Goal: Task Accomplishment & Management: Use online tool/utility

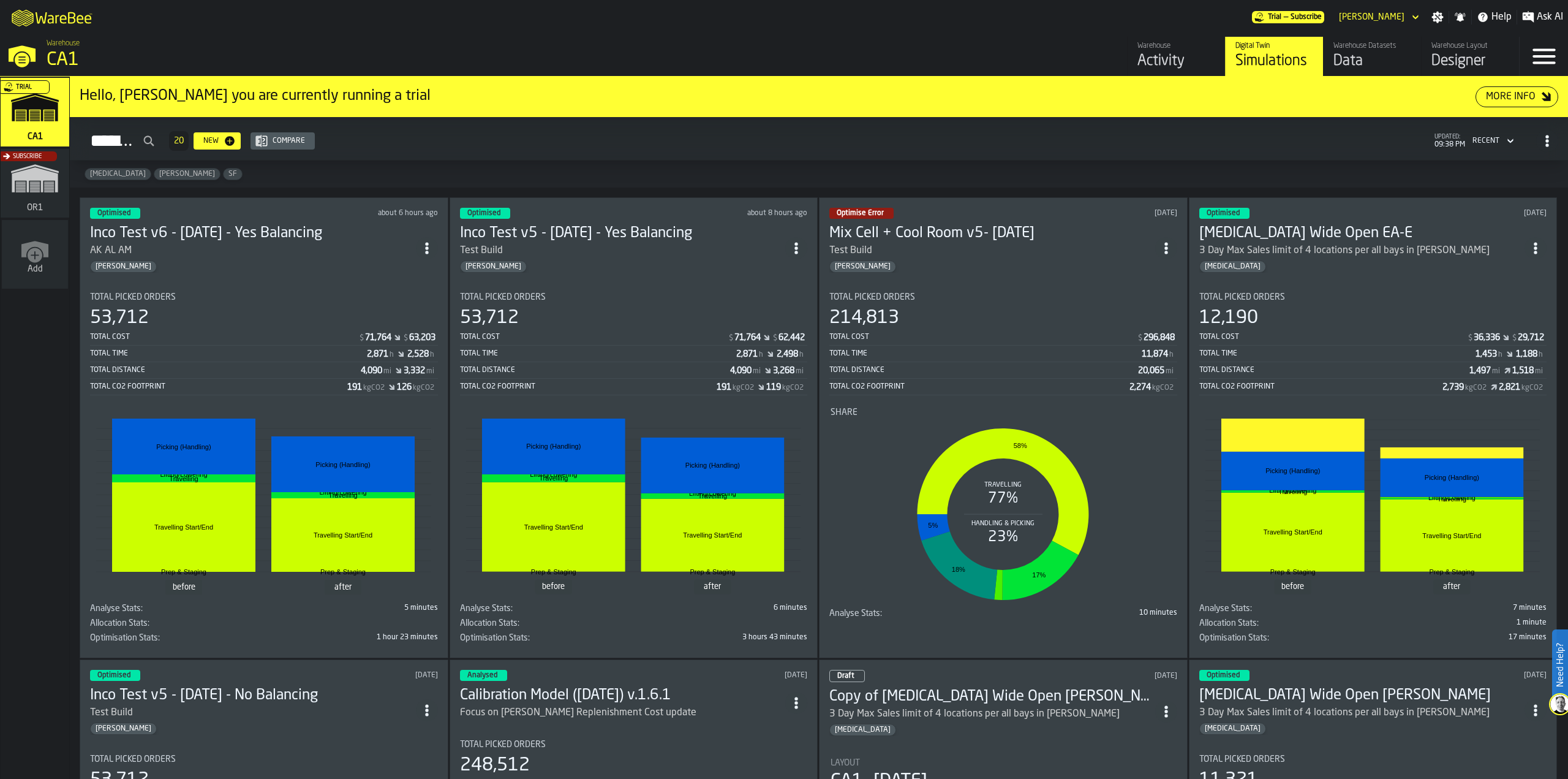
click at [1357, 60] on div "Data" at bounding box center [1372, 61] width 78 height 19
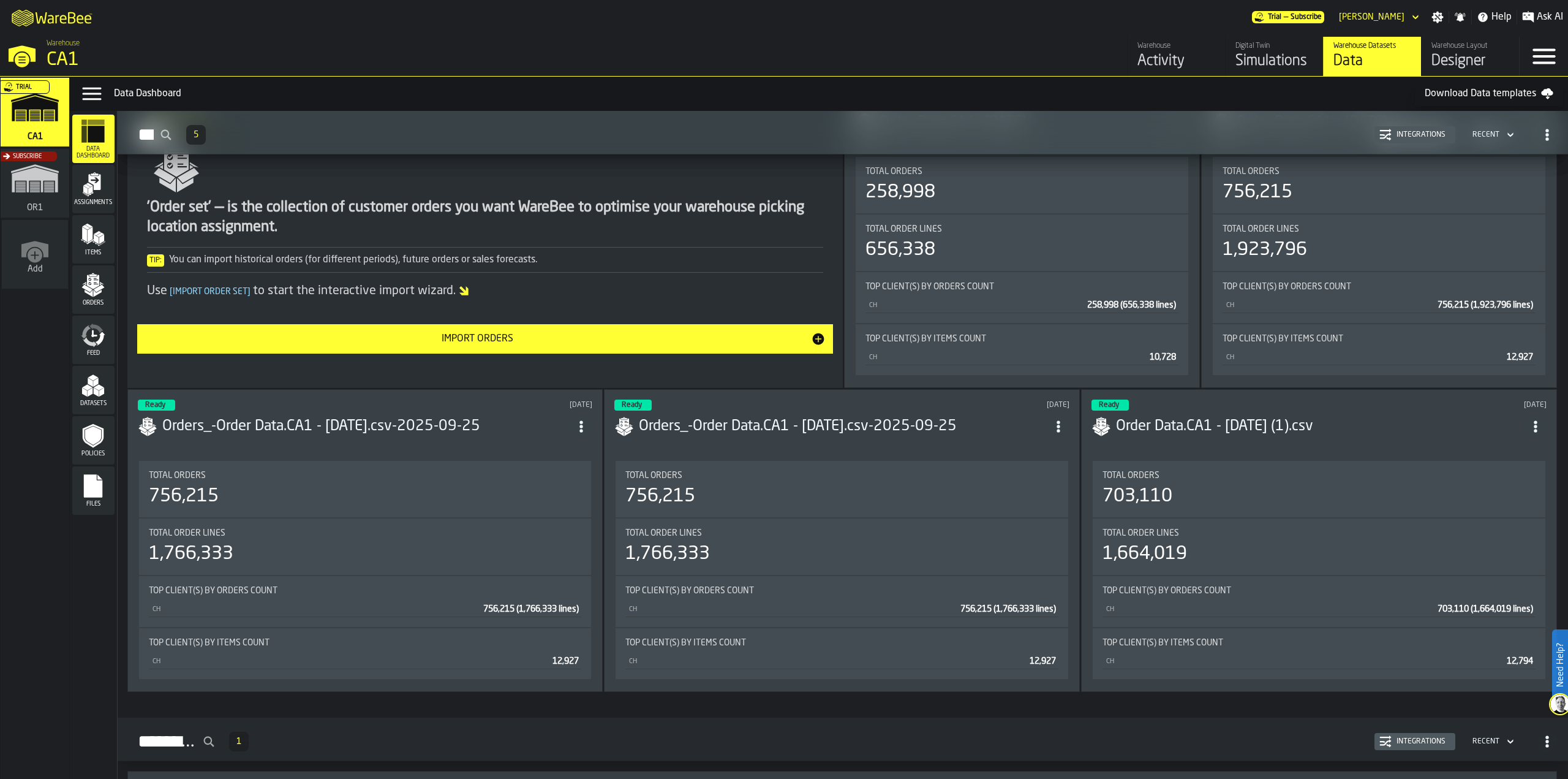
scroll to position [1710, 0]
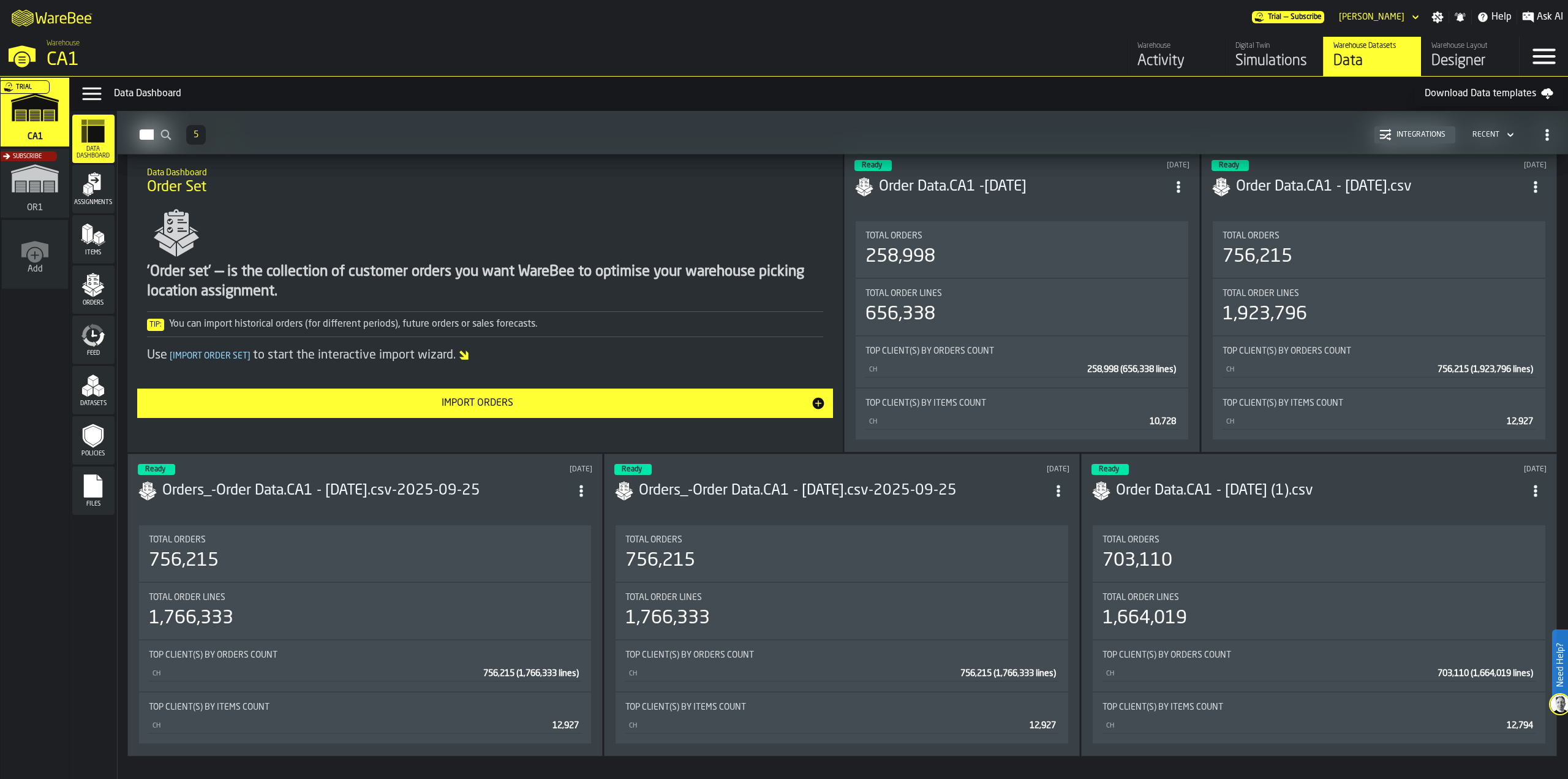
click at [621, 411] on button "Import Orders" at bounding box center [484, 403] width 696 height 30
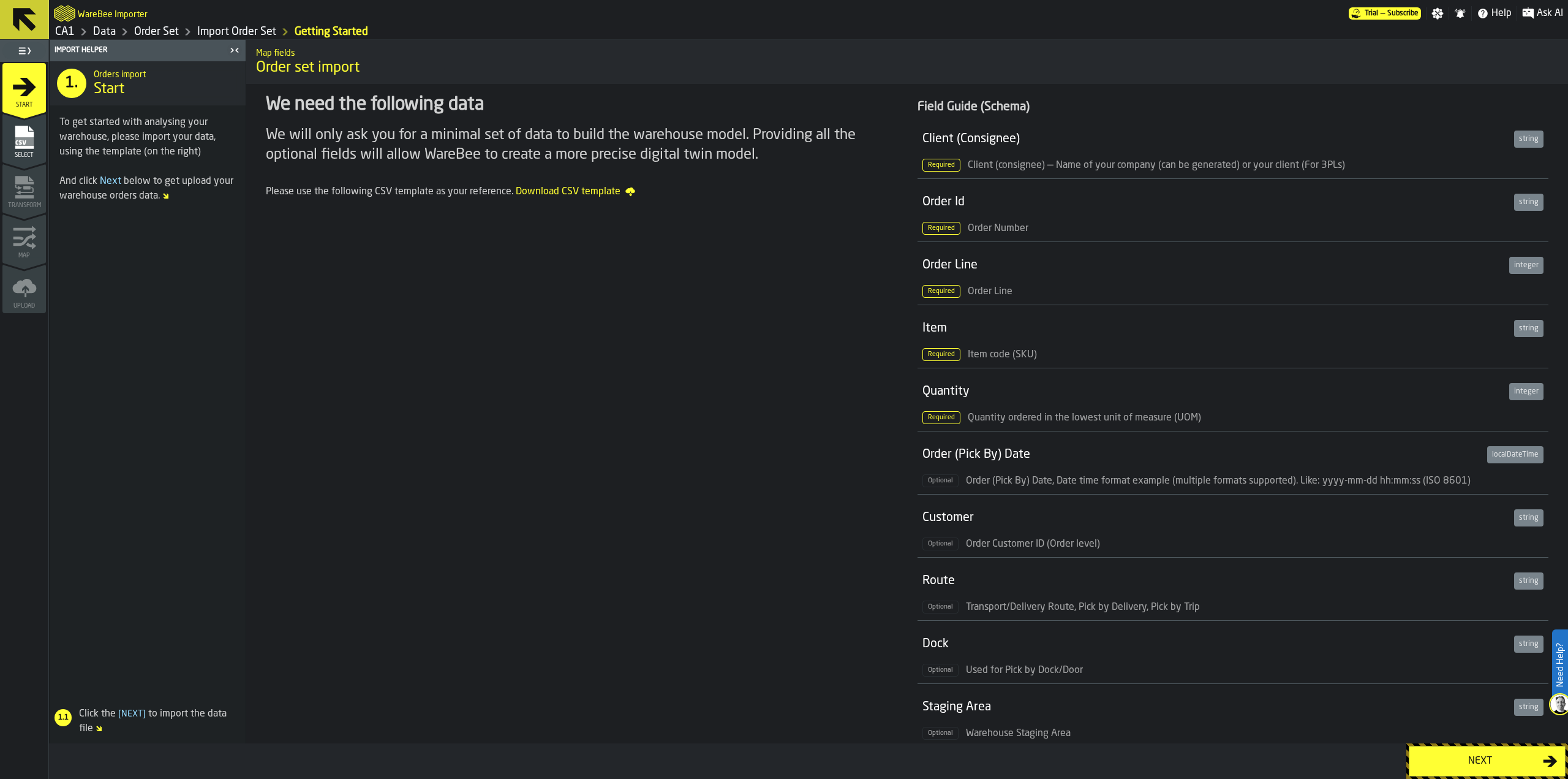
click at [1443, 742] on li "Staging Area string Optional Warehouse Staging Area" at bounding box center [1232, 715] width 631 height 63
click at [1441, 755] on div "Next" at bounding box center [1479, 760] width 126 height 14
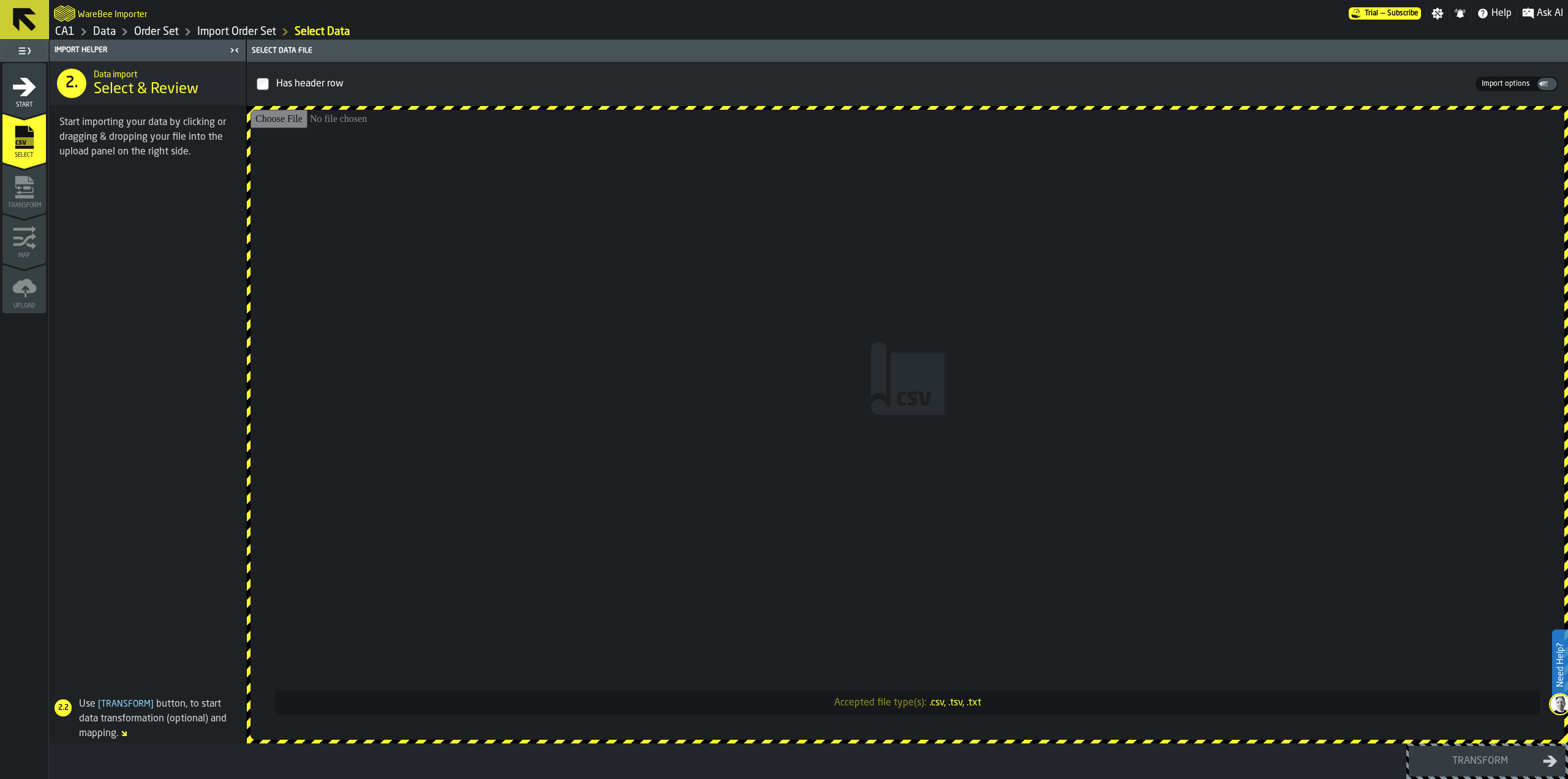
click at [806, 456] on input "Accepted file type(s): .csv, .tsv, .txt" at bounding box center [907, 425] width 1314 height 630
type input "**********"
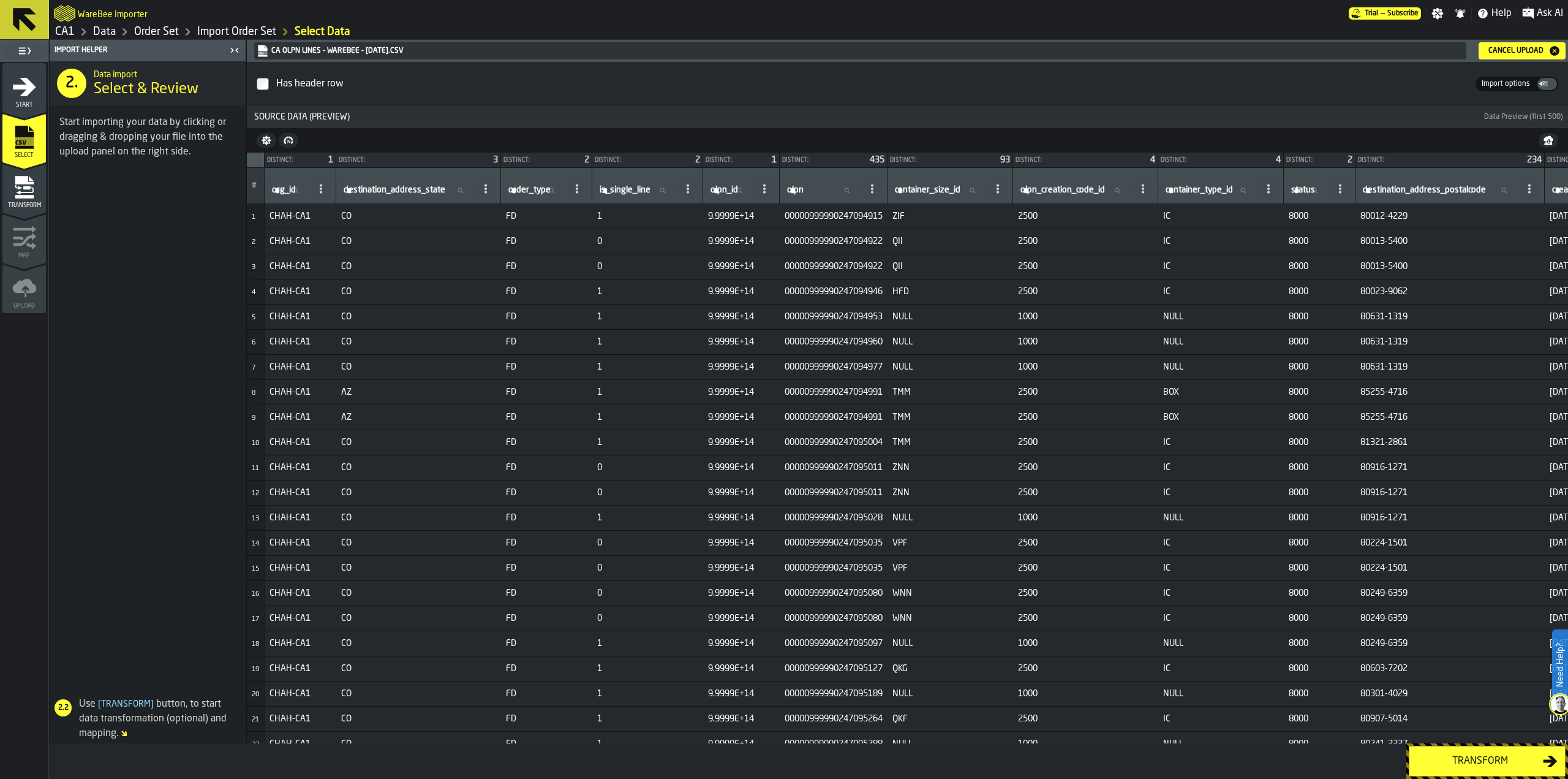
click at [1474, 766] on div "Transform" at bounding box center [1479, 760] width 126 height 14
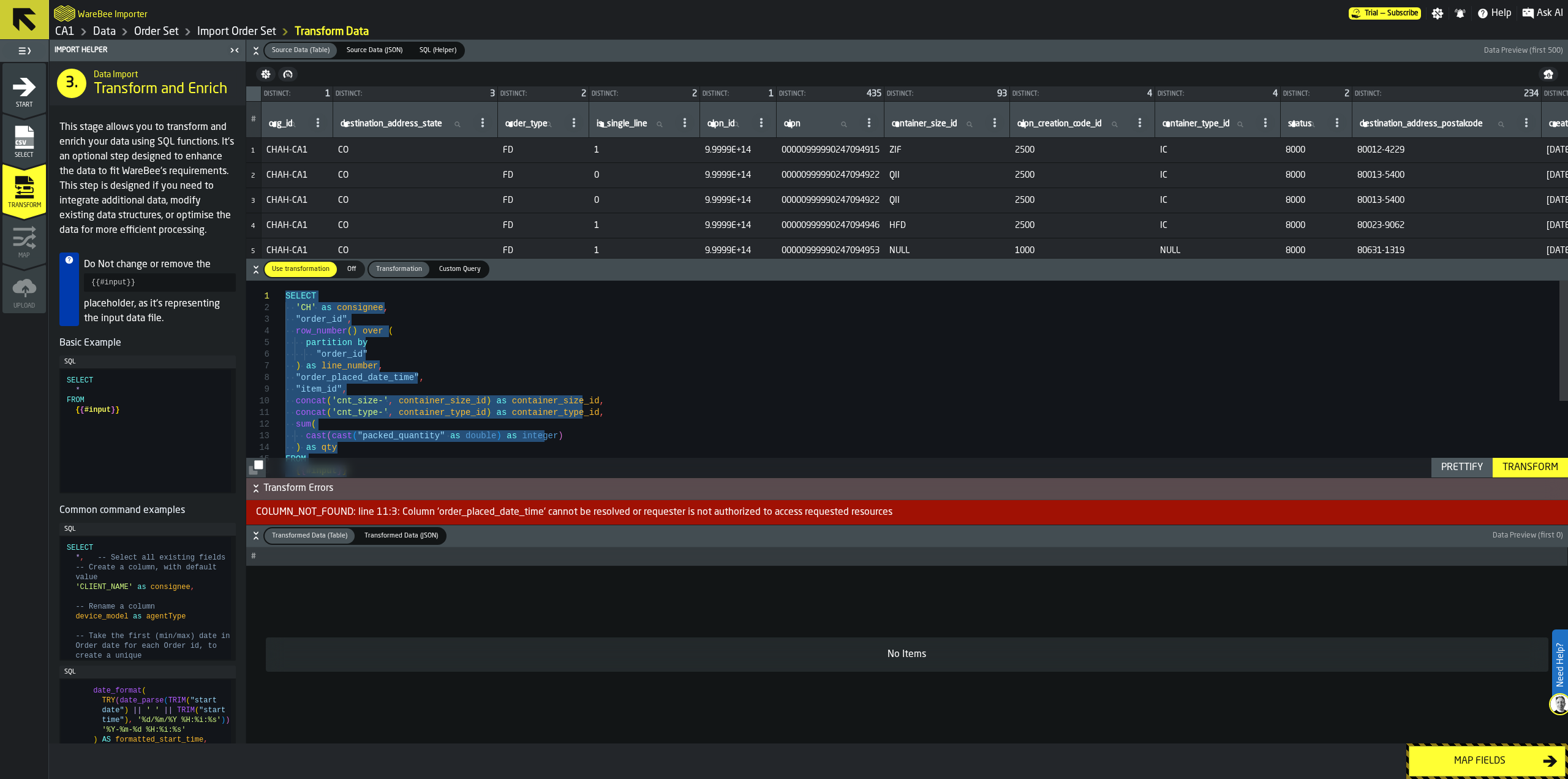
drag, startPoint x: 417, startPoint y: 449, endPoint x: 317, endPoint y: 227, distance: 243.5
click at [317, 281] on div "concat ( 'cnt_size-' , container_size_id ) as container_size_id , concat ( 'cnt…" at bounding box center [926, 440] width 1282 height 319
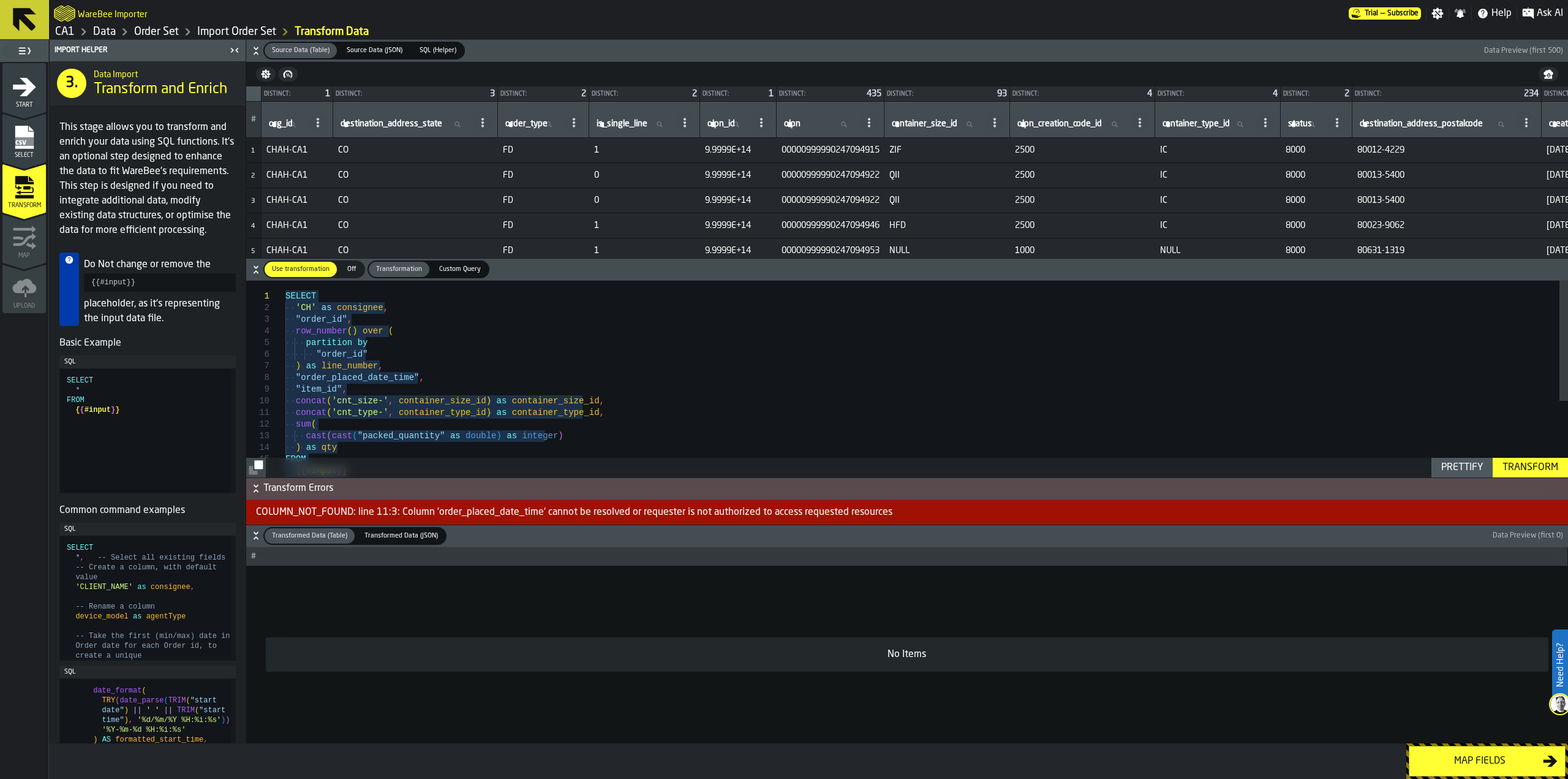
click at [905, 414] on div "concat ( 'cnt_size-' , container_size_id ) as container_size_id , concat ( 'cnt…" at bounding box center [926, 440] width 1282 height 319
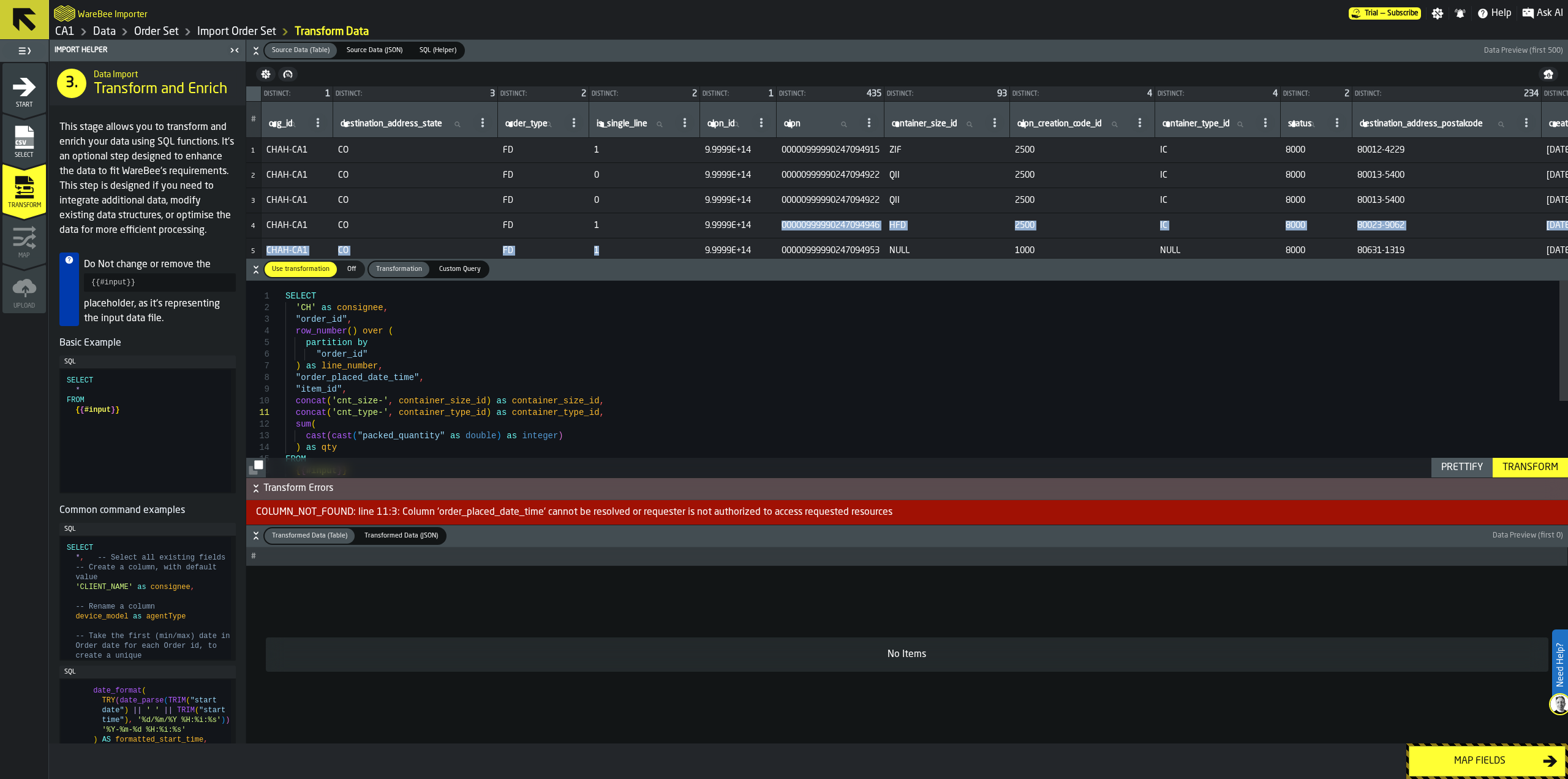
drag, startPoint x: 686, startPoint y: 253, endPoint x: 792, endPoint y: 228, distance: 108.9
click at [1564, 255] on div "Distinct: 1 Distinct: 3 Distinct: 2 Distinct: 2 Distinct: 1 Distinct: 435 Disti…" at bounding box center [906, 172] width 1321 height 172
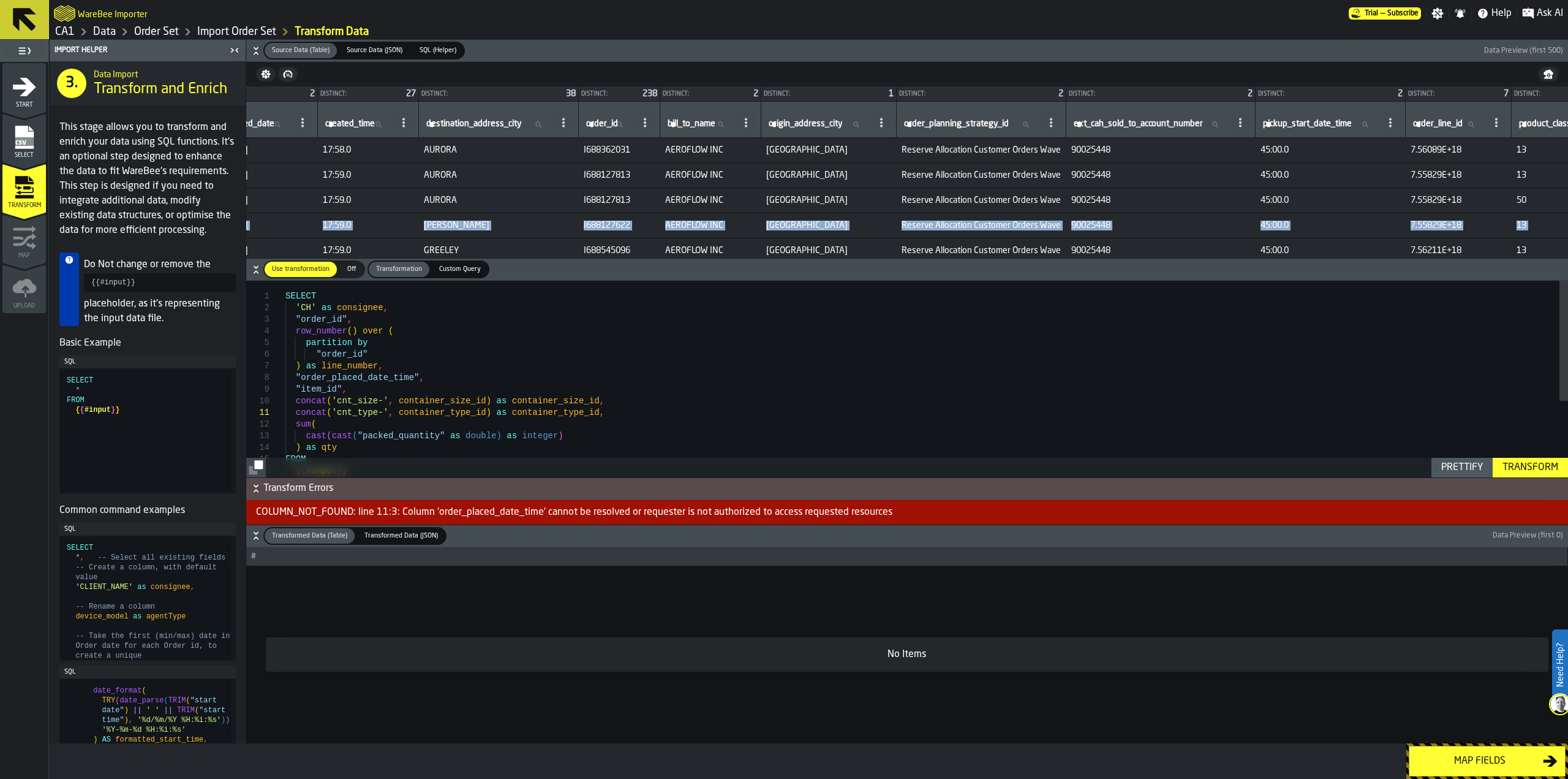
scroll to position [0, 1341]
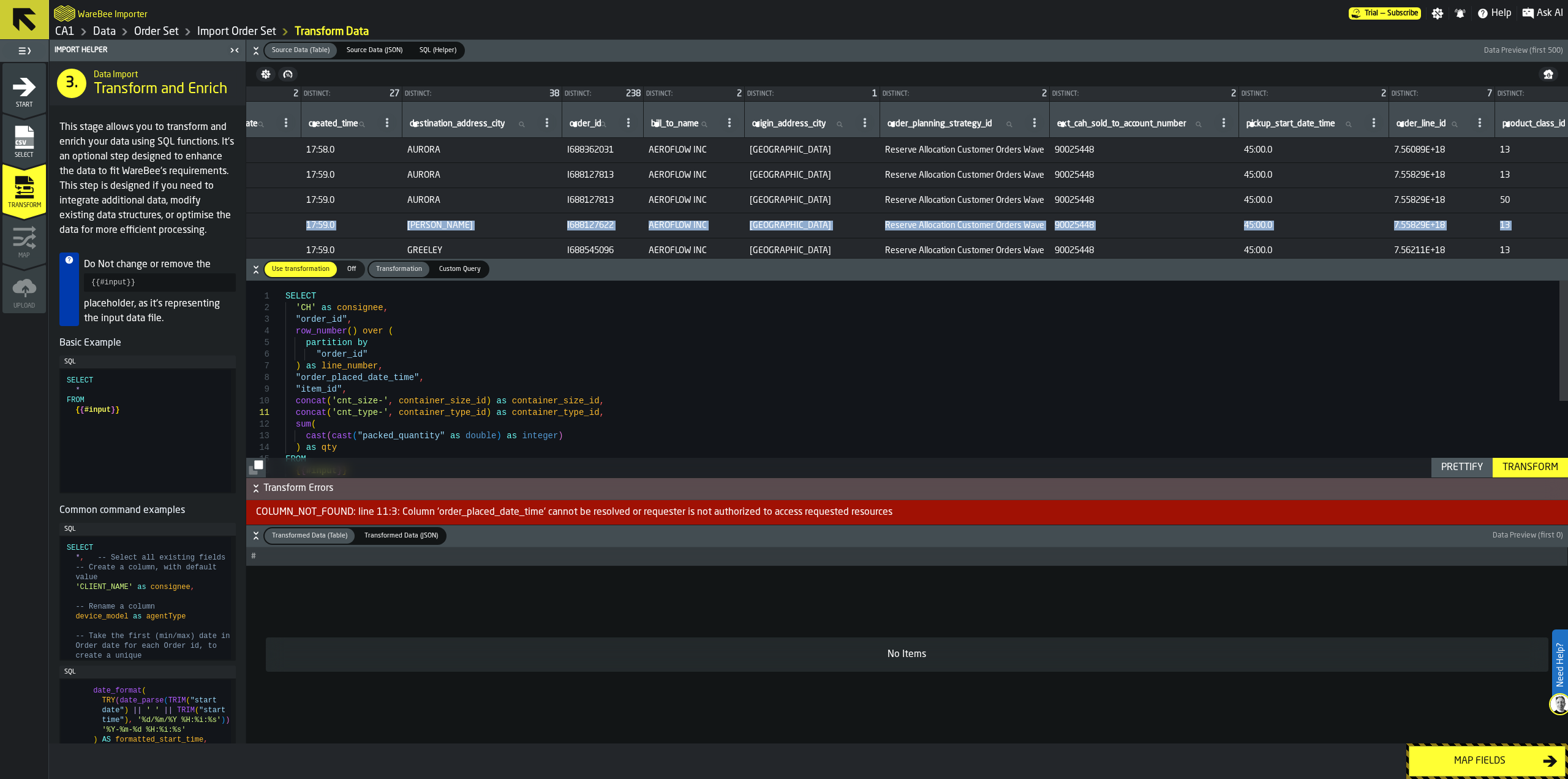
click at [403, 379] on div "concat ( 'cnt_size-' , container_size_id ) as container_size_id , concat ( 'cnt…" at bounding box center [926, 440] width 1282 height 319
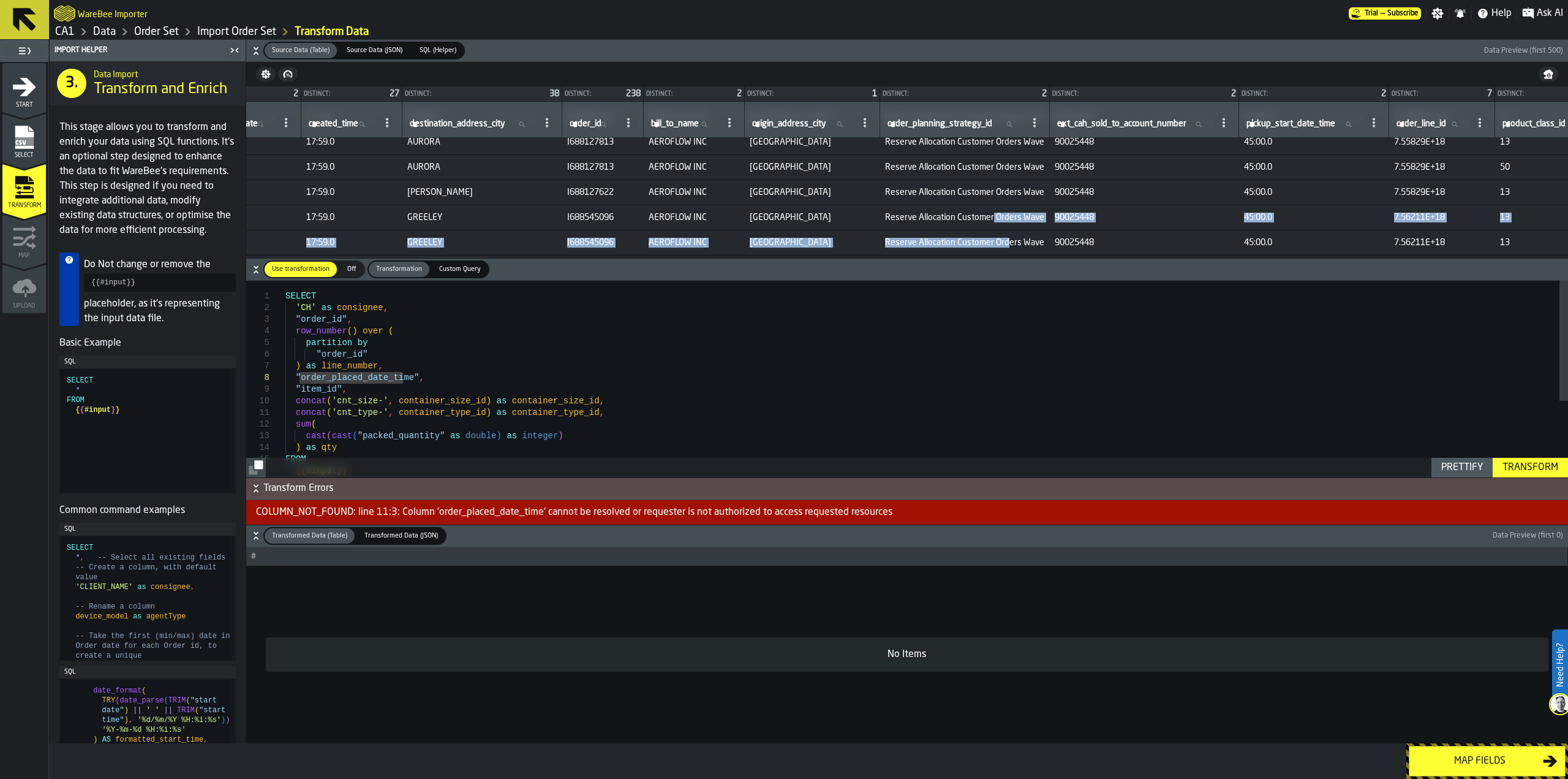
scroll to position [36, 1341]
drag, startPoint x: 1074, startPoint y: 250, endPoint x: 1092, endPoint y: 244, distance: 19.0
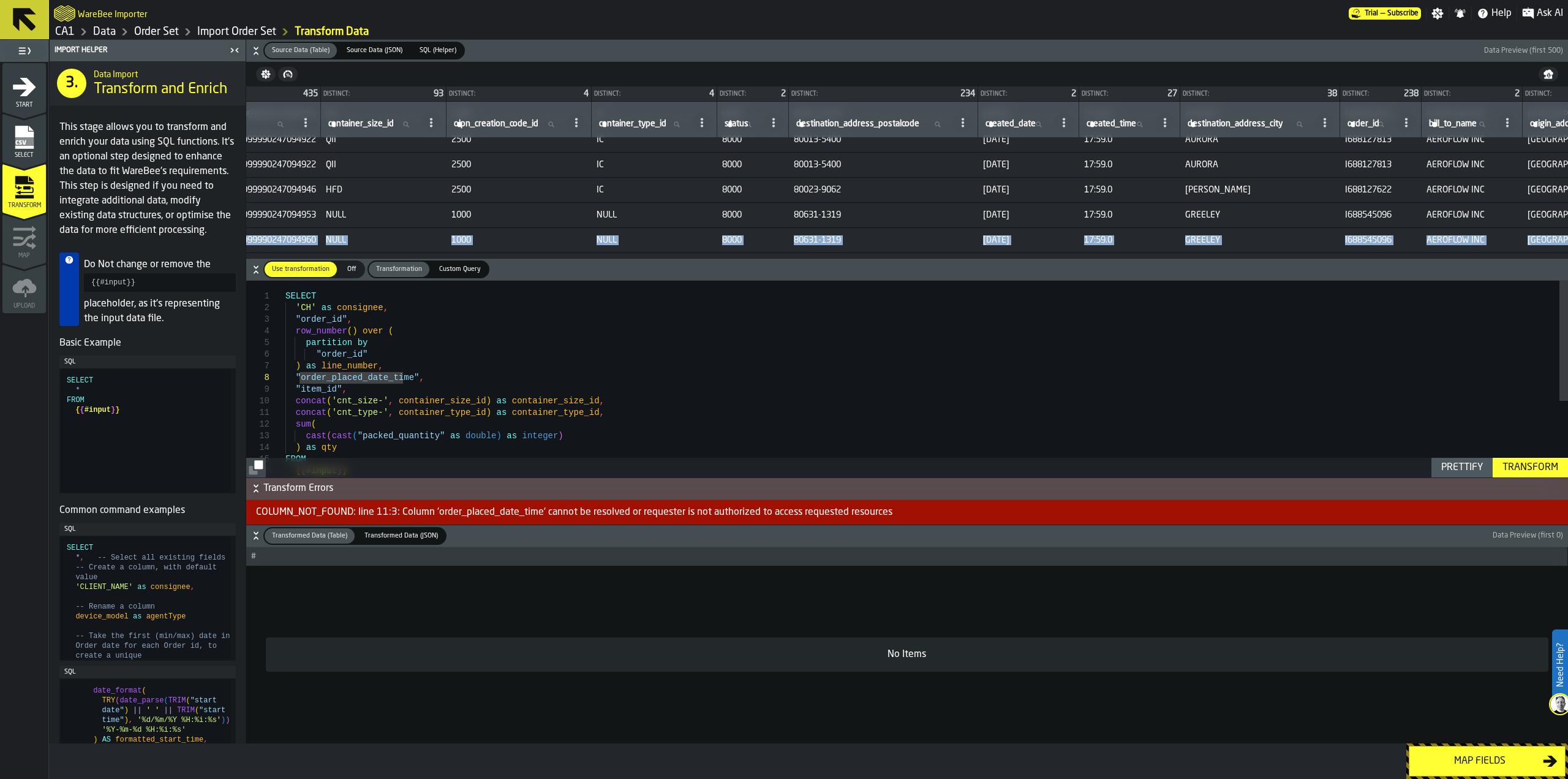
scroll to position [36, 587]
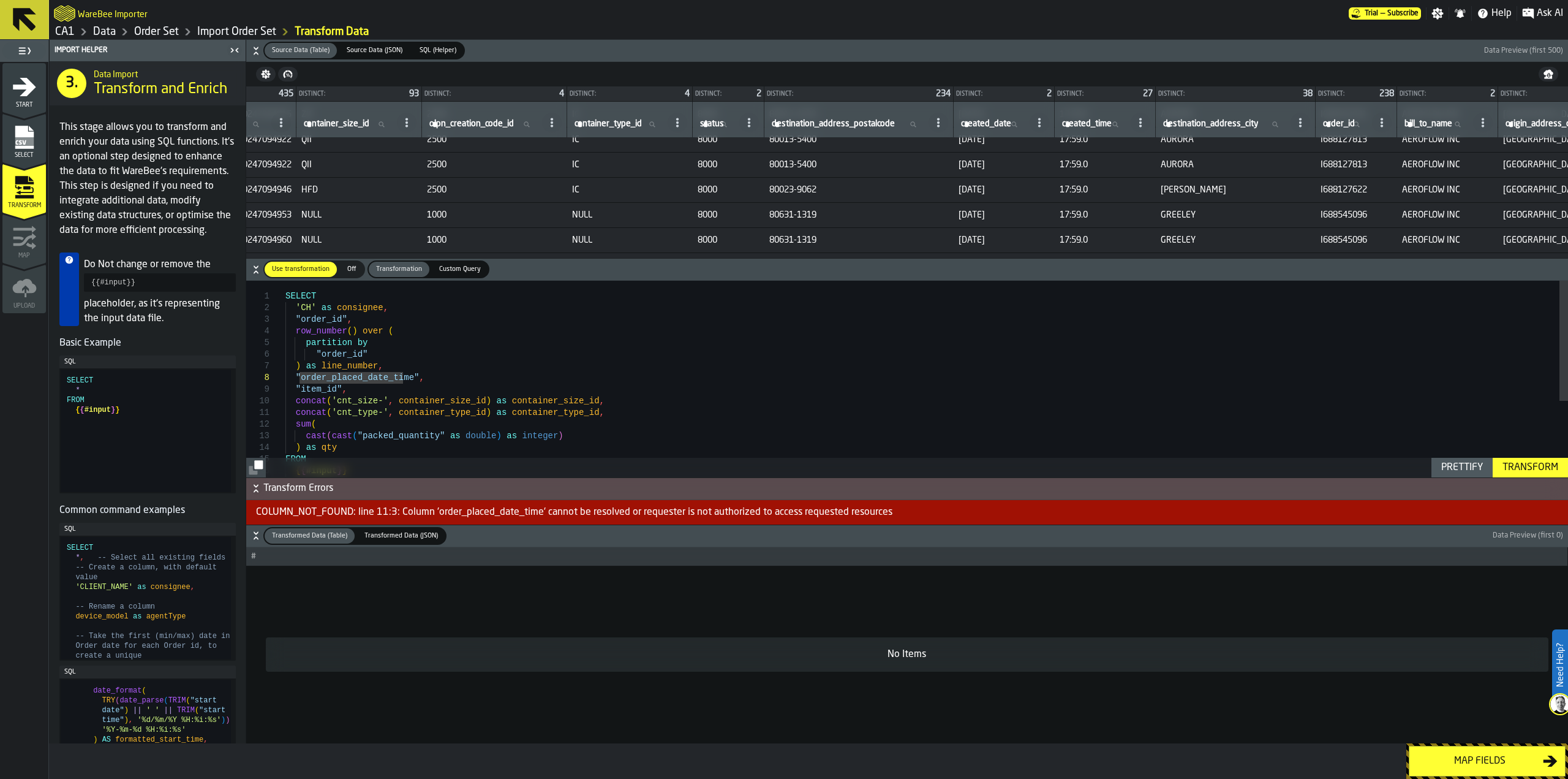
click at [403, 378] on div "concat ( 'cnt_size-' , container_size_id ) as container_size_id , concat ( 'cnt…" at bounding box center [926, 440] width 1282 height 319
click at [357, 381] on div "concat ( 'cnt_size-' , container_size_id ) as container_size_id , concat ( 'cnt…" at bounding box center [926, 440] width 1282 height 319
click at [1516, 463] on div "Transform" at bounding box center [1530, 467] width 66 height 14
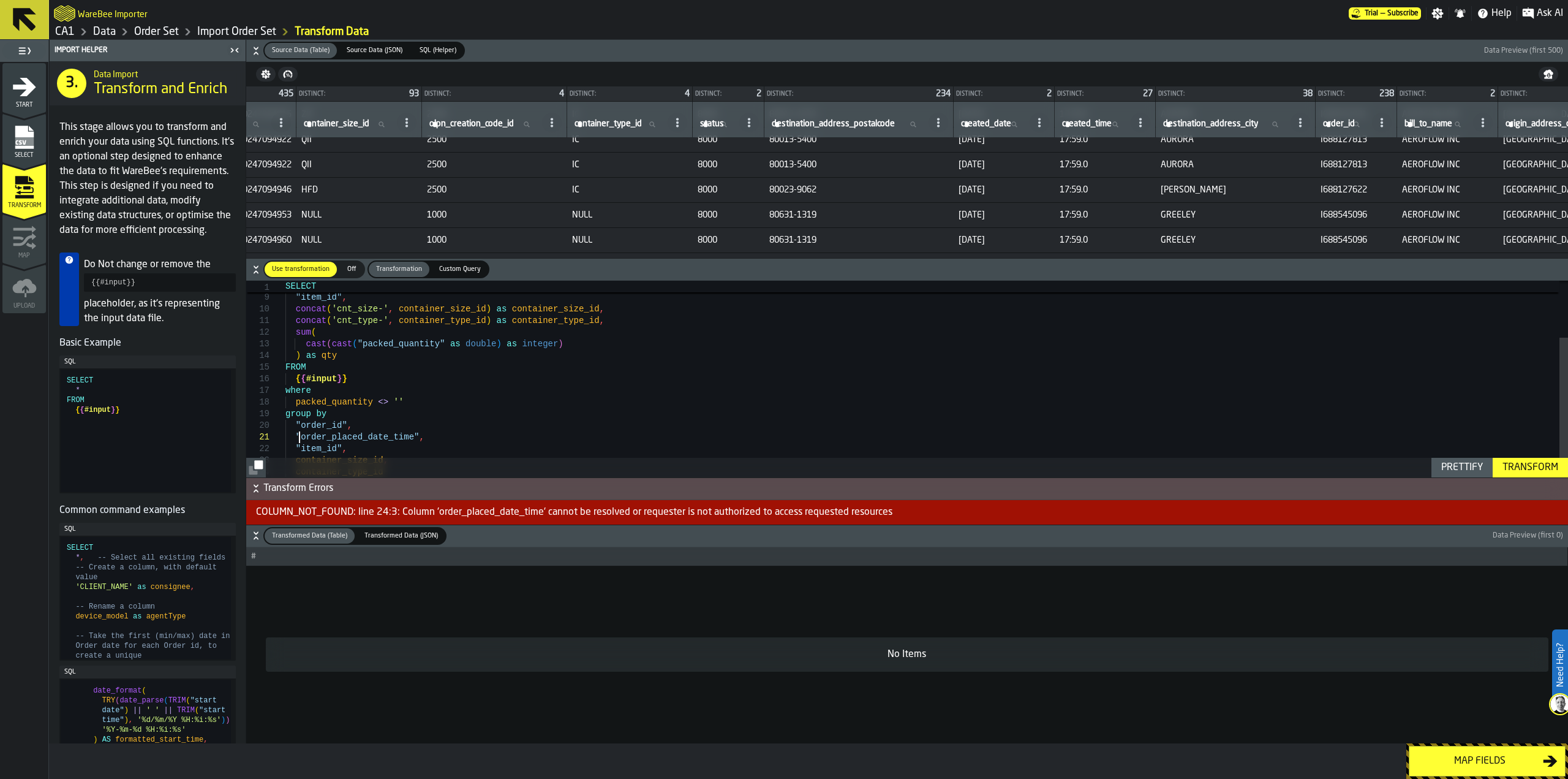
scroll to position [46, 0]
drag, startPoint x: 299, startPoint y: 437, endPoint x: 399, endPoint y: 439, distance: 100.0
click at [399, 439] on div "concat ( 'cnt_size-' , container_size_id ) as container_size_id , concat ( 'cnt…" at bounding box center [926, 348] width 1282 height 319
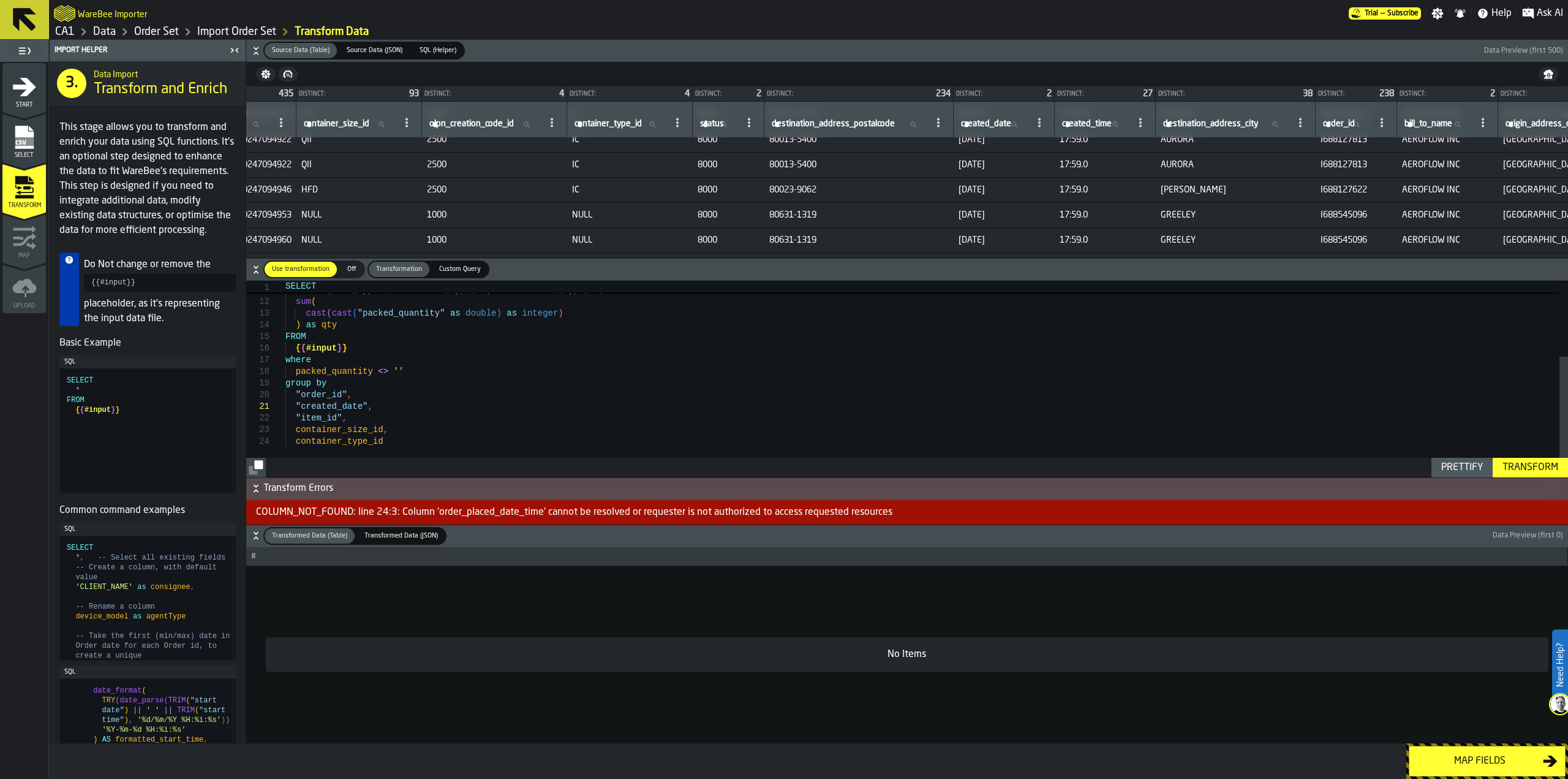
type textarea "**********"
click at [1536, 465] on div "Transform" at bounding box center [1530, 467] width 66 height 14
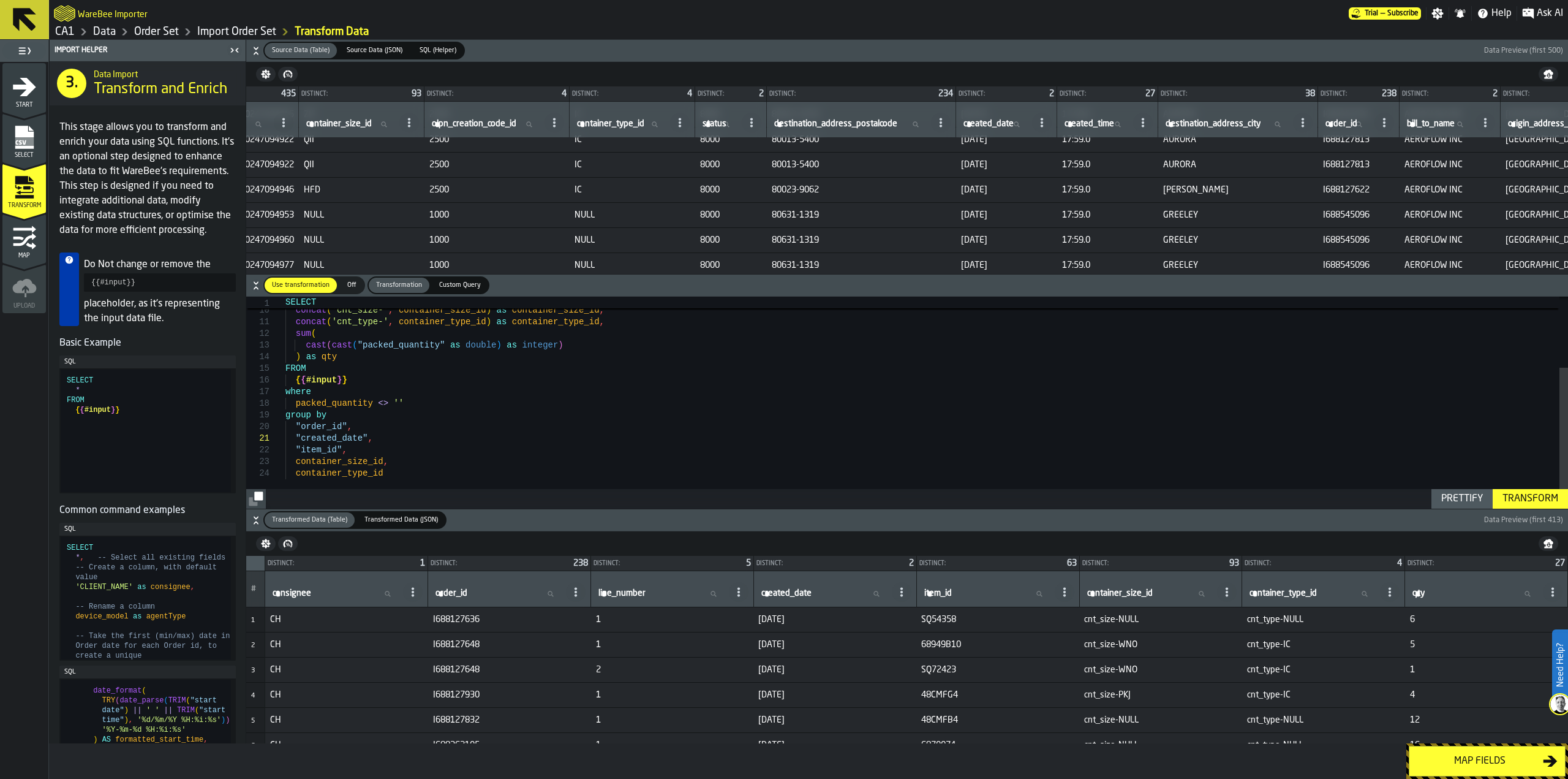
click at [1462, 754] on div "Map fields" at bounding box center [1479, 760] width 126 height 14
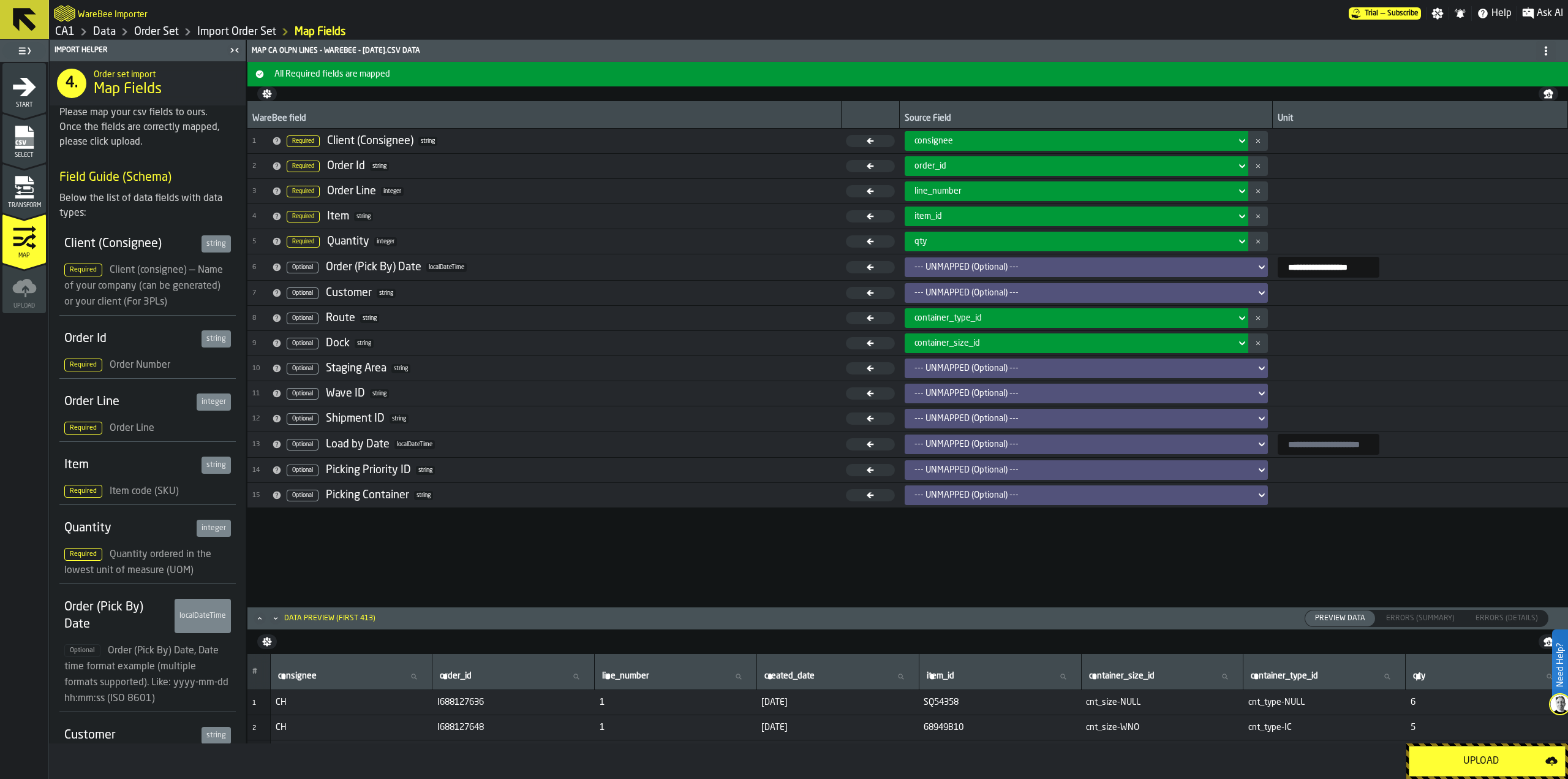
click at [1008, 268] on div "--- UNMAPPED (Optional) ---" at bounding box center [1083, 267] width 336 height 10
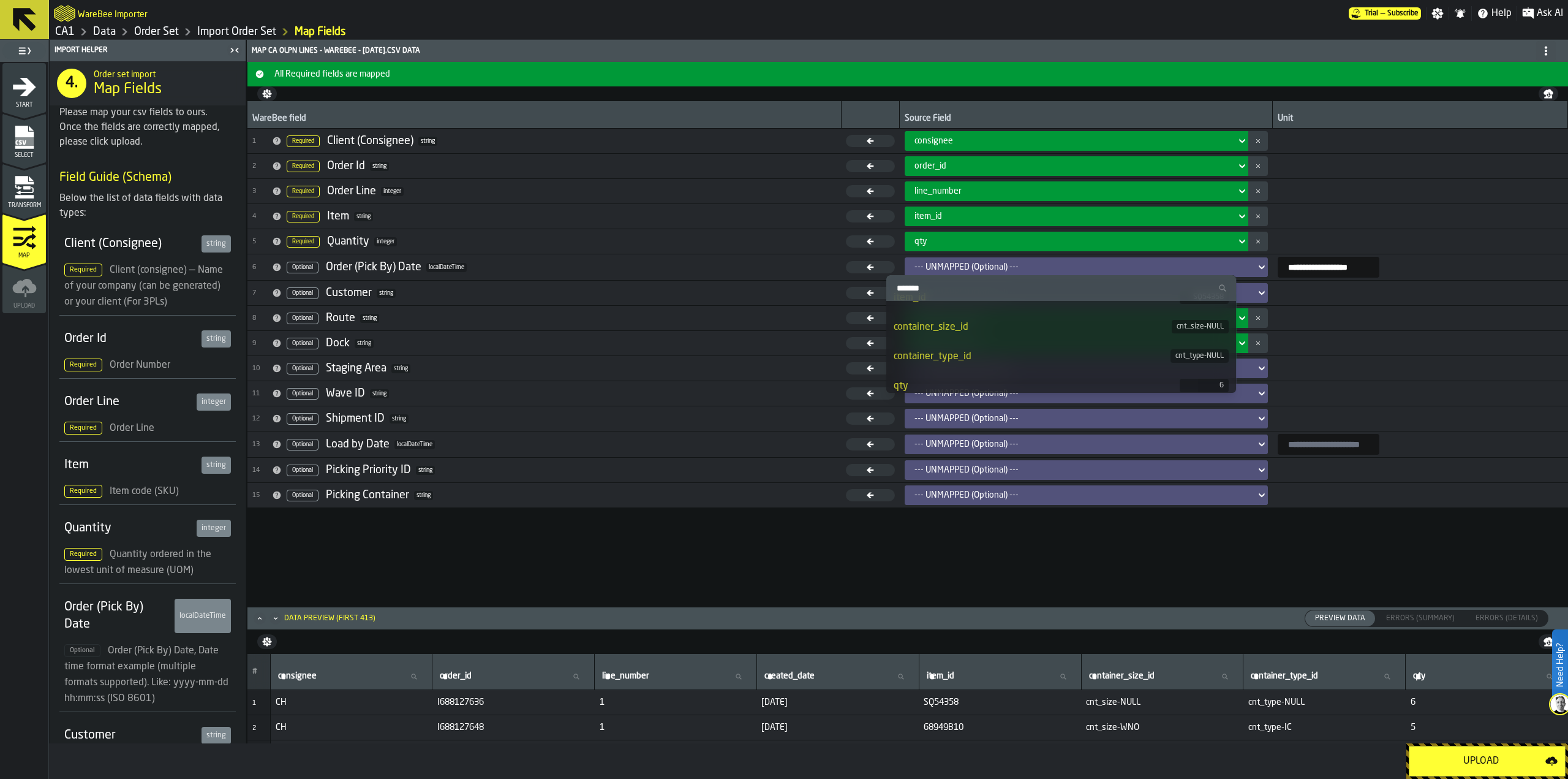
scroll to position [143, 0]
click at [684, 556] on div "**********" at bounding box center [908, 354] width 1320 height 505
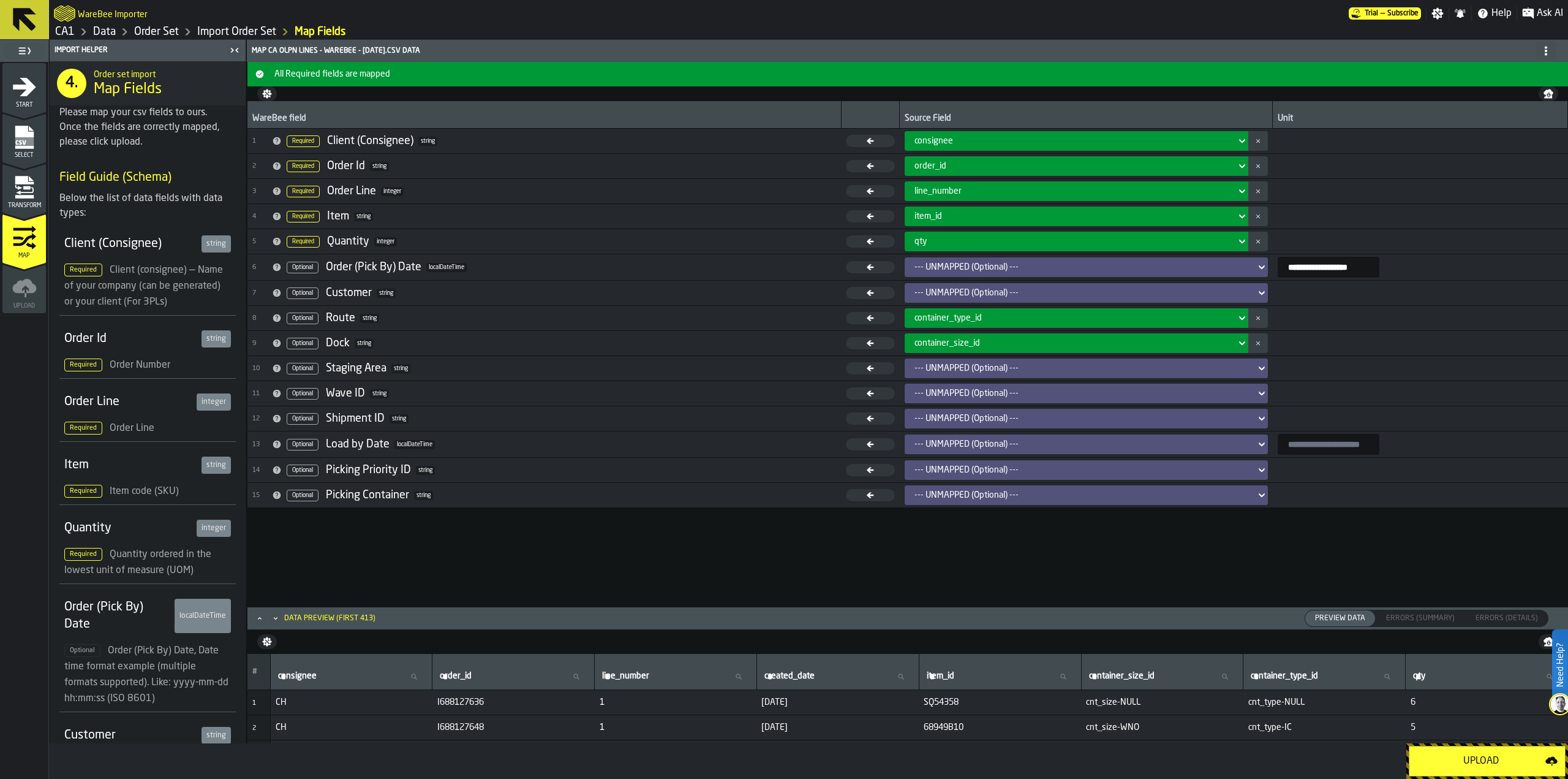
click at [939, 268] on div "--- UNMAPPED (Optional) ---" at bounding box center [1083, 267] width 336 height 10
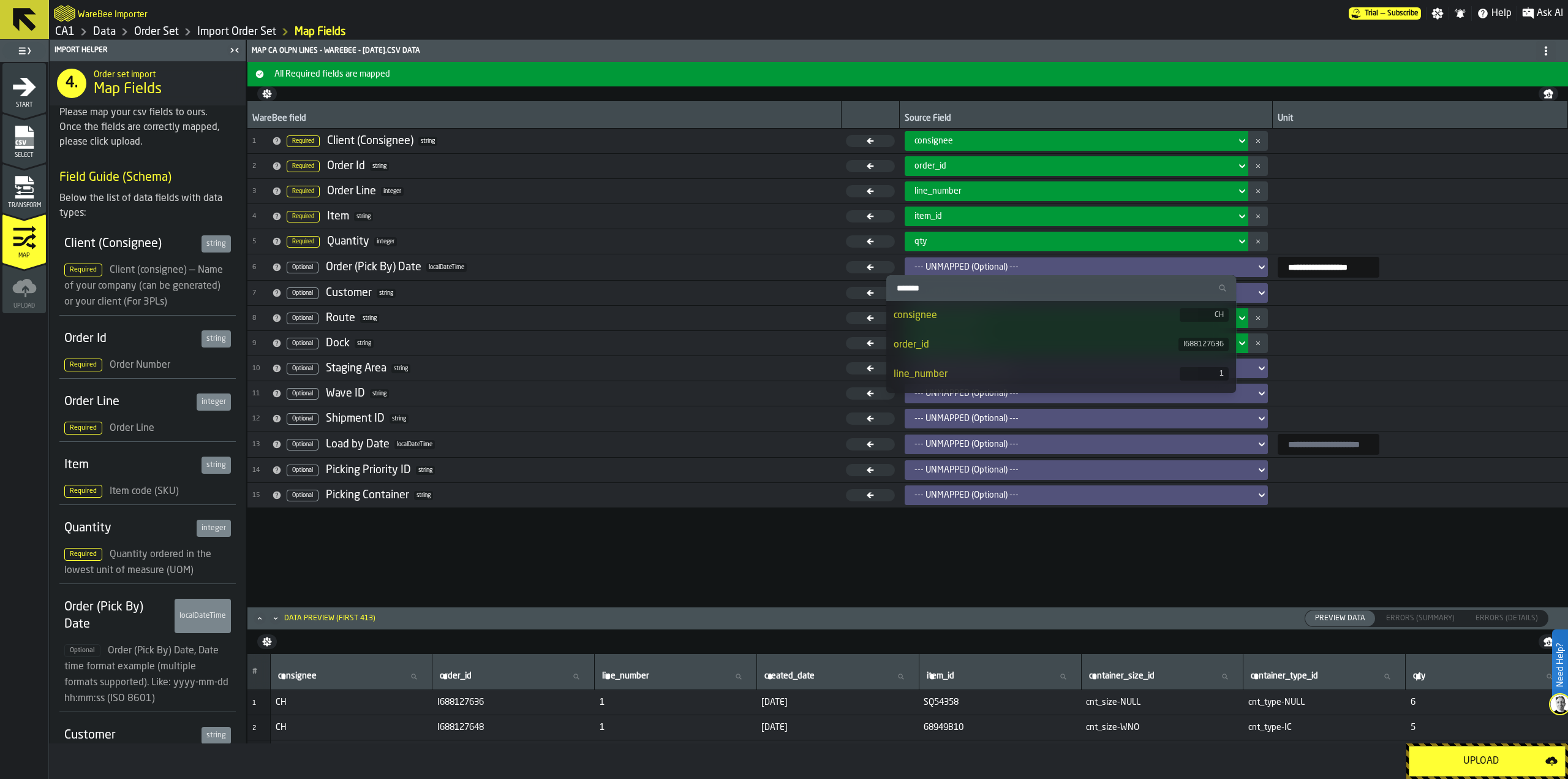
click at [1133, 290] on input "Search" at bounding box center [1061, 288] width 341 height 16
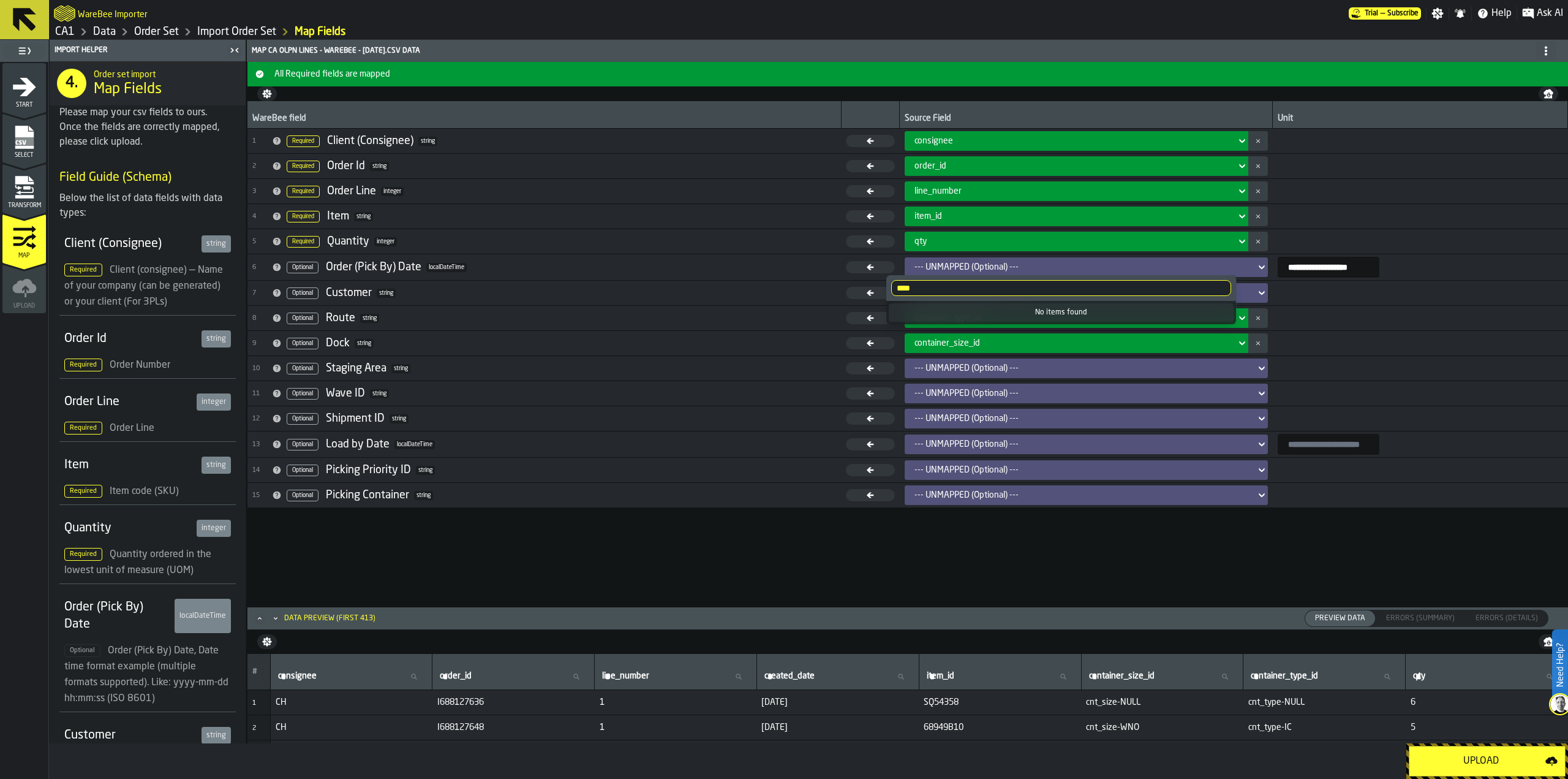
type input "****"
click at [1347, 305] on td at bounding box center [1419, 318] width 295 height 25
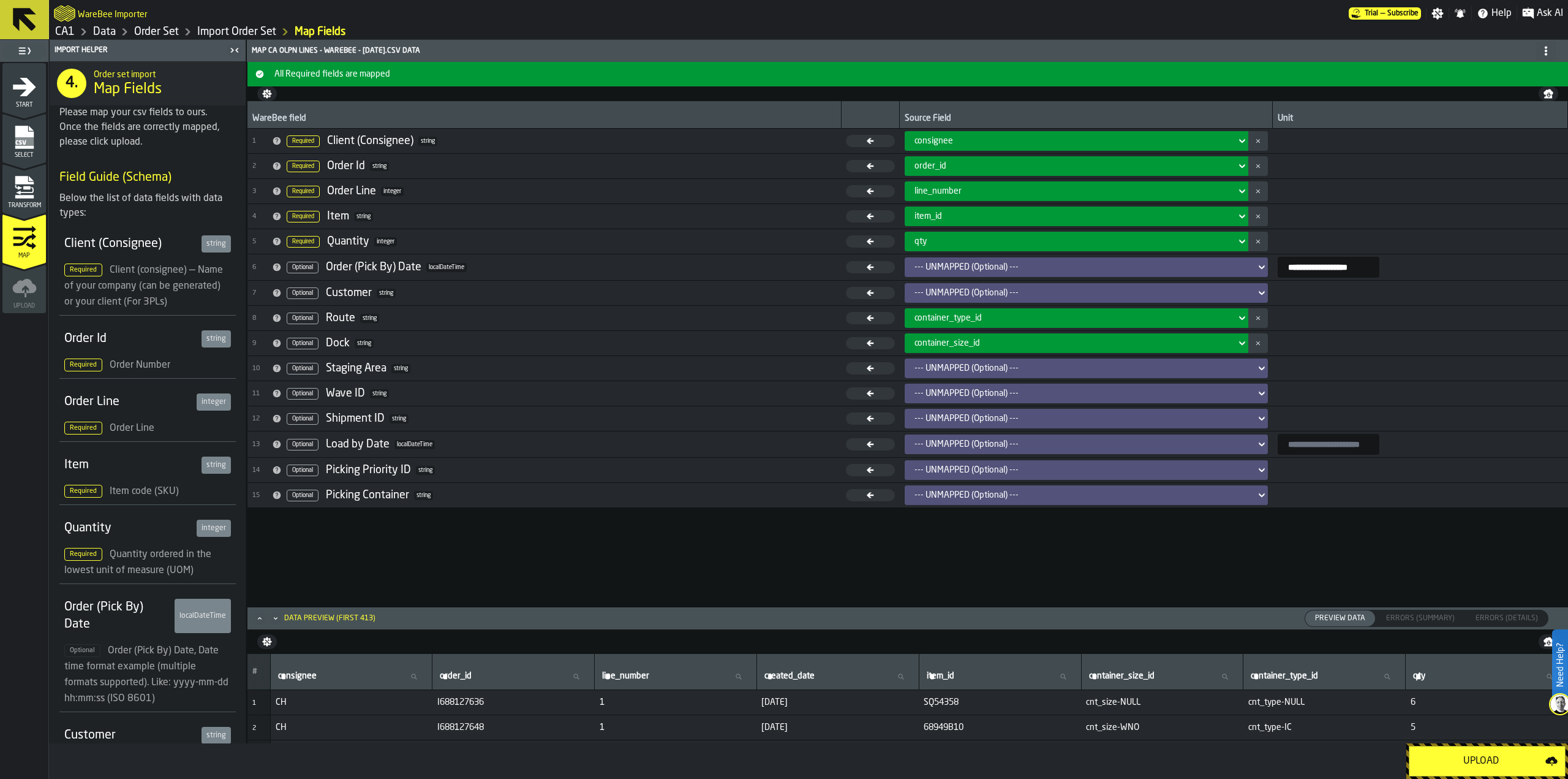
click at [1255, 388] on icon at bounding box center [1261, 392] width 12 height 14
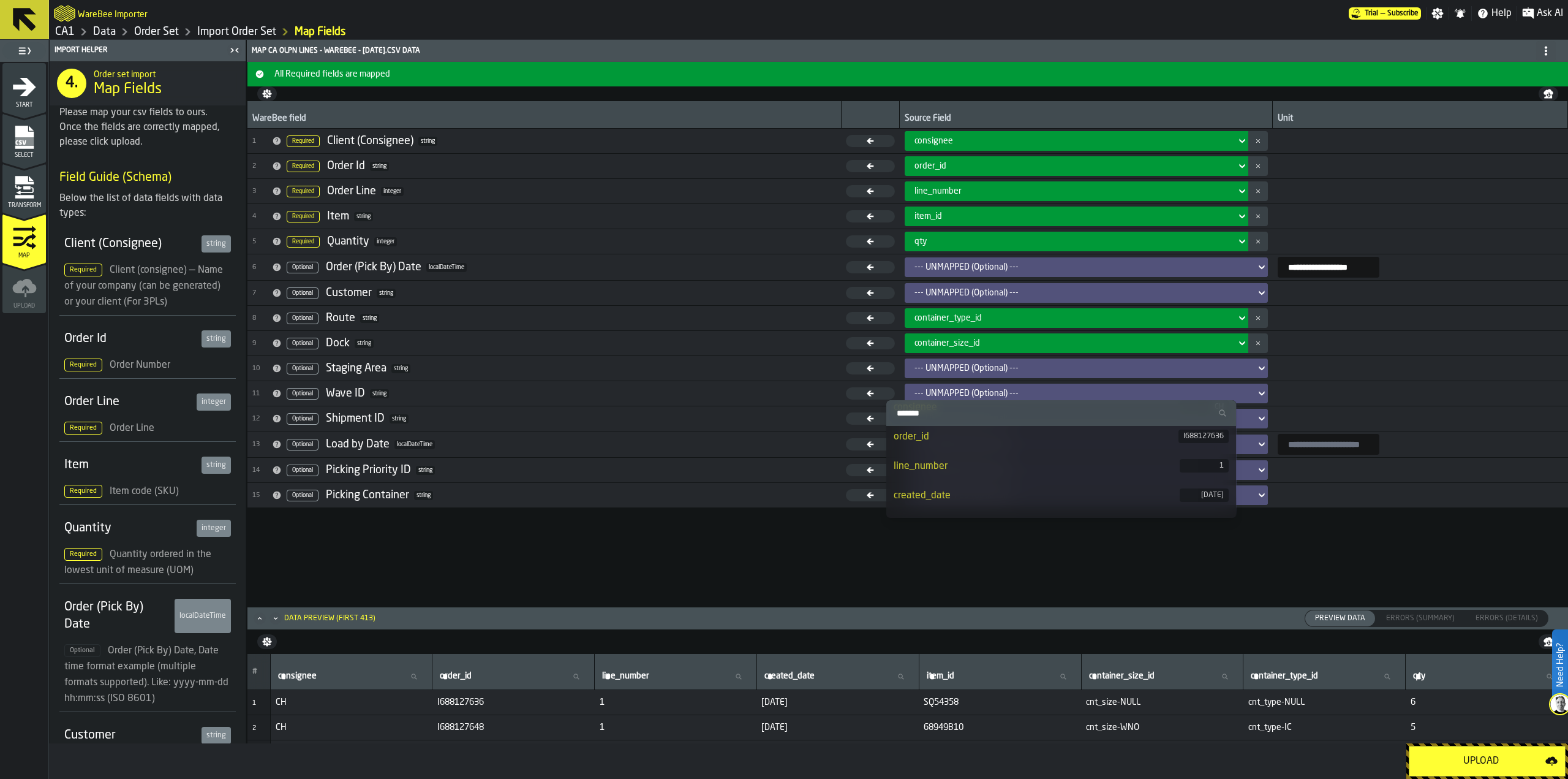
scroll to position [0, 0]
click at [1422, 331] on td at bounding box center [1419, 343] width 295 height 25
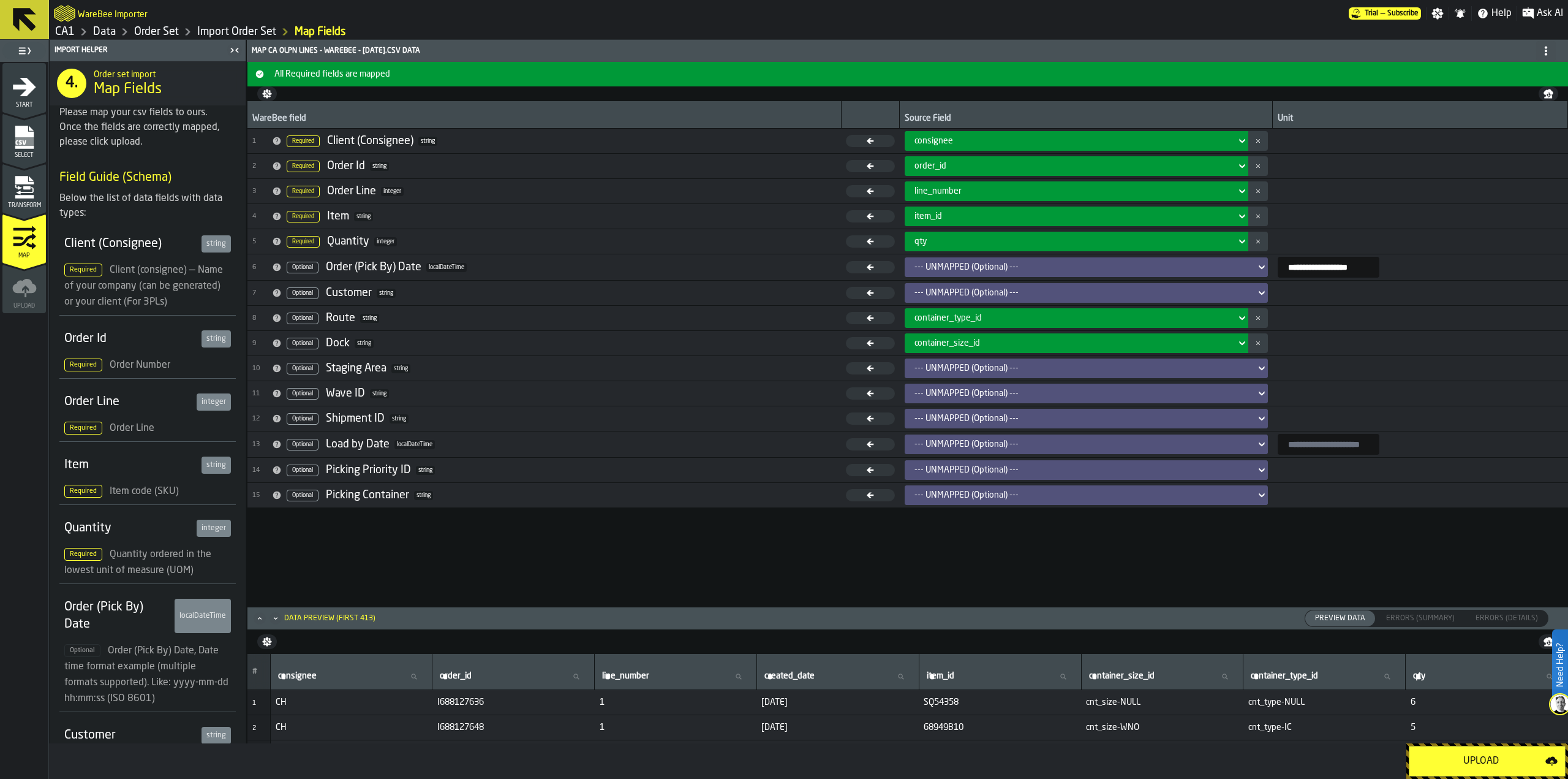
click at [1236, 190] on icon at bounding box center [1242, 190] width 12 height 14
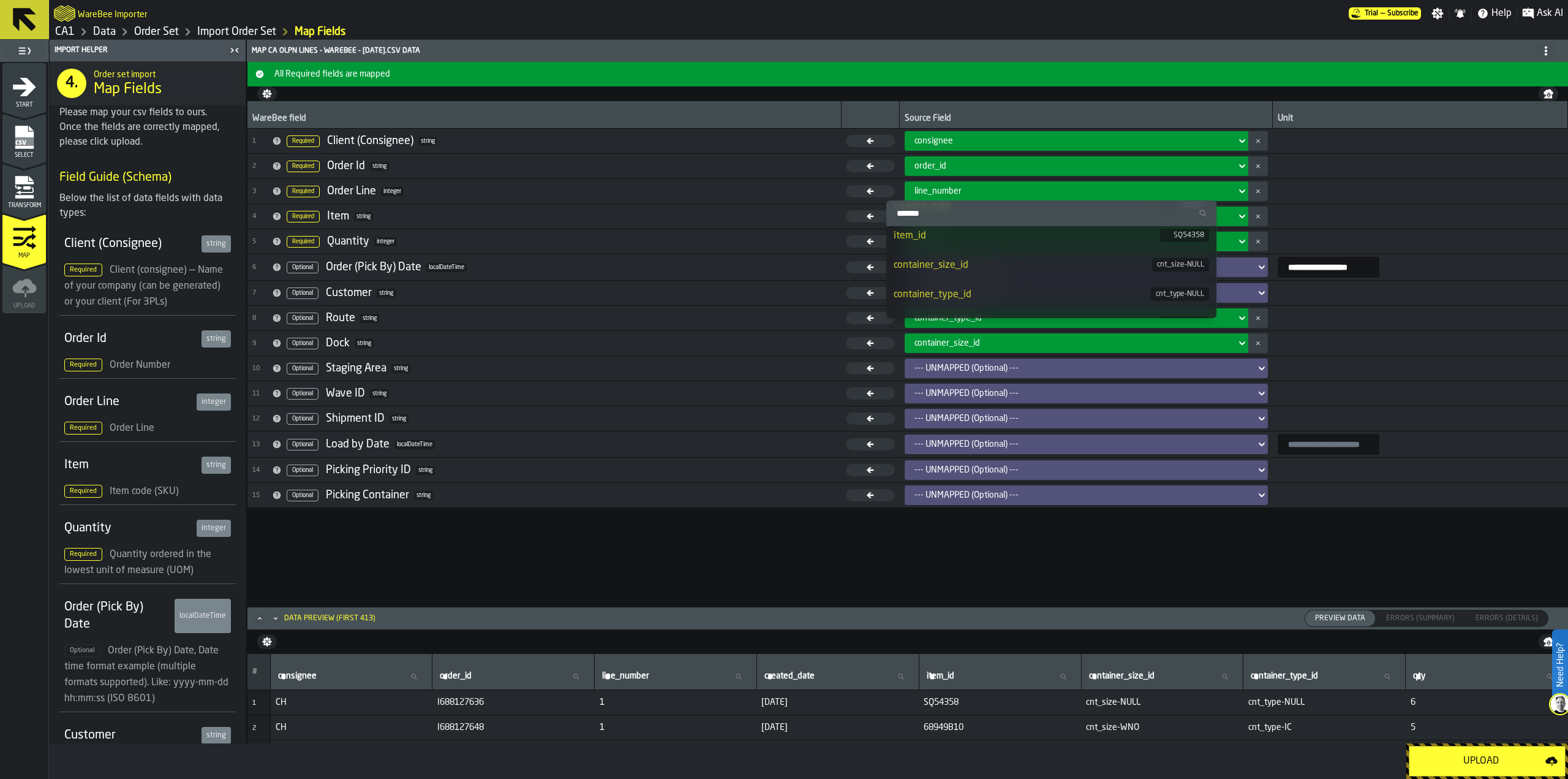
scroll to position [143, 0]
click at [494, 541] on div "**********" at bounding box center [908, 354] width 1320 height 505
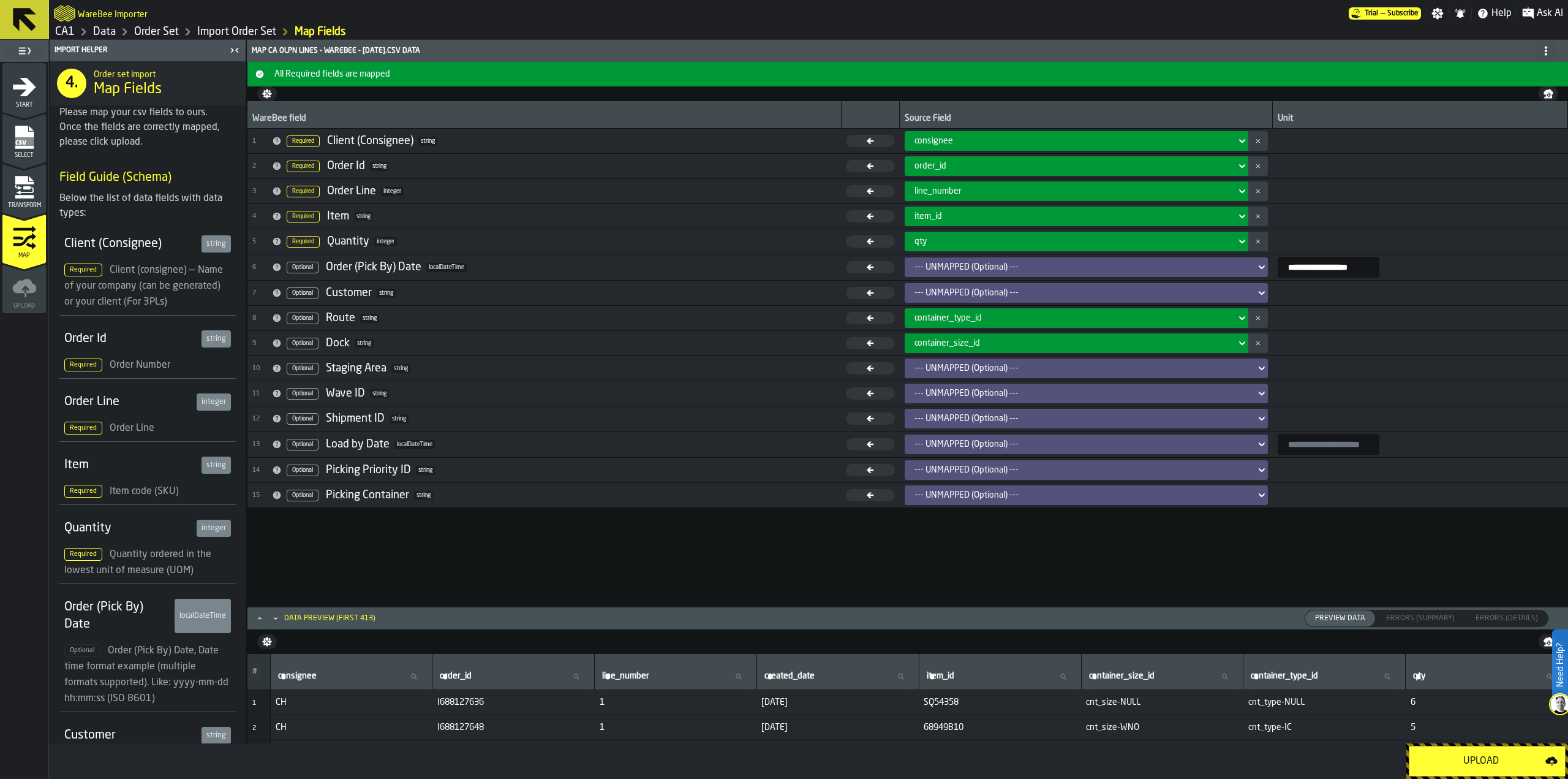
click at [28, 201] on div "Transform" at bounding box center [24, 192] width 43 height 34
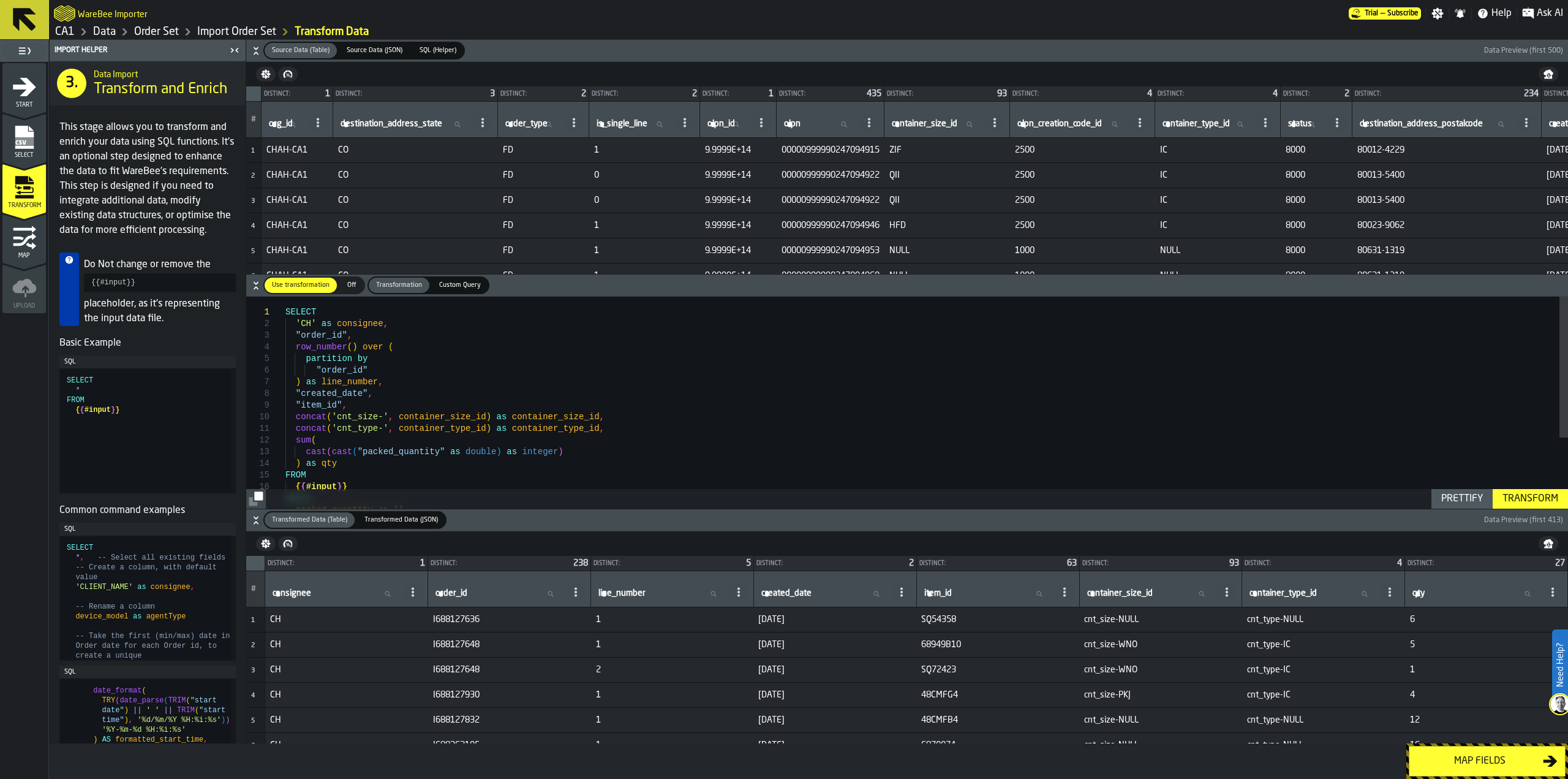
click at [480, 646] on span "I688127648" at bounding box center [509, 645] width 153 height 10
click at [467, 645] on span "I688127648" at bounding box center [509, 645] width 153 height 10
copy span "I688127648"
click at [541, 598] on input "order_id order_id" at bounding box center [498, 594] width 130 height 16
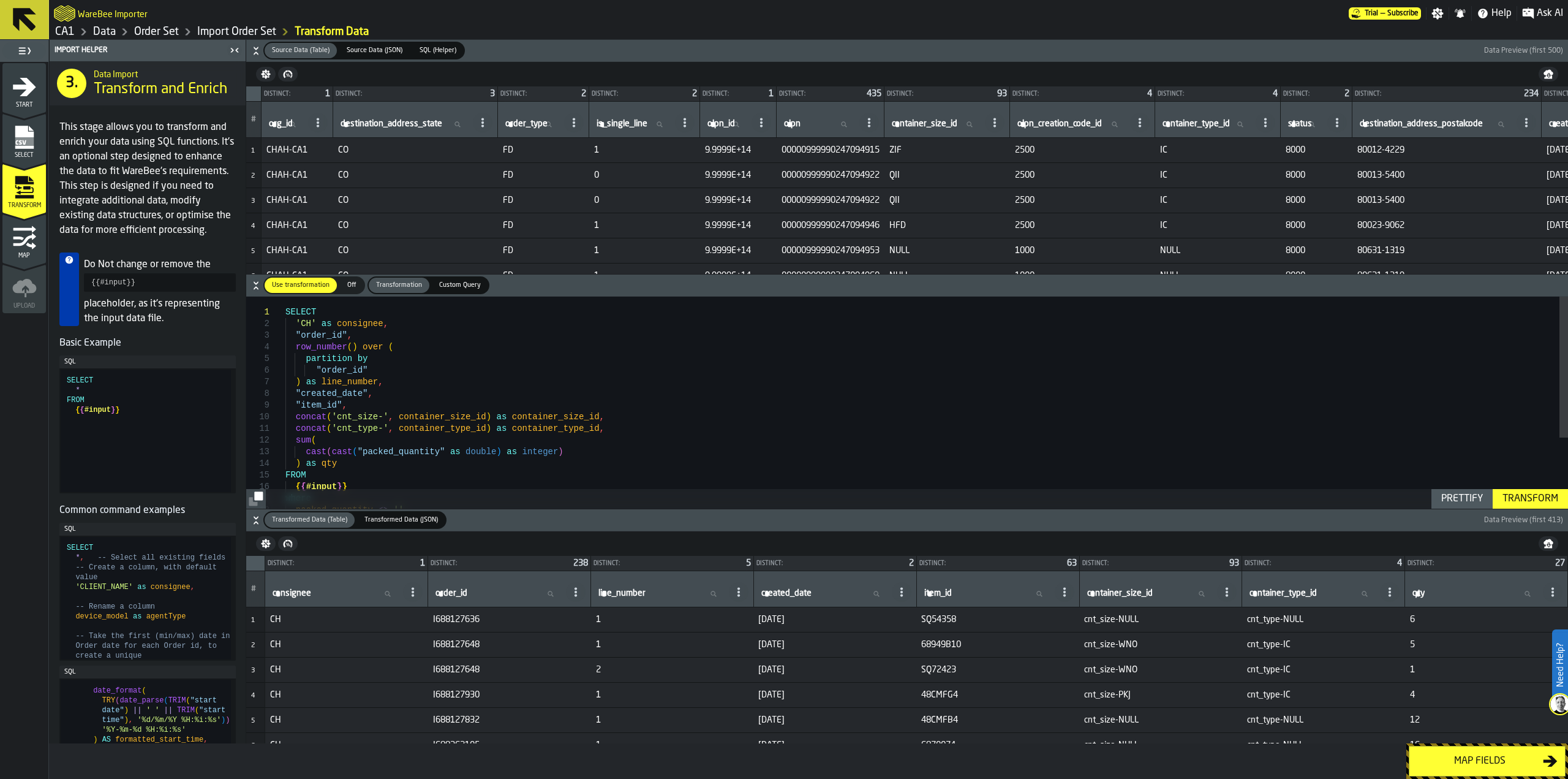
paste input "**********"
type input "**********"
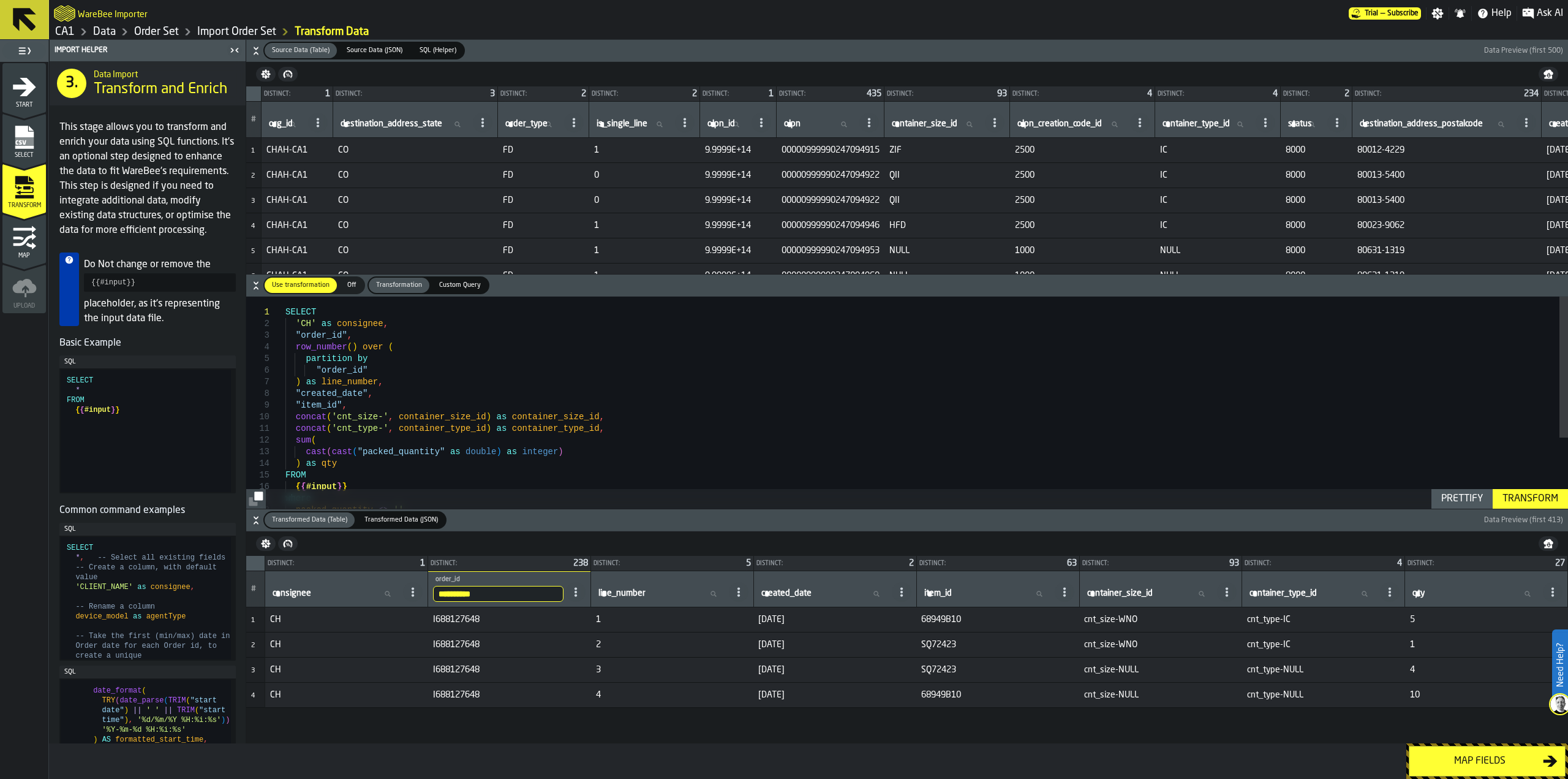
click at [1543, 505] on div "Transform" at bounding box center [1530, 498] width 66 height 14
click at [1445, 753] on button "Map fields" at bounding box center [1486, 761] width 156 height 30
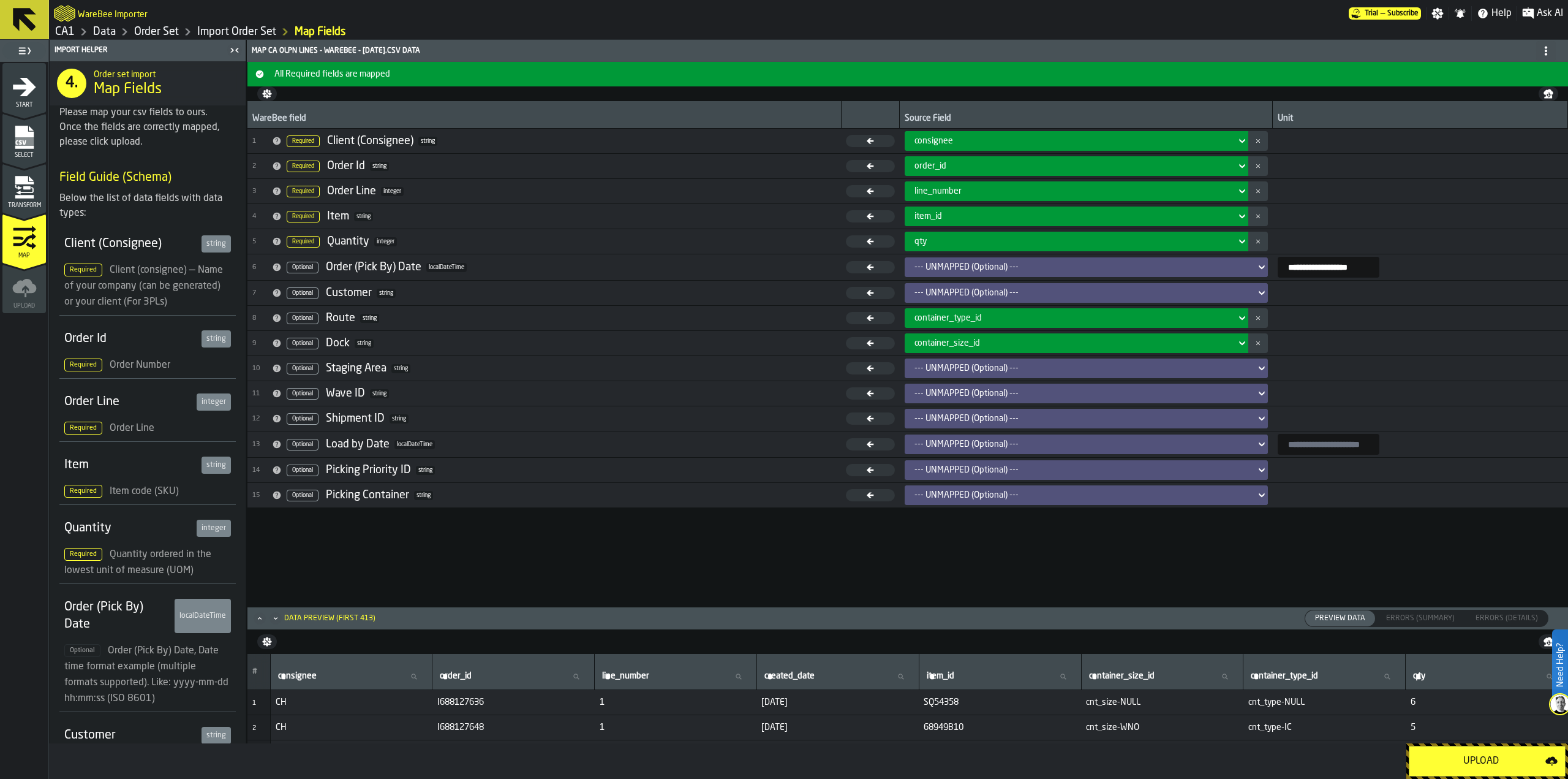
click at [452, 266] on span "localDateTime" at bounding box center [446, 267] width 41 height 9
click at [202, 593] on li "Order (Pick By) Date localDateTime Optional Order (Pick By) Date, Date time for…" at bounding box center [147, 647] width 177 height 128
click at [207, 619] on div "localDateTime" at bounding box center [202, 616] width 57 height 35
click at [41, 206] on span "Transform" at bounding box center [24, 206] width 43 height 7
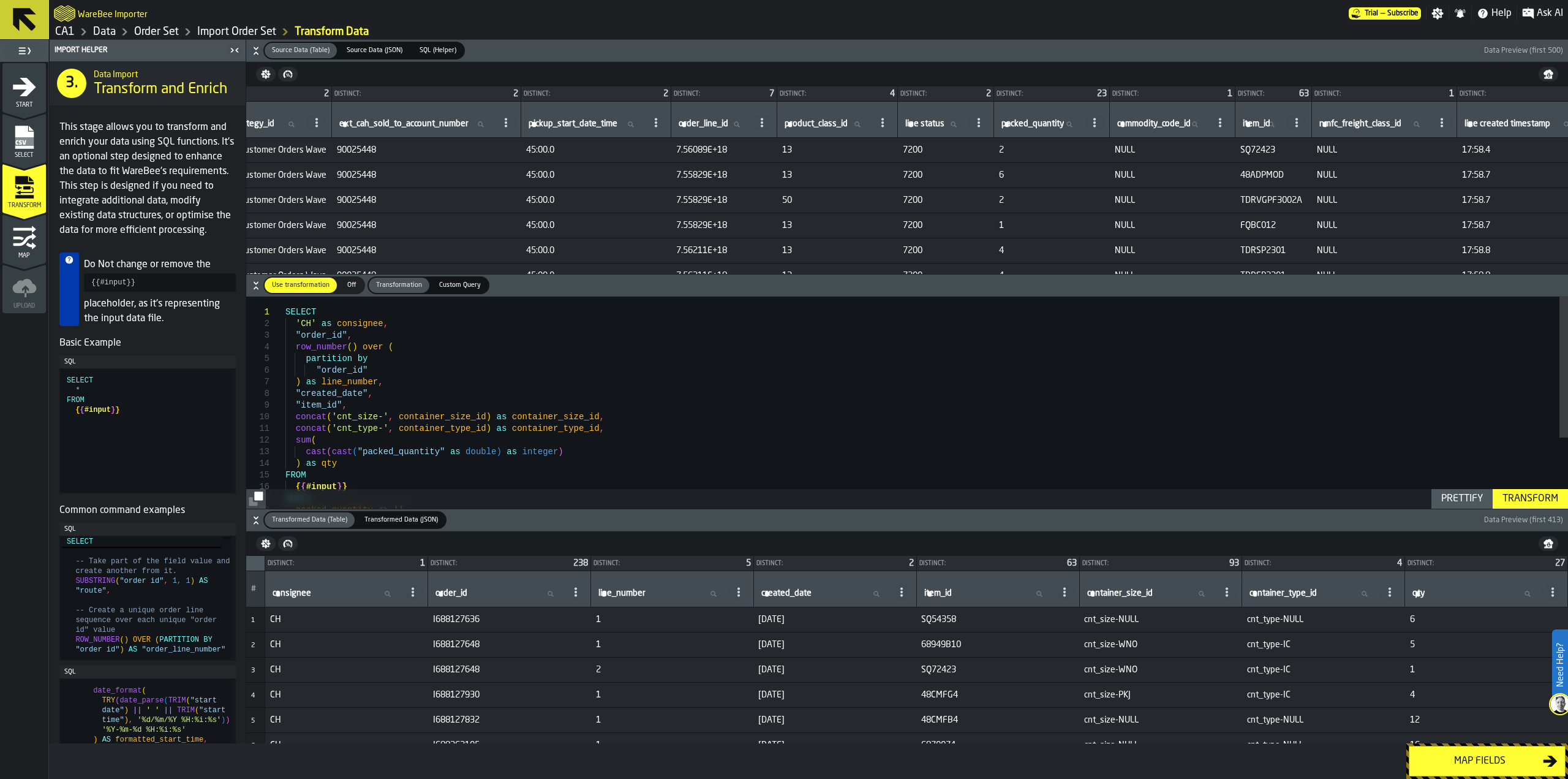
scroll to position [0, 2055]
click at [17, 248] on icon "menu Map" at bounding box center [24, 238] width 25 height 25
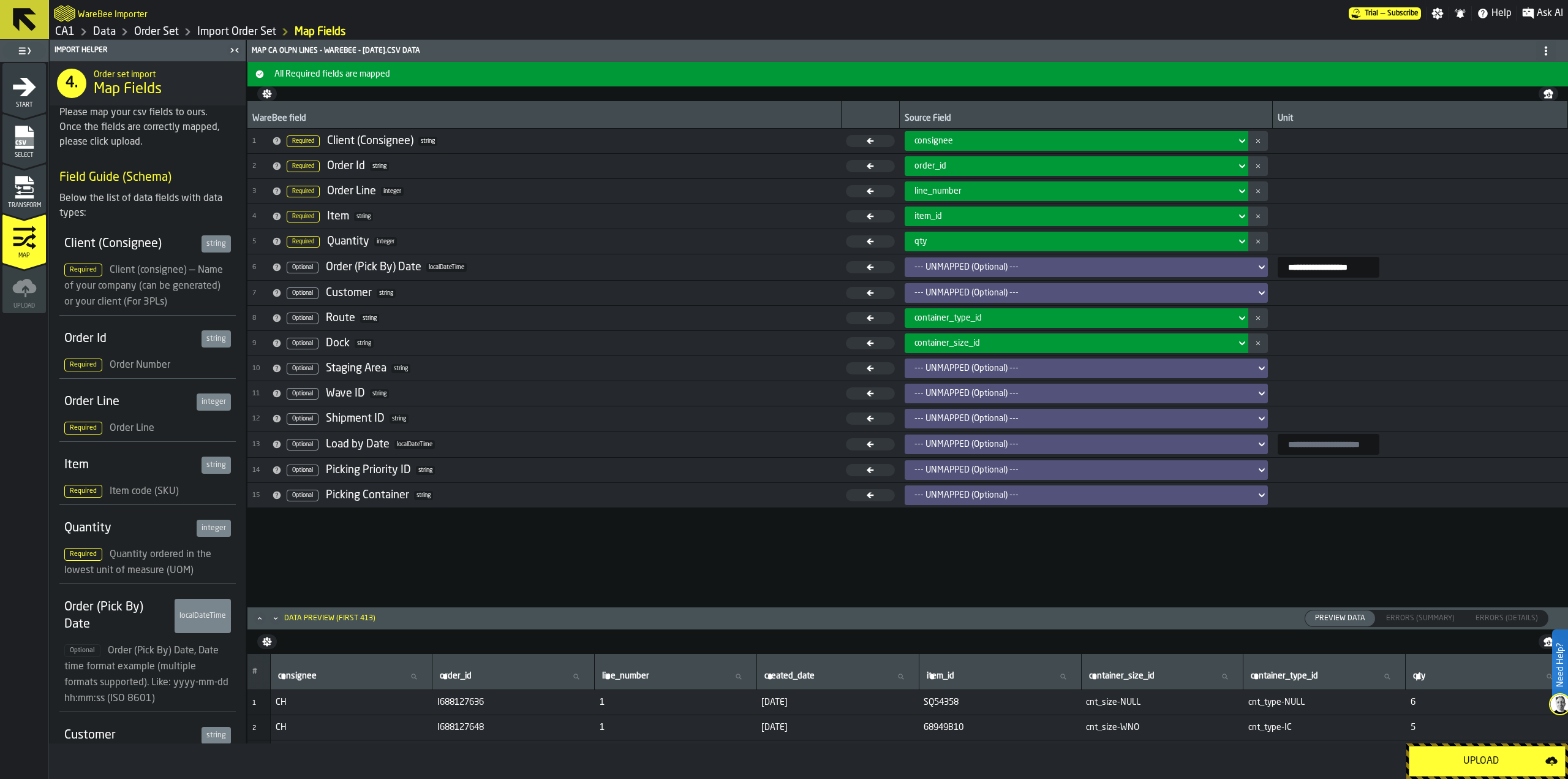
click at [1448, 754] on div "Upload" at bounding box center [1481, 760] width 128 height 14
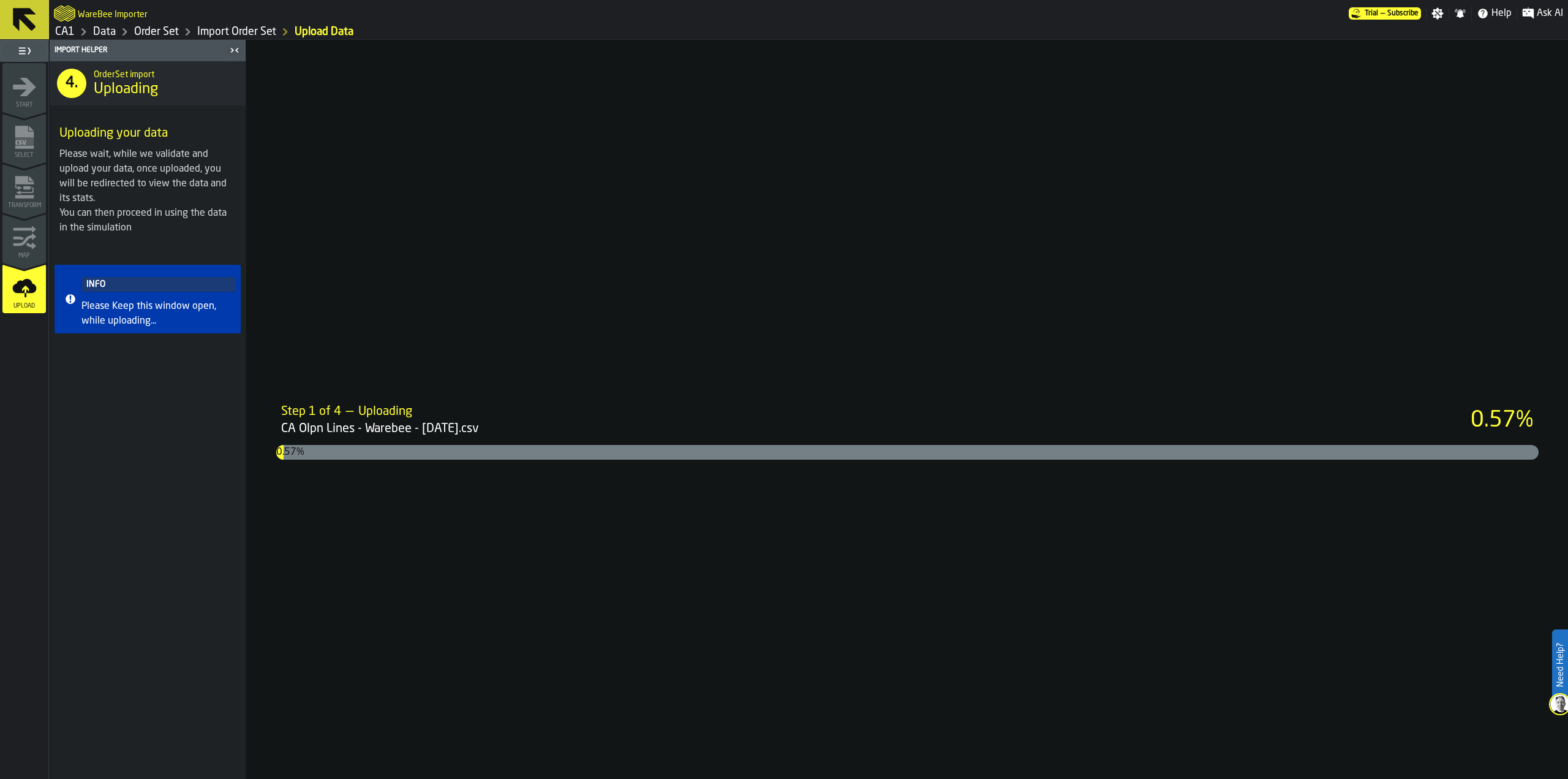
click at [34, 36] on button at bounding box center [25, 19] width 49 height 39
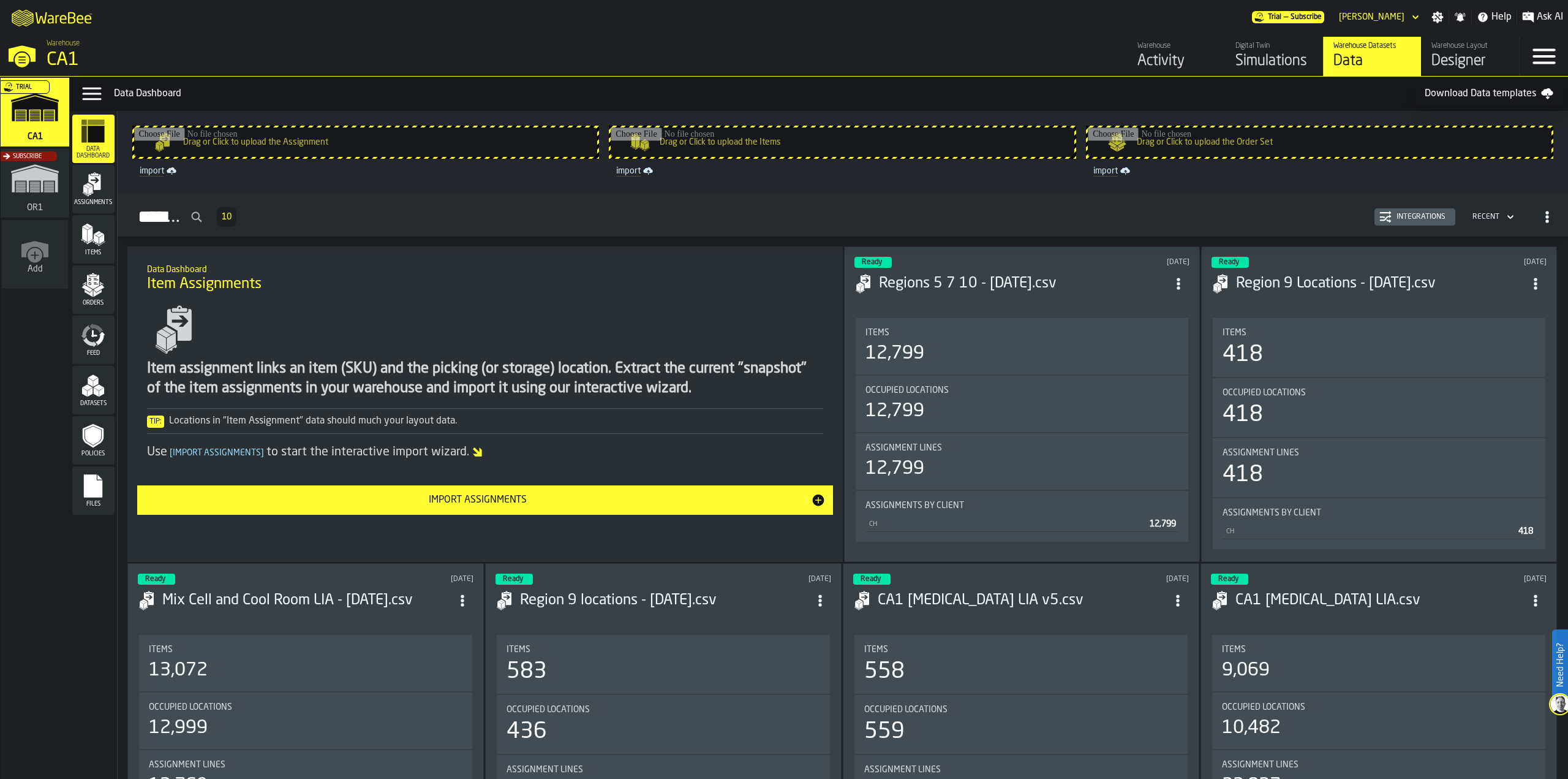
click at [1368, 48] on div "Warehouse Datasets" at bounding box center [1372, 46] width 78 height 8
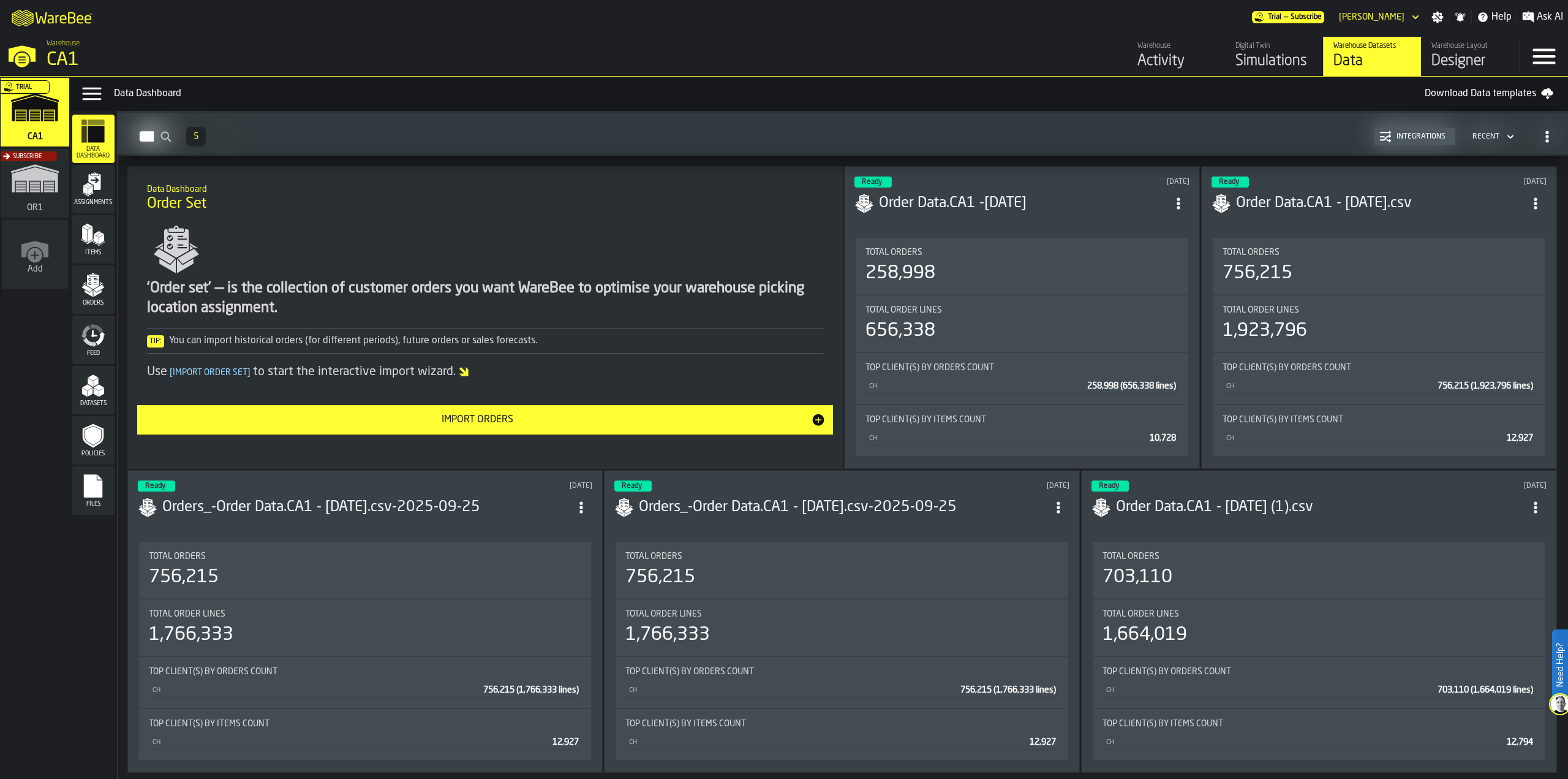
scroll to position [1649, 0]
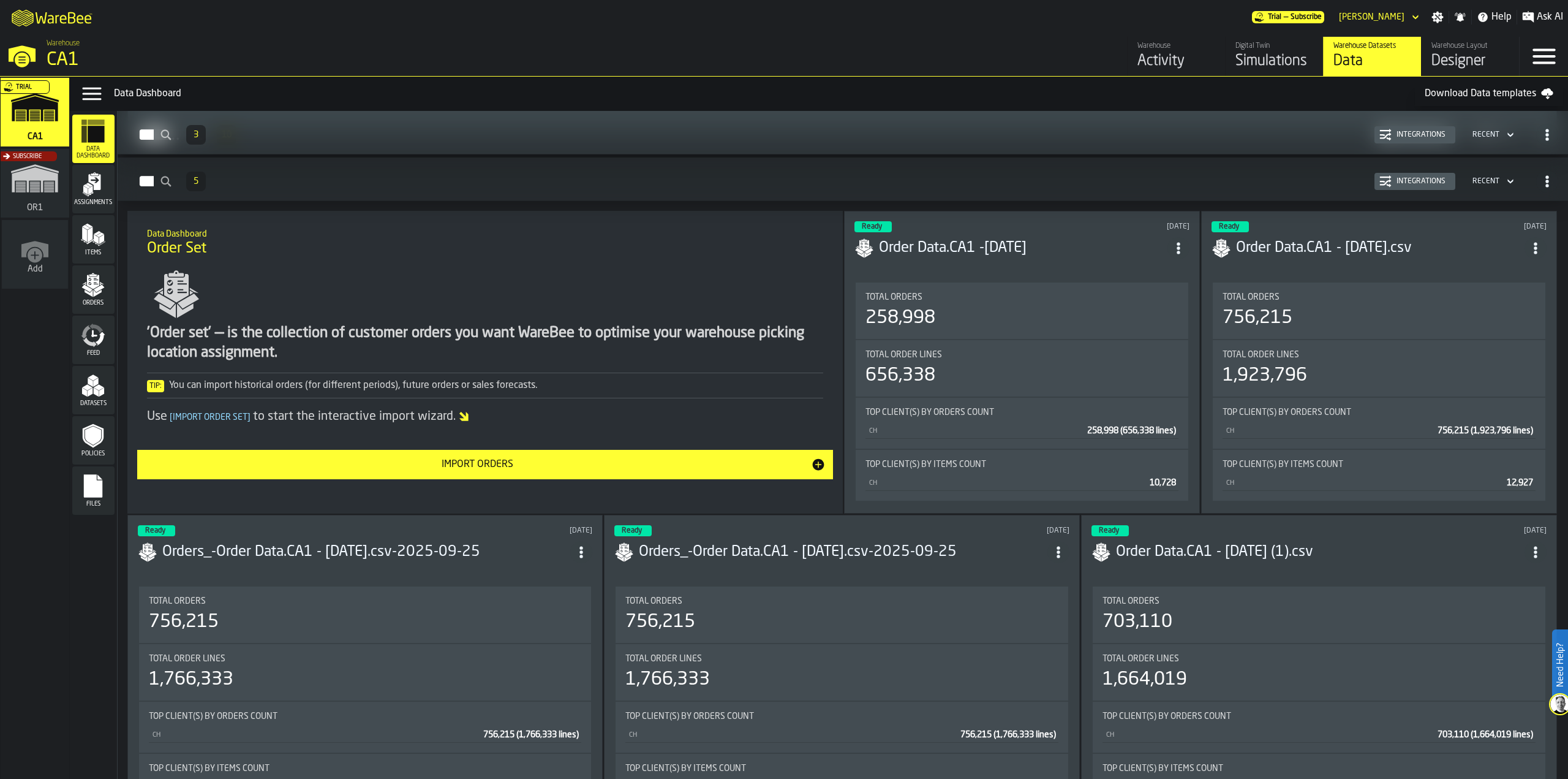
click at [626, 467] on button "Import Orders" at bounding box center [484, 464] width 696 height 30
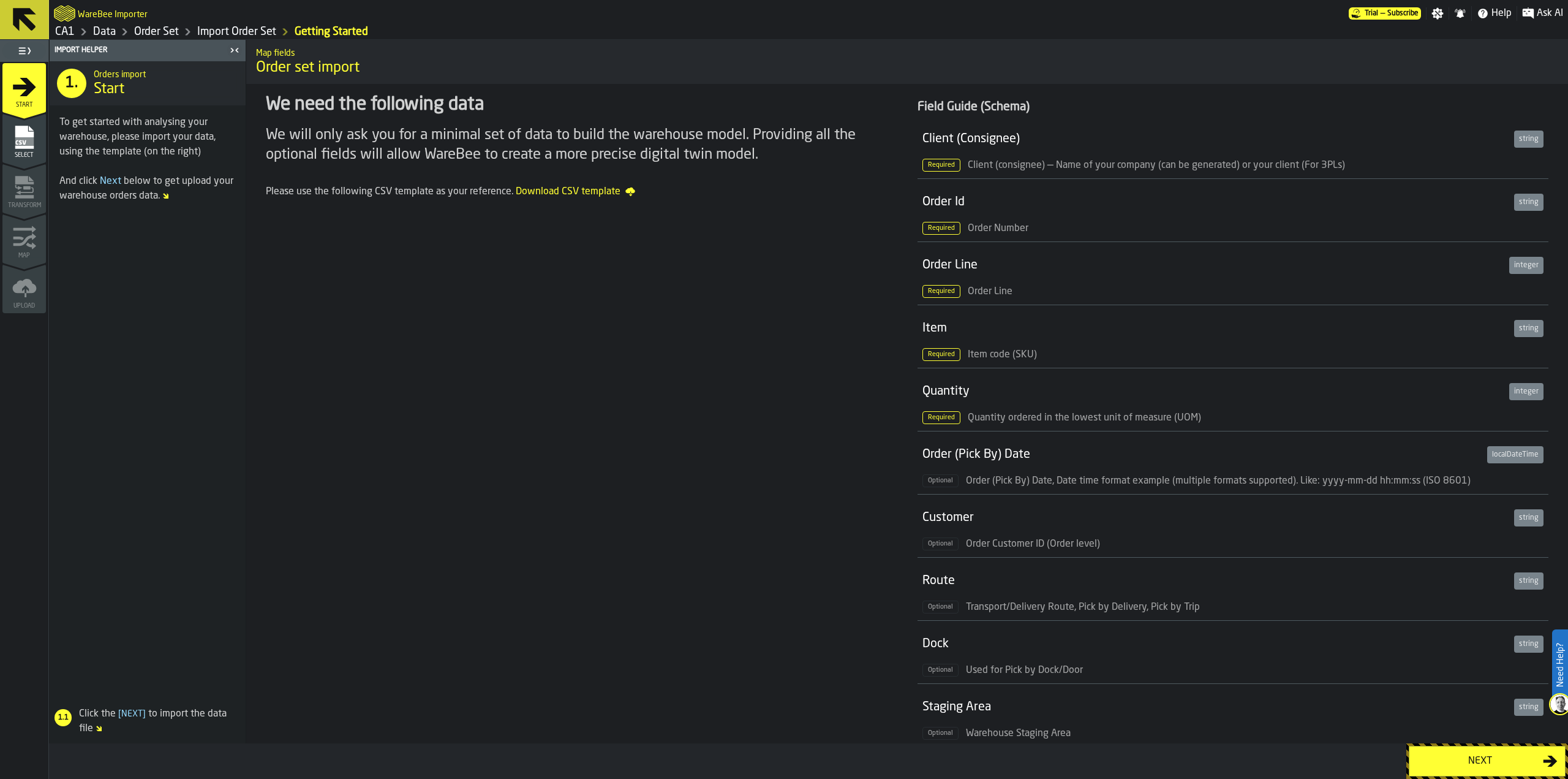
click at [1508, 757] on div "Next" at bounding box center [1479, 760] width 126 height 14
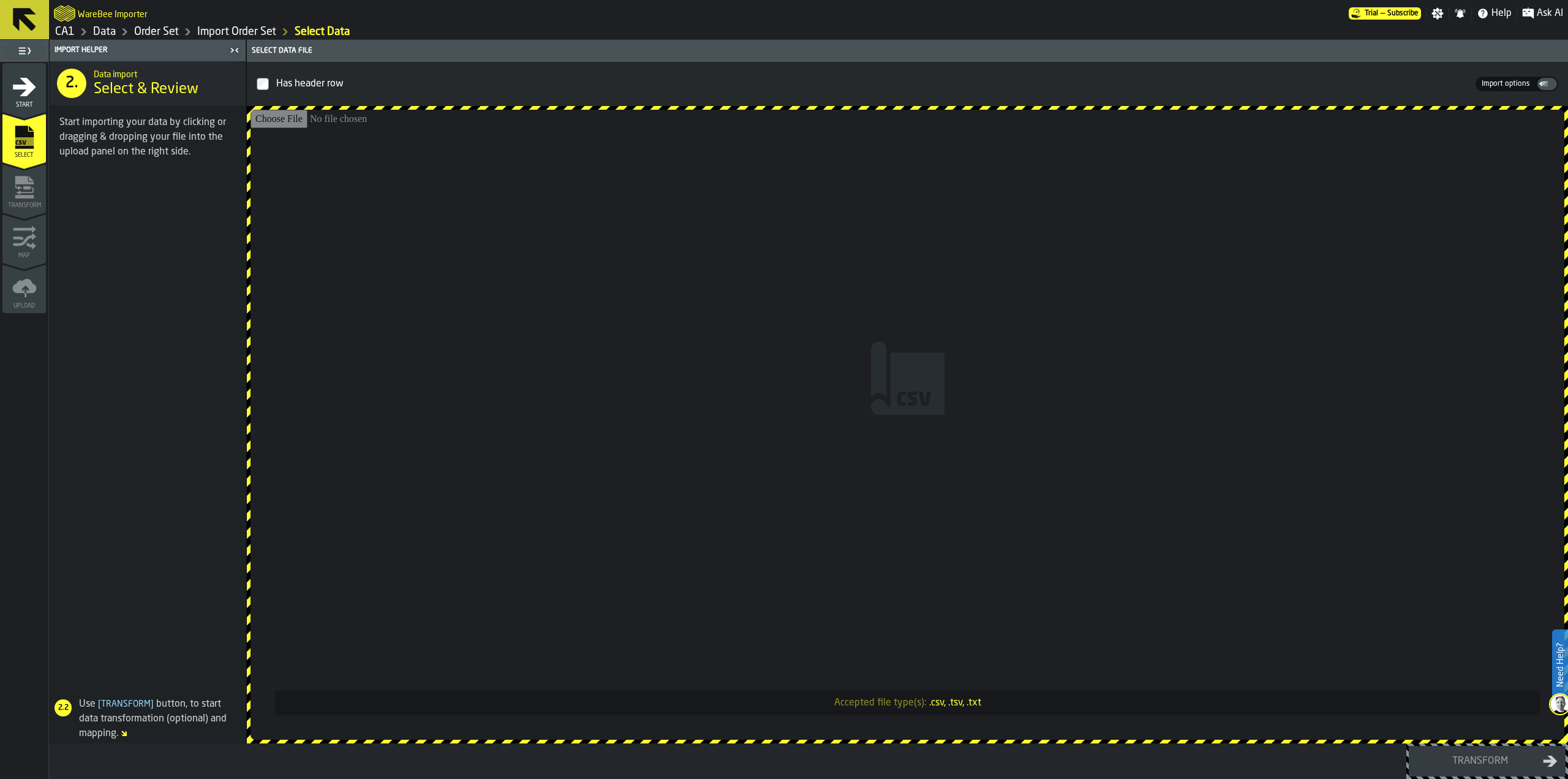
click at [916, 425] on input "Accepted file type(s): .csv, .tsv, .txt" at bounding box center [907, 425] width 1314 height 630
type input "**********"
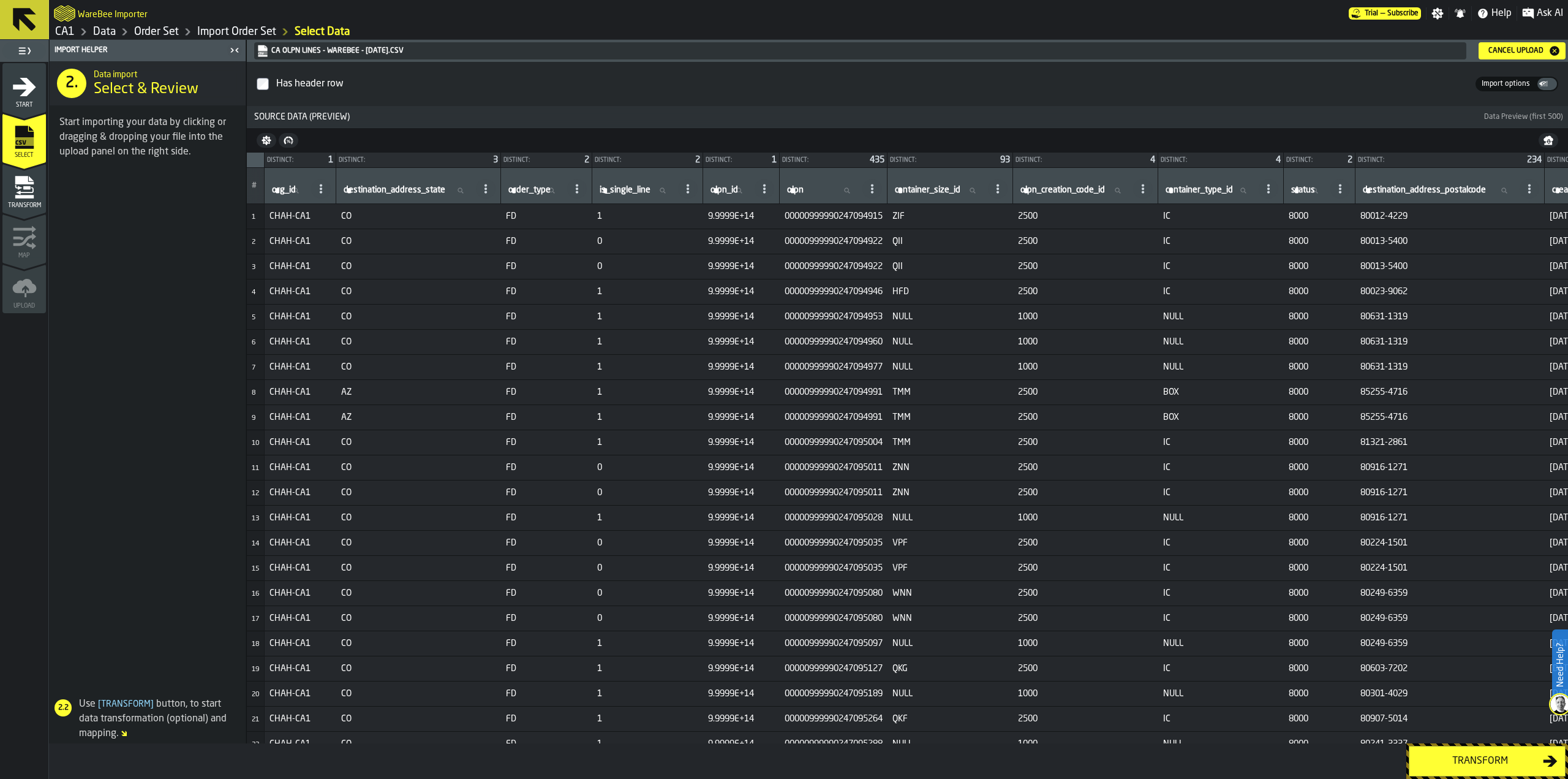
click at [1456, 753] on button "Transform" at bounding box center [1486, 761] width 156 height 30
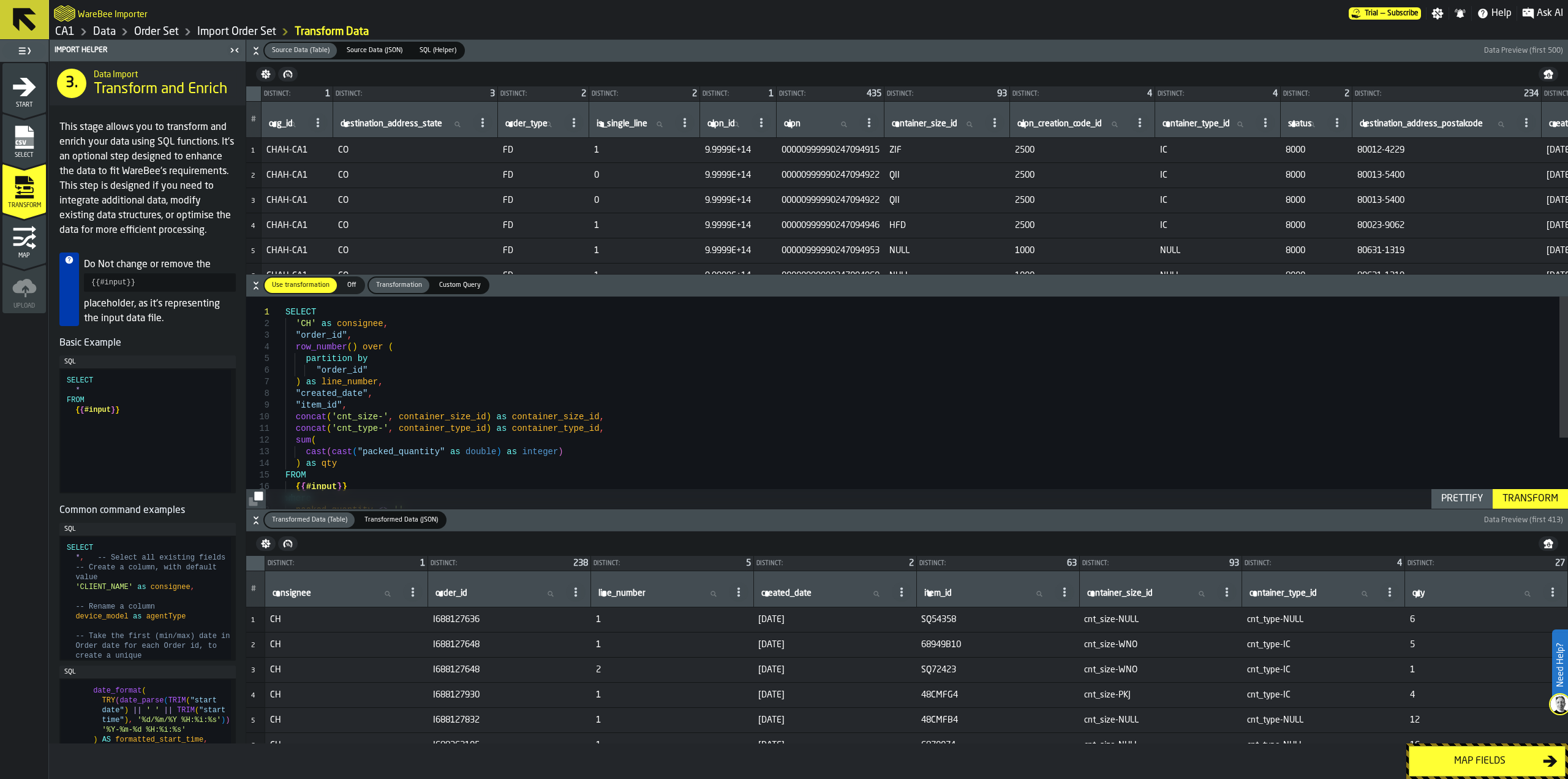
click at [1526, 502] on div "Transform" at bounding box center [1530, 498] width 66 height 14
click at [1455, 750] on button "Map fields" at bounding box center [1486, 761] width 156 height 30
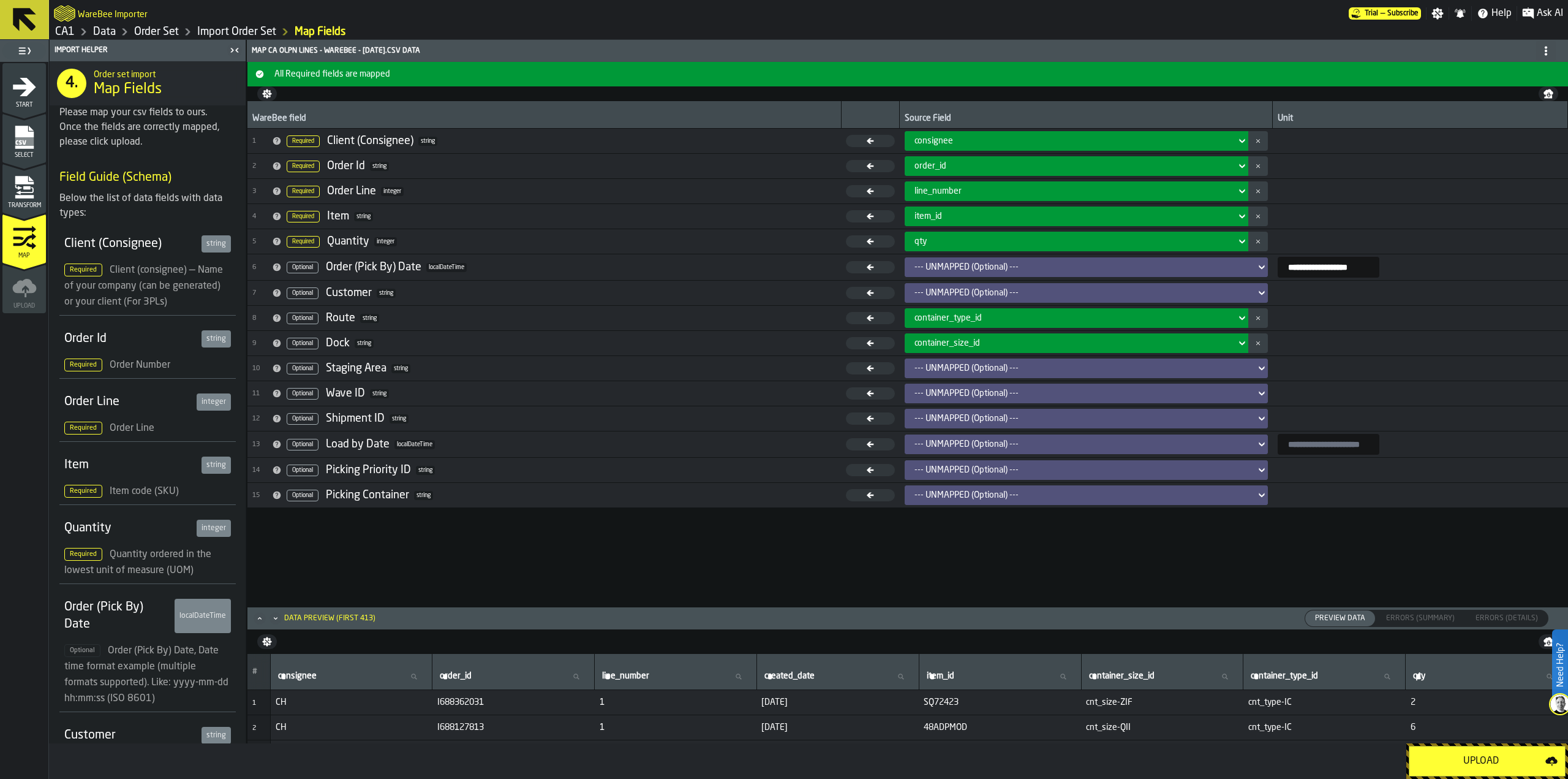
click at [1496, 749] on button "Upload" at bounding box center [1486, 761] width 156 height 30
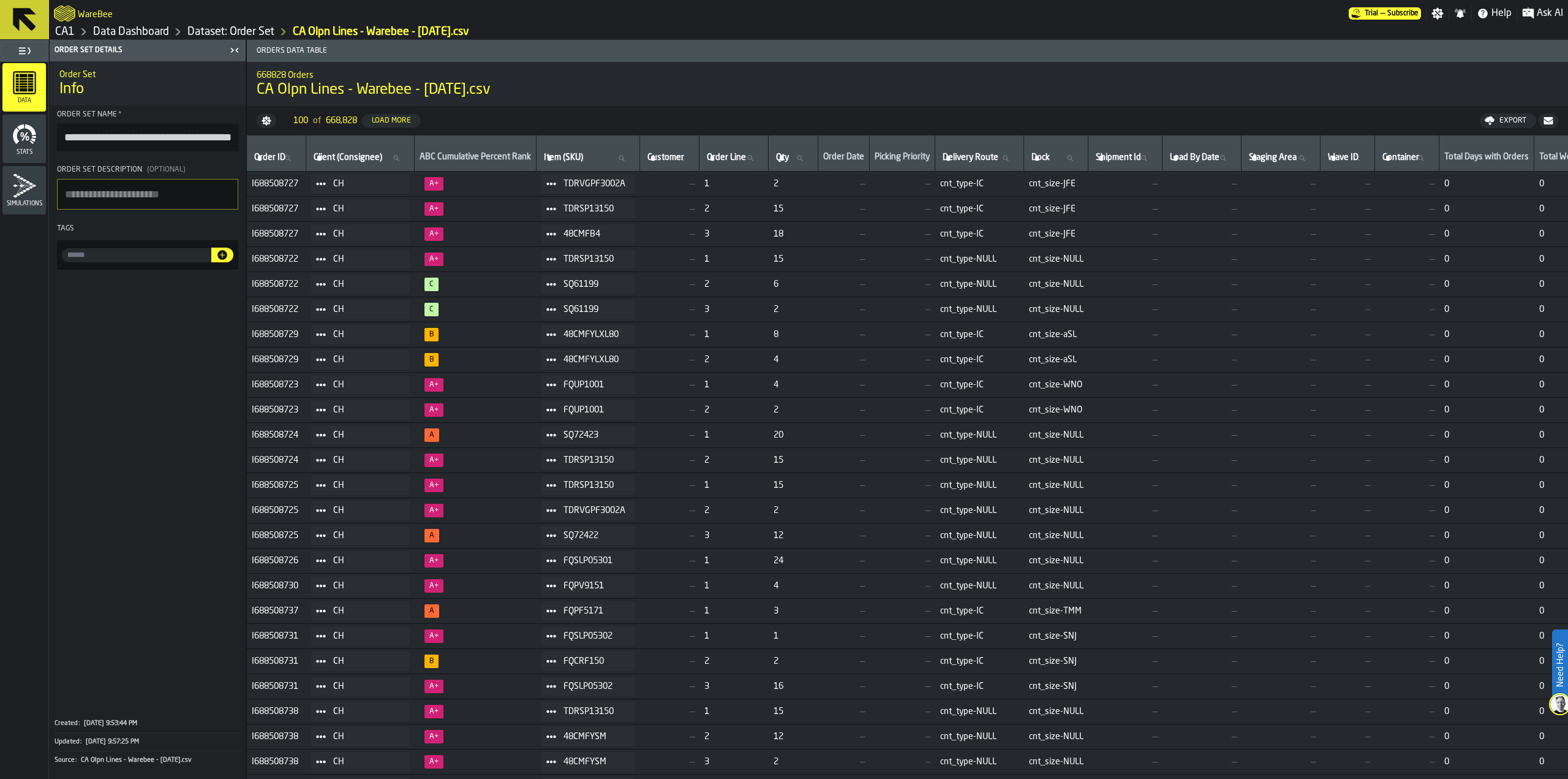
click at [17, 36] on button at bounding box center [25, 19] width 49 height 39
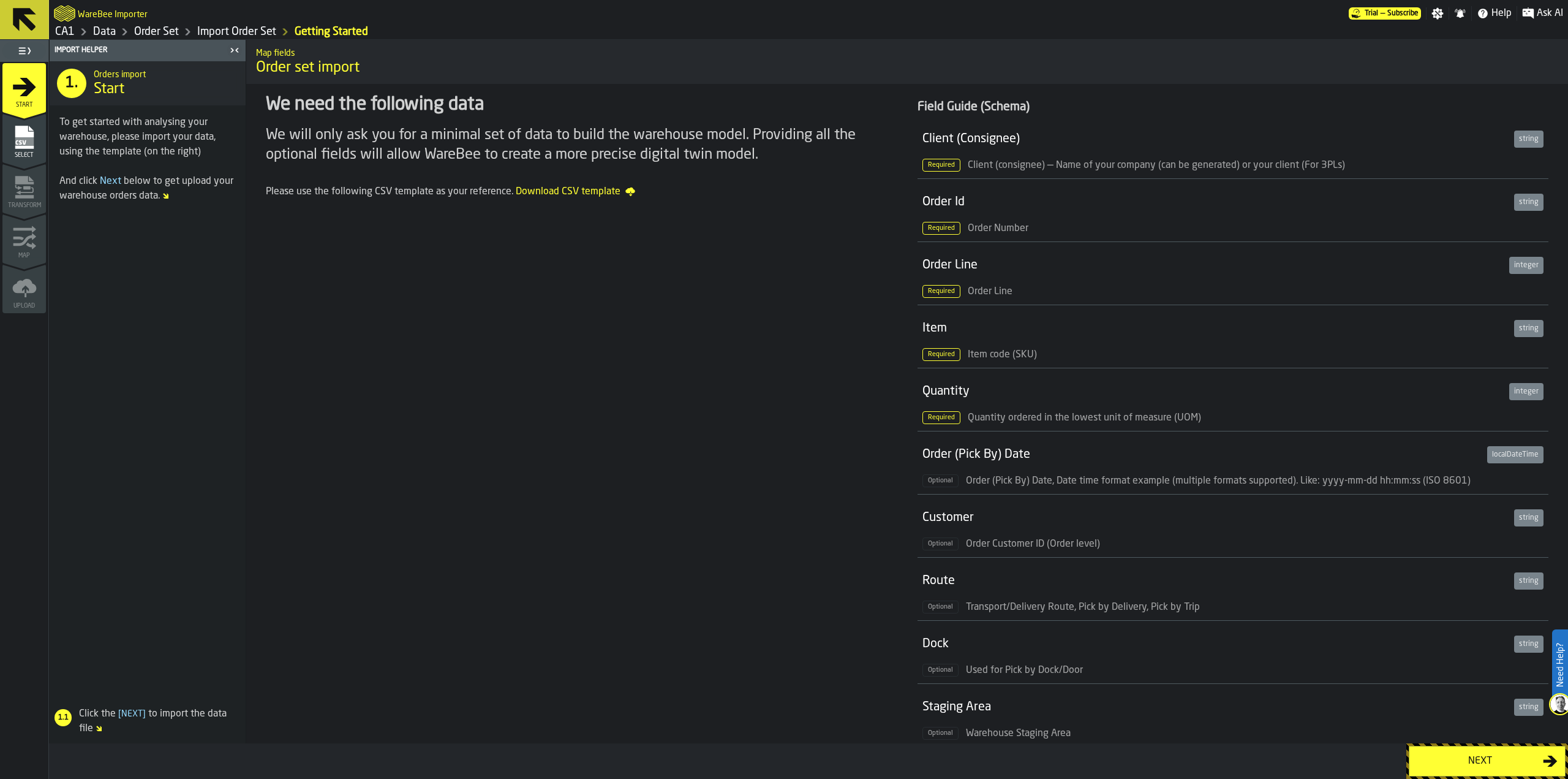
click at [36, 23] on icon at bounding box center [25, 19] width 30 height 30
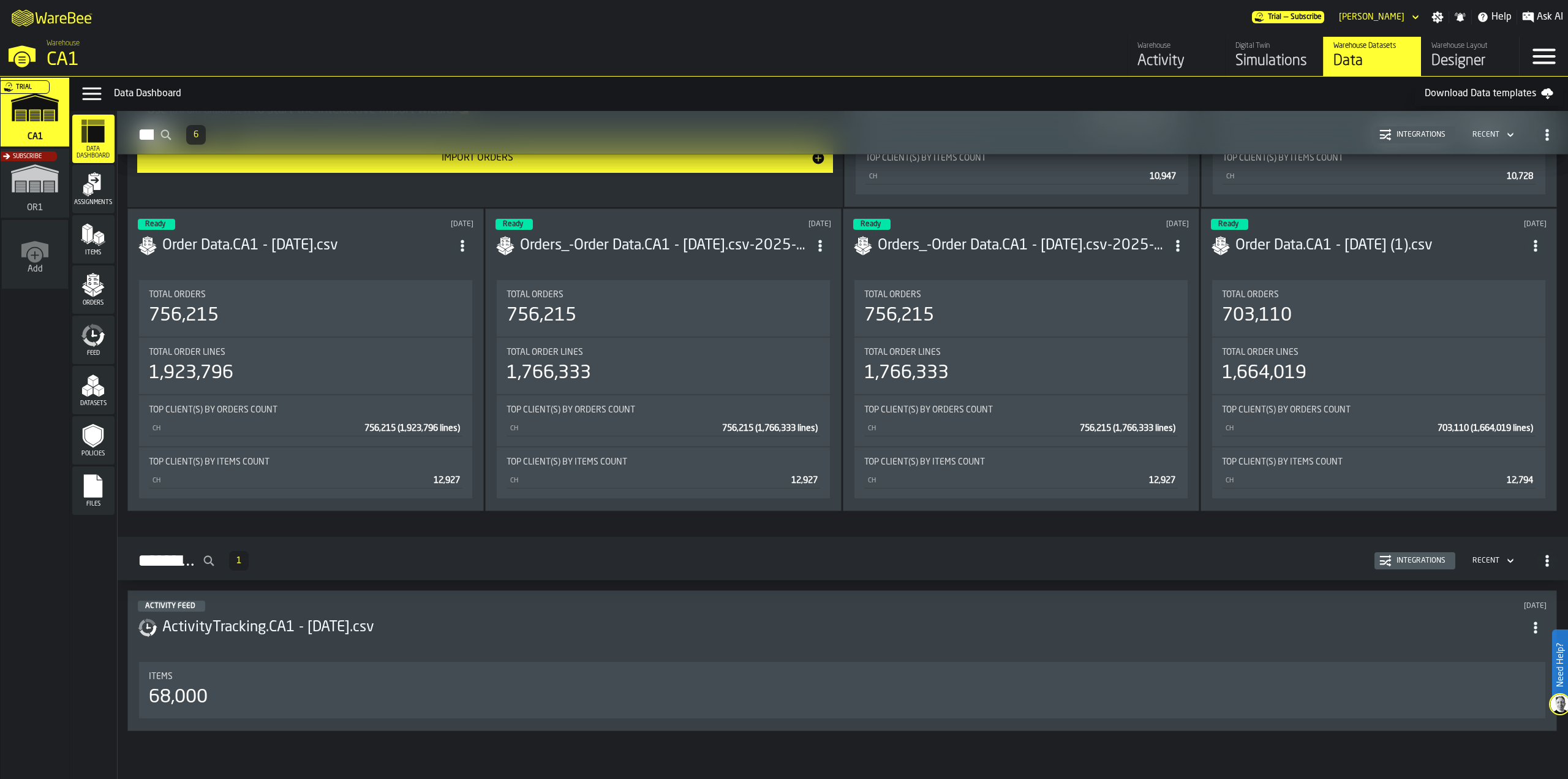
scroll to position [1527, 0]
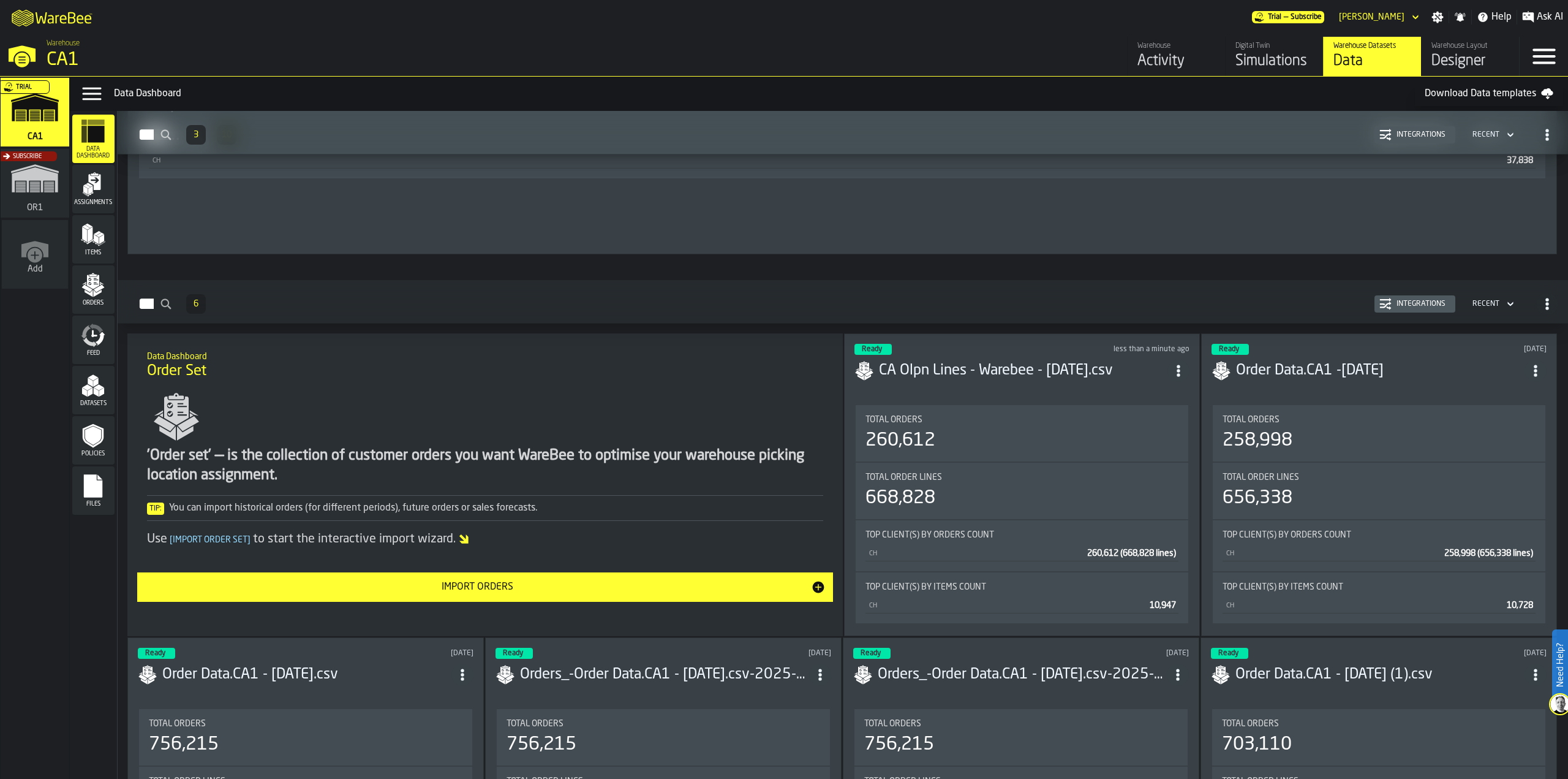
click at [1171, 365] on span "ItemListCard-DashboardItemContainer" at bounding box center [1178, 370] width 22 height 22
click at [969, 364] on h3 "CA Olpn Lines - Warebee - 10.2.2025.csv" at bounding box center [1023, 370] width 288 height 19
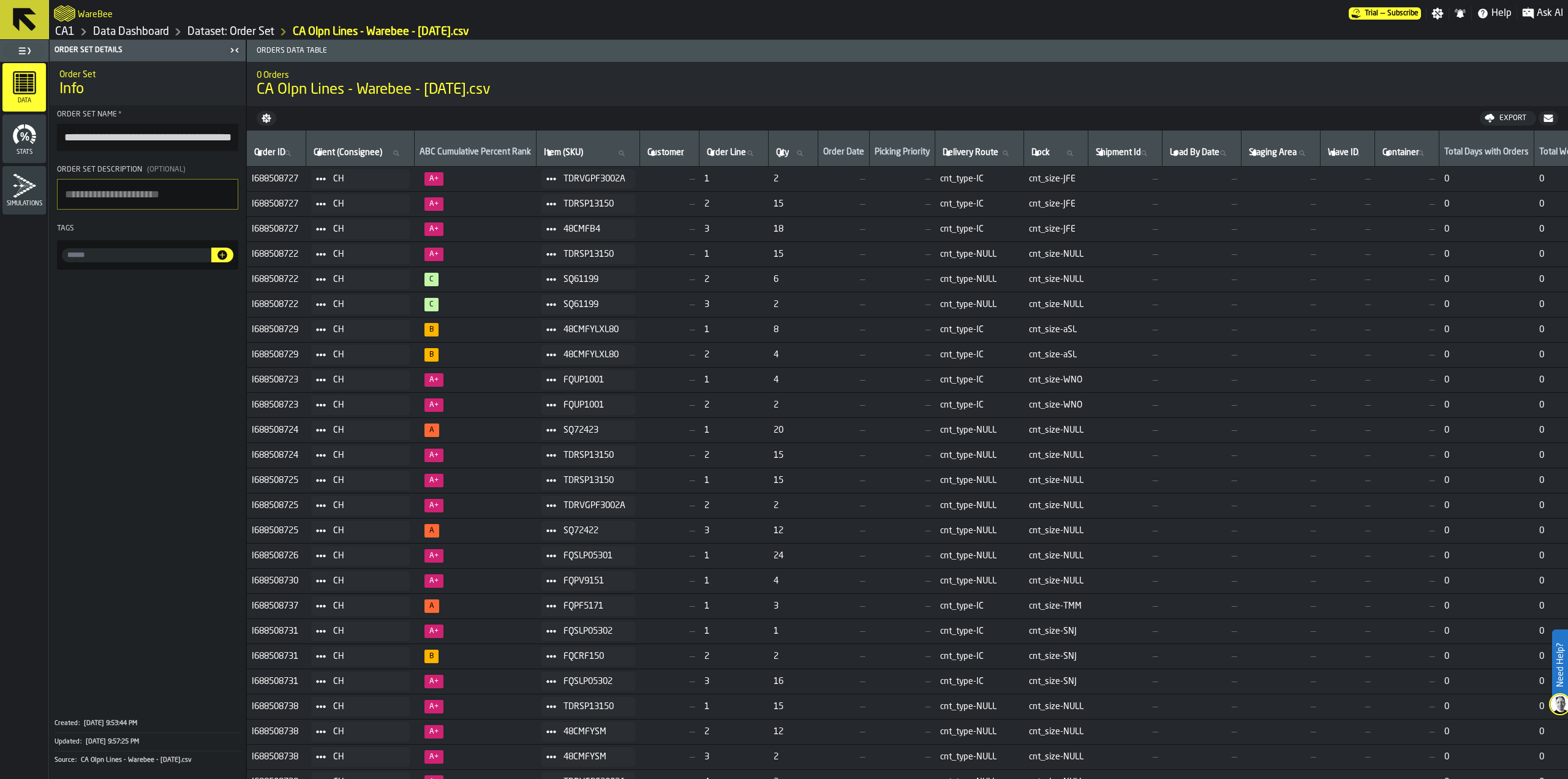
click at [172, 143] on input "**********" at bounding box center [147, 137] width 181 height 27
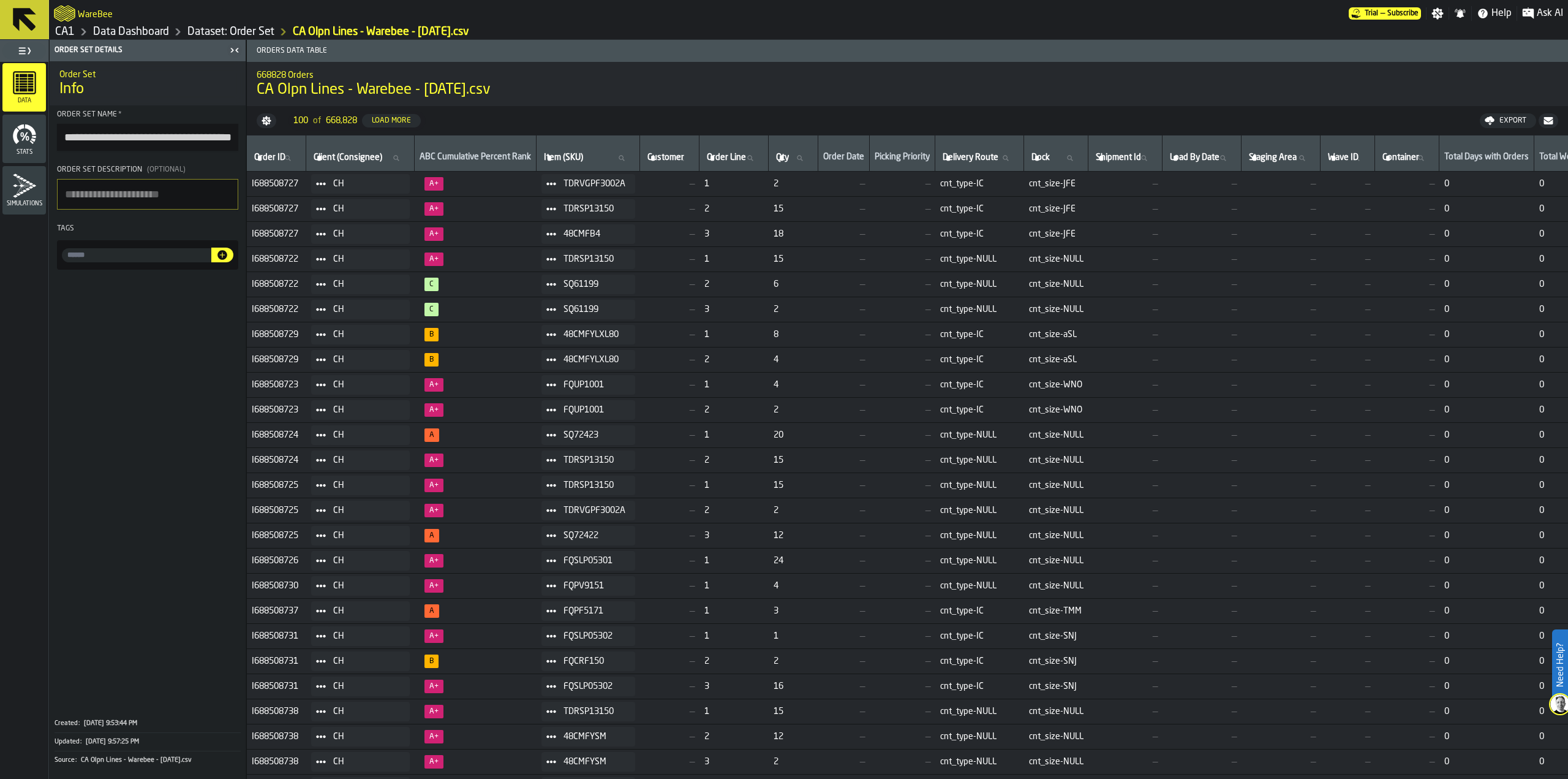
scroll to position [0, 30]
drag, startPoint x: 78, startPoint y: 140, endPoint x: 254, endPoint y: 128, distance: 176.4
click at [254, 128] on main "**********" at bounding box center [784, 409] width 1568 height 739
type input "**********"
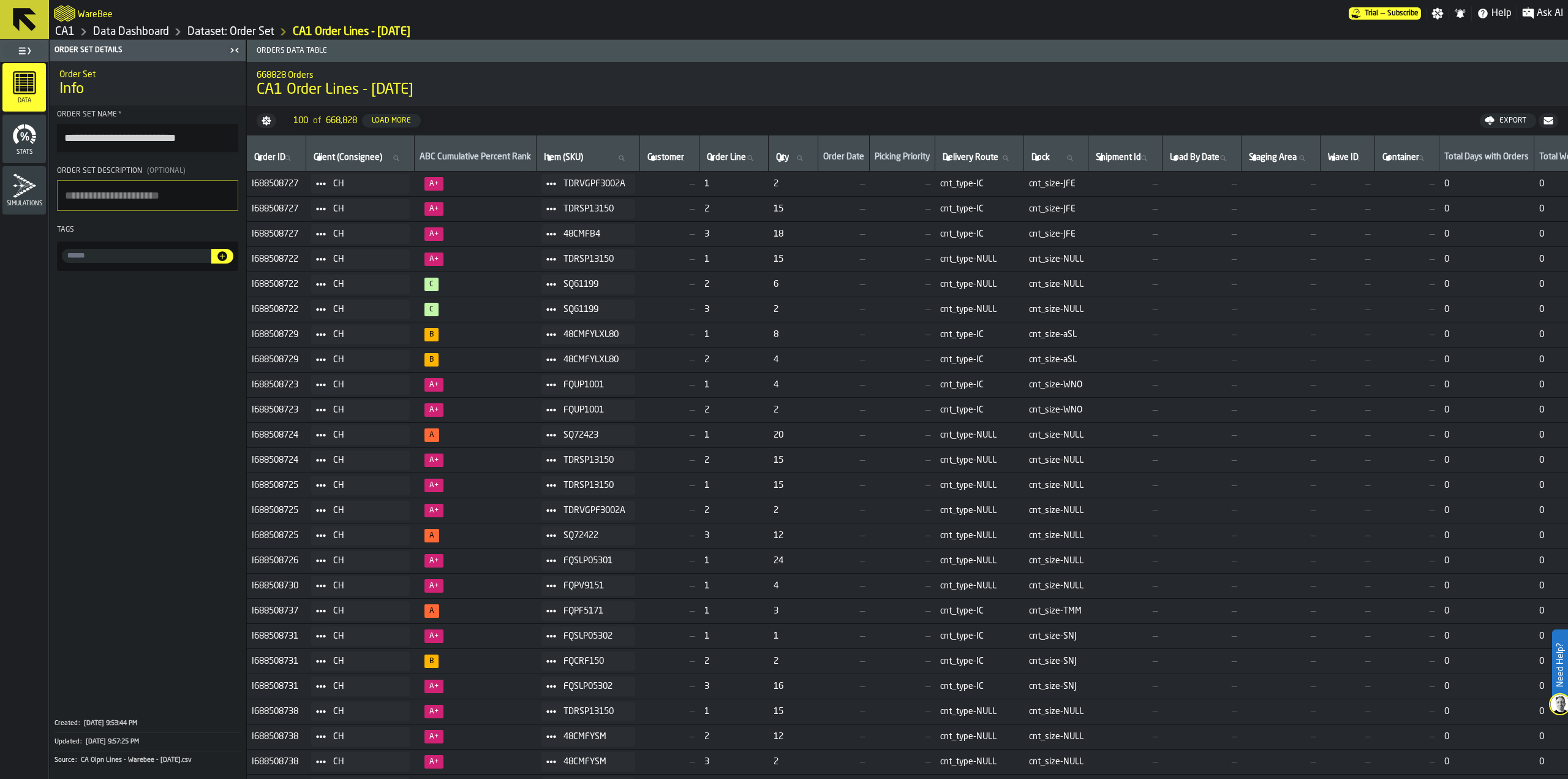
click at [161, 189] on textarea "Order Set Description (Optional)" at bounding box center [147, 195] width 181 height 30
click at [25, 144] on icon "menu Stats" at bounding box center [24, 134] width 25 height 25
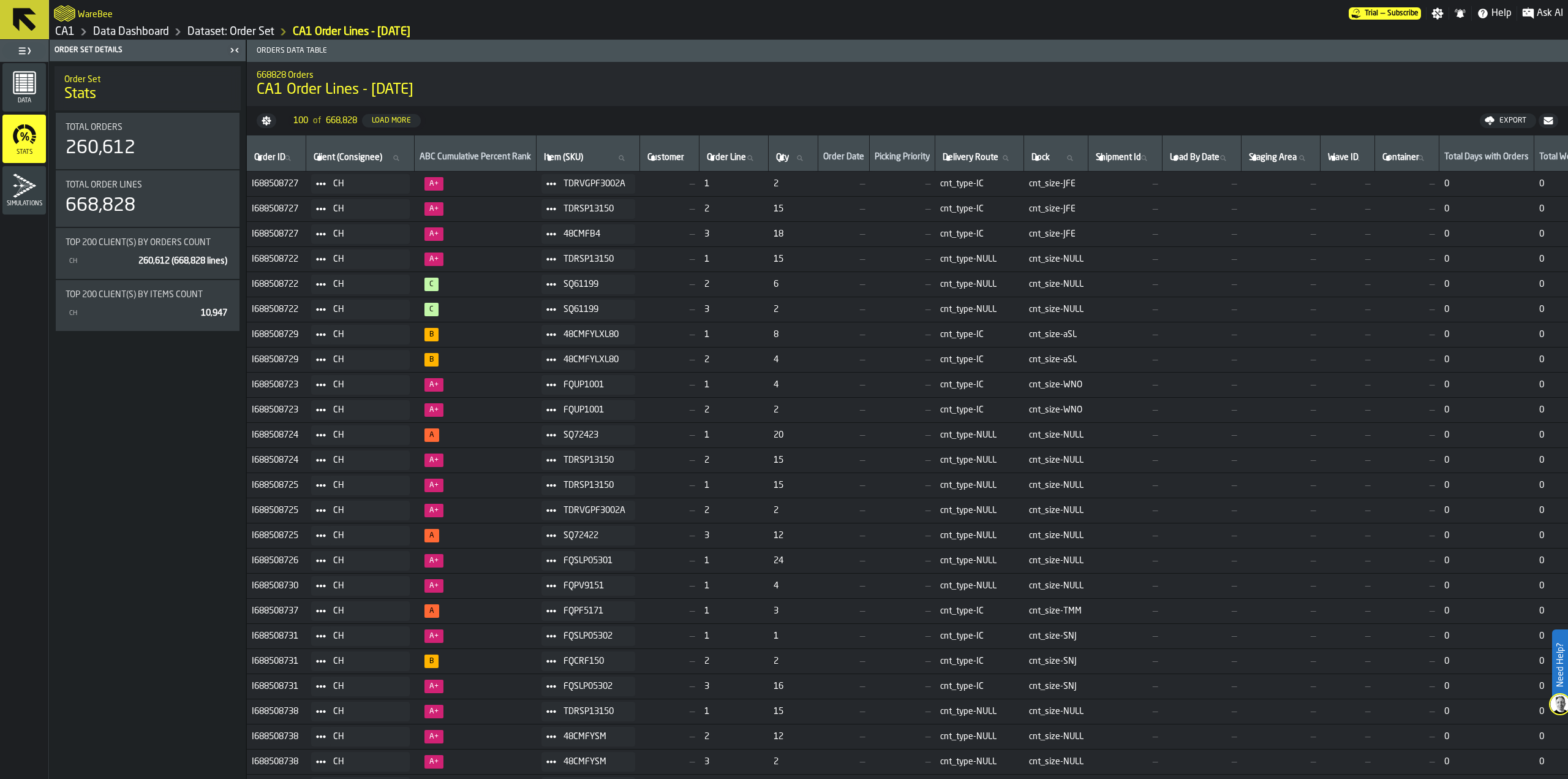
click at [30, 178] on icon "menu Simulations" at bounding box center [24, 185] width 25 height 25
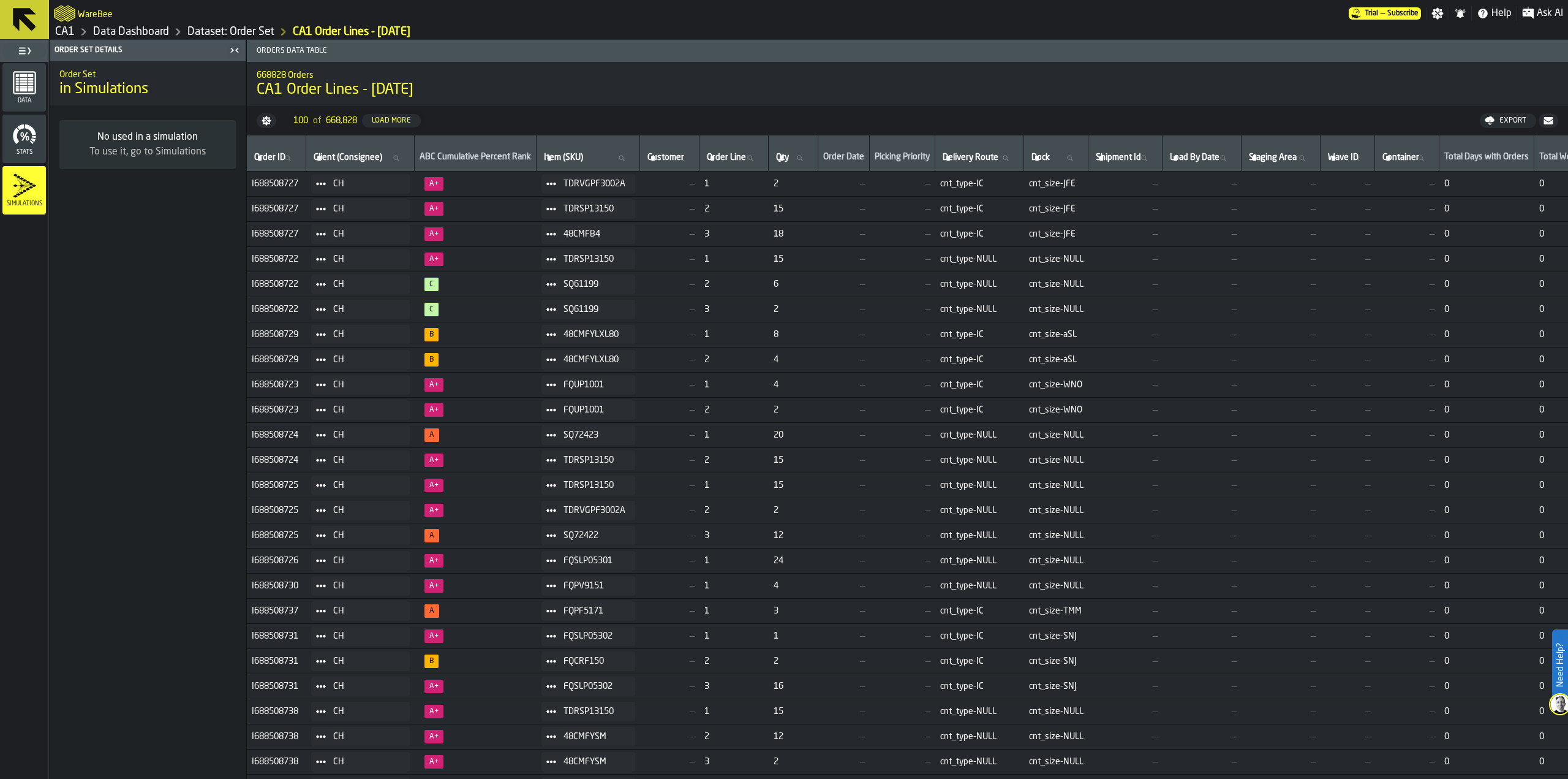
click at [25, 151] on span "Stats" at bounding box center [24, 152] width 43 height 7
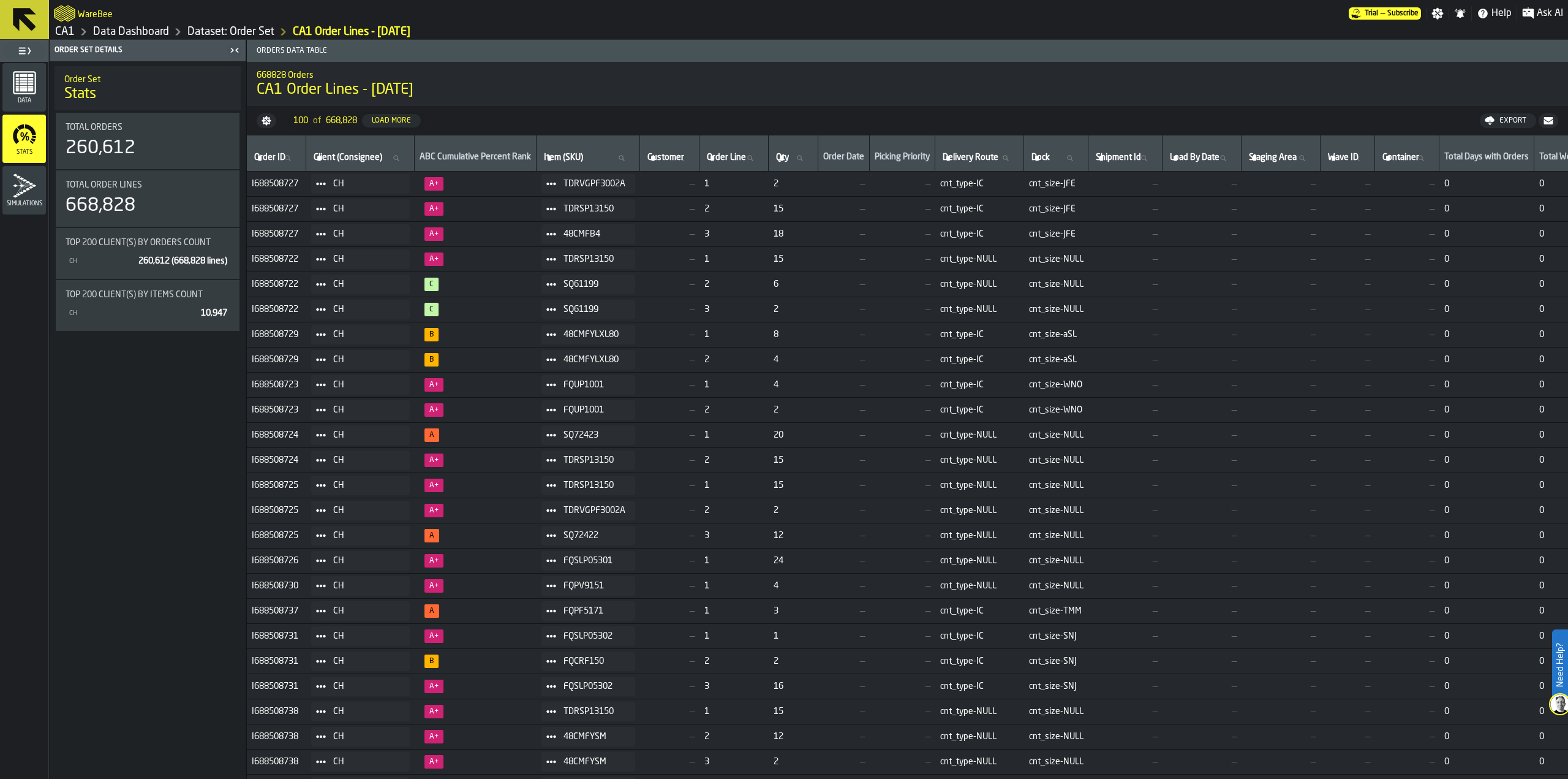
click at [36, 85] on div "Data" at bounding box center [24, 87] width 43 height 34
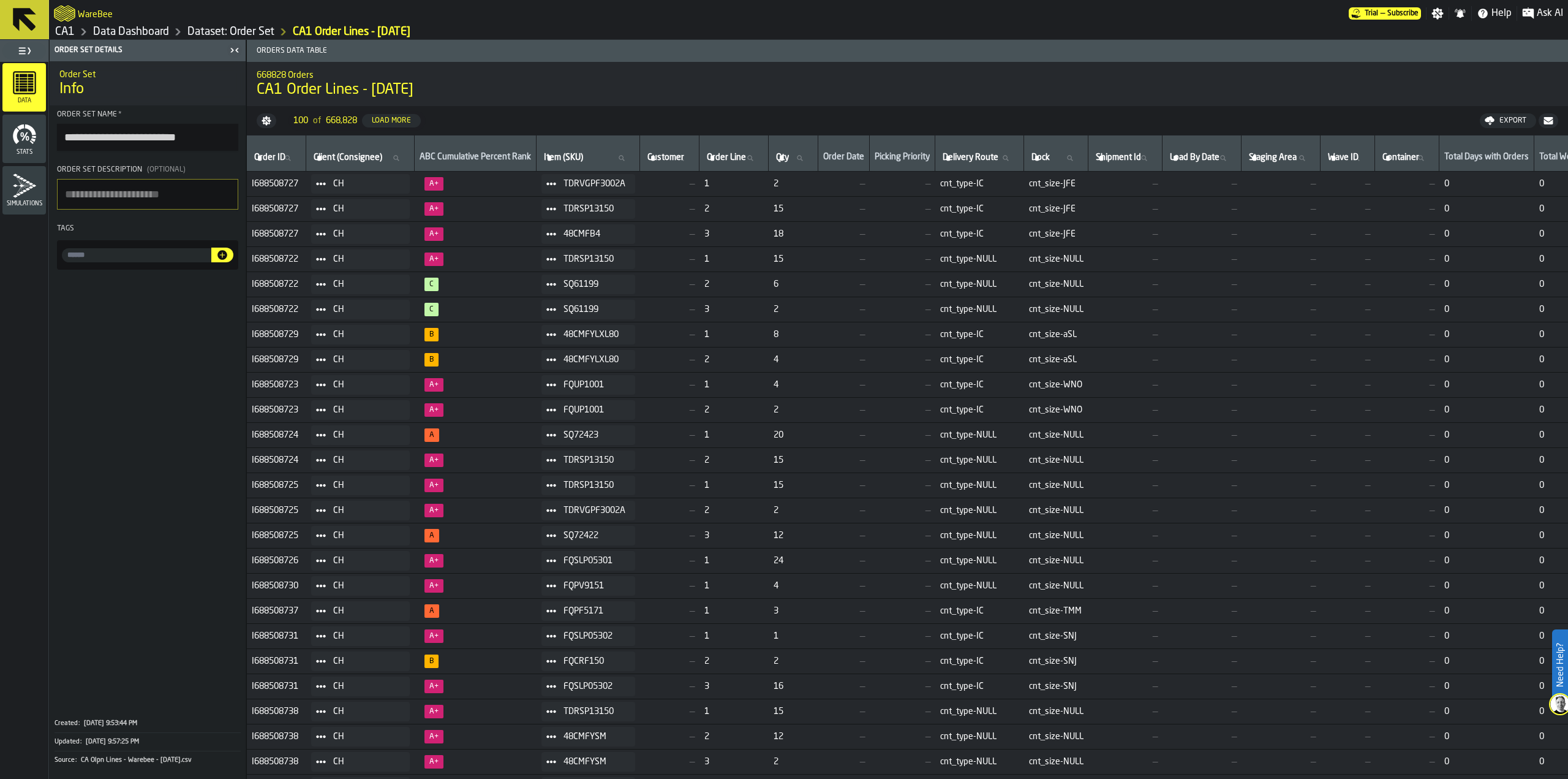
click at [150, 30] on link "Data Dashboard" at bounding box center [131, 32] width 76 height 14
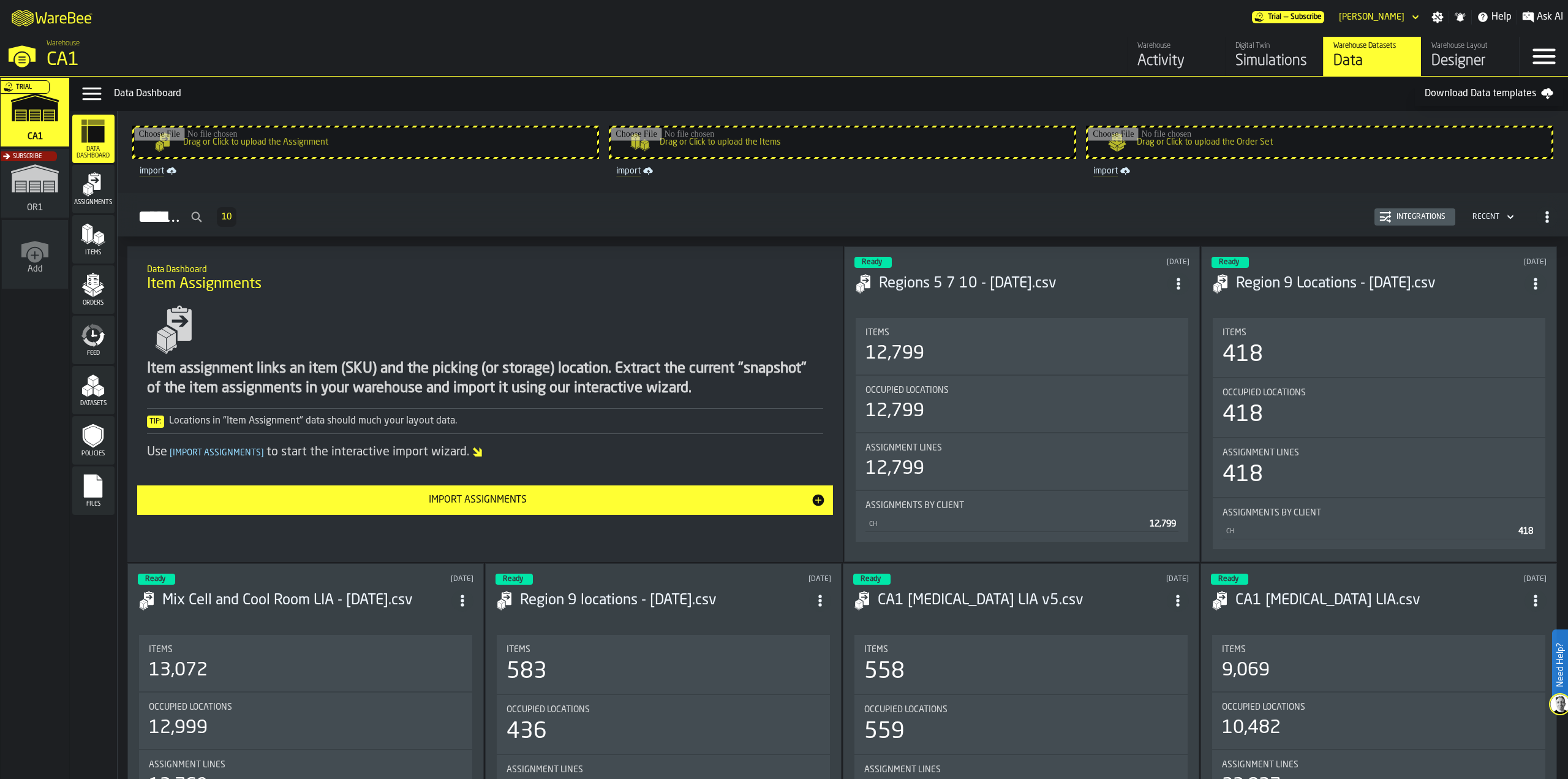
click at [61, 23] on icon "logo-header" at bounding box center [63, 19] width 7 height 8
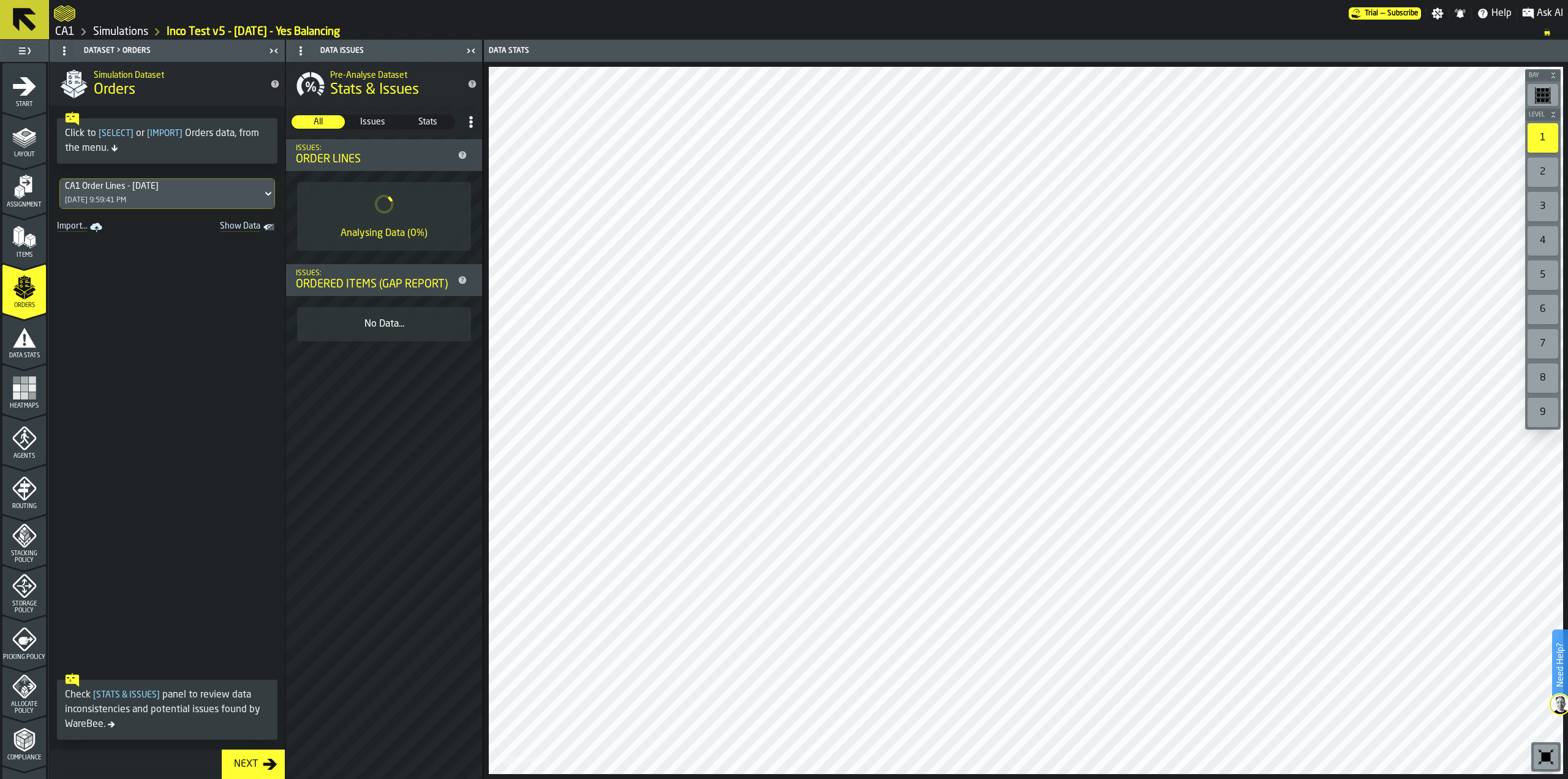
click at [17, 340] on icon "menu Data Stats" at bounding box center [25, 337] width 24 height 19
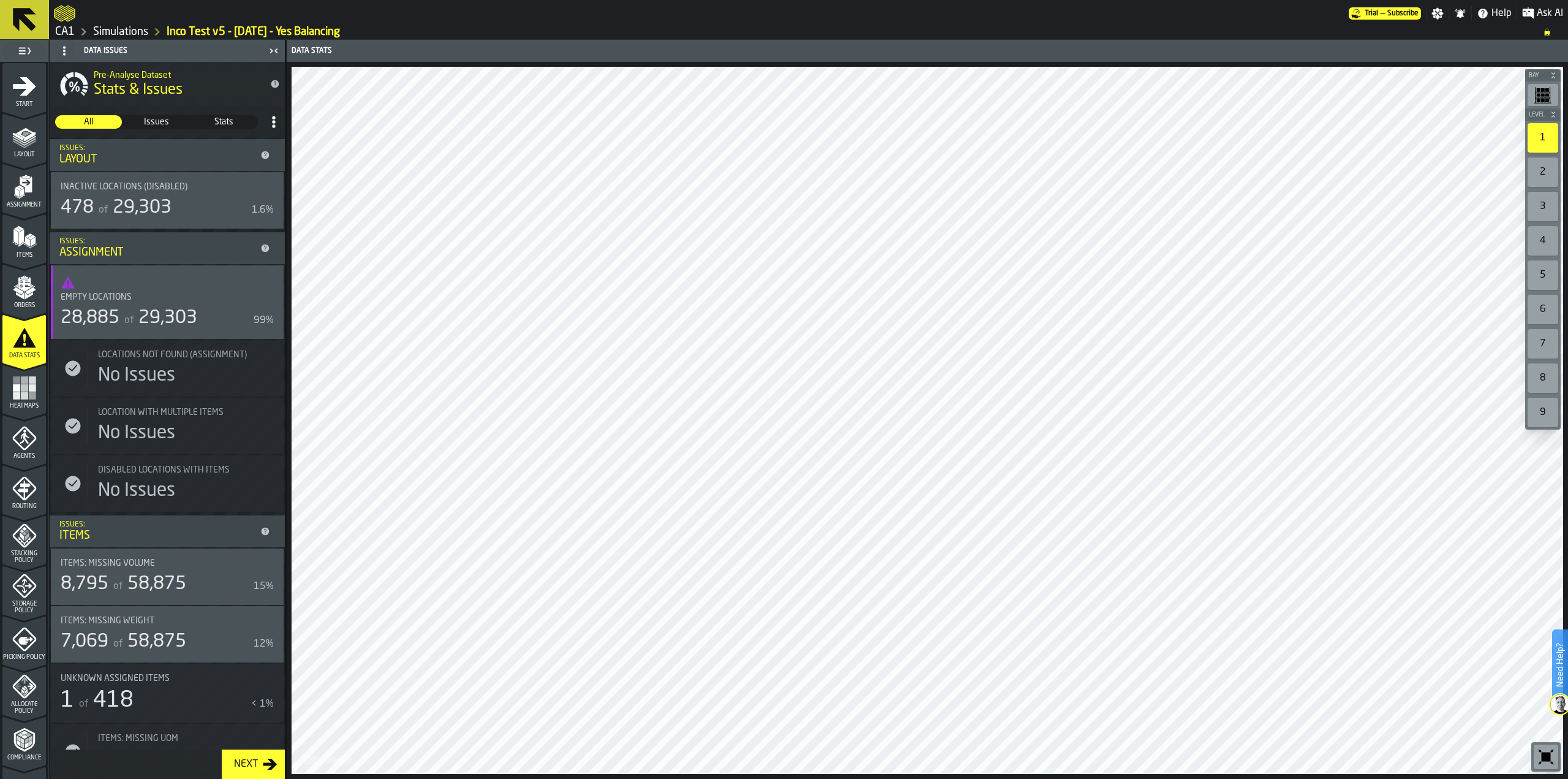
click at [19, 372] on div "Heatmaps" at bounding box center [24, 388] width 43 height 41
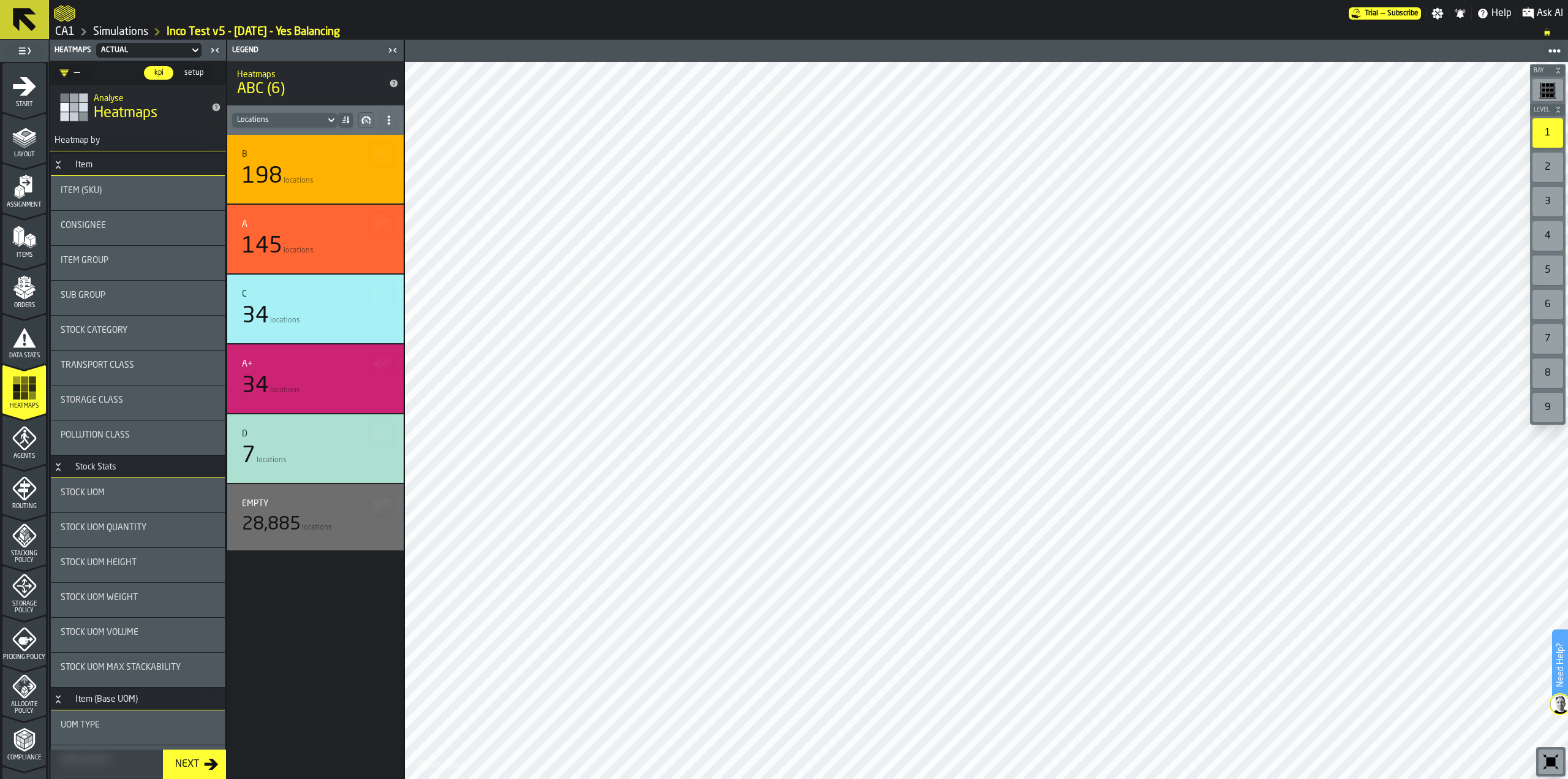
click at [30, 452] on div "Agents" at bounding box center [24, 442] width 43 height 34
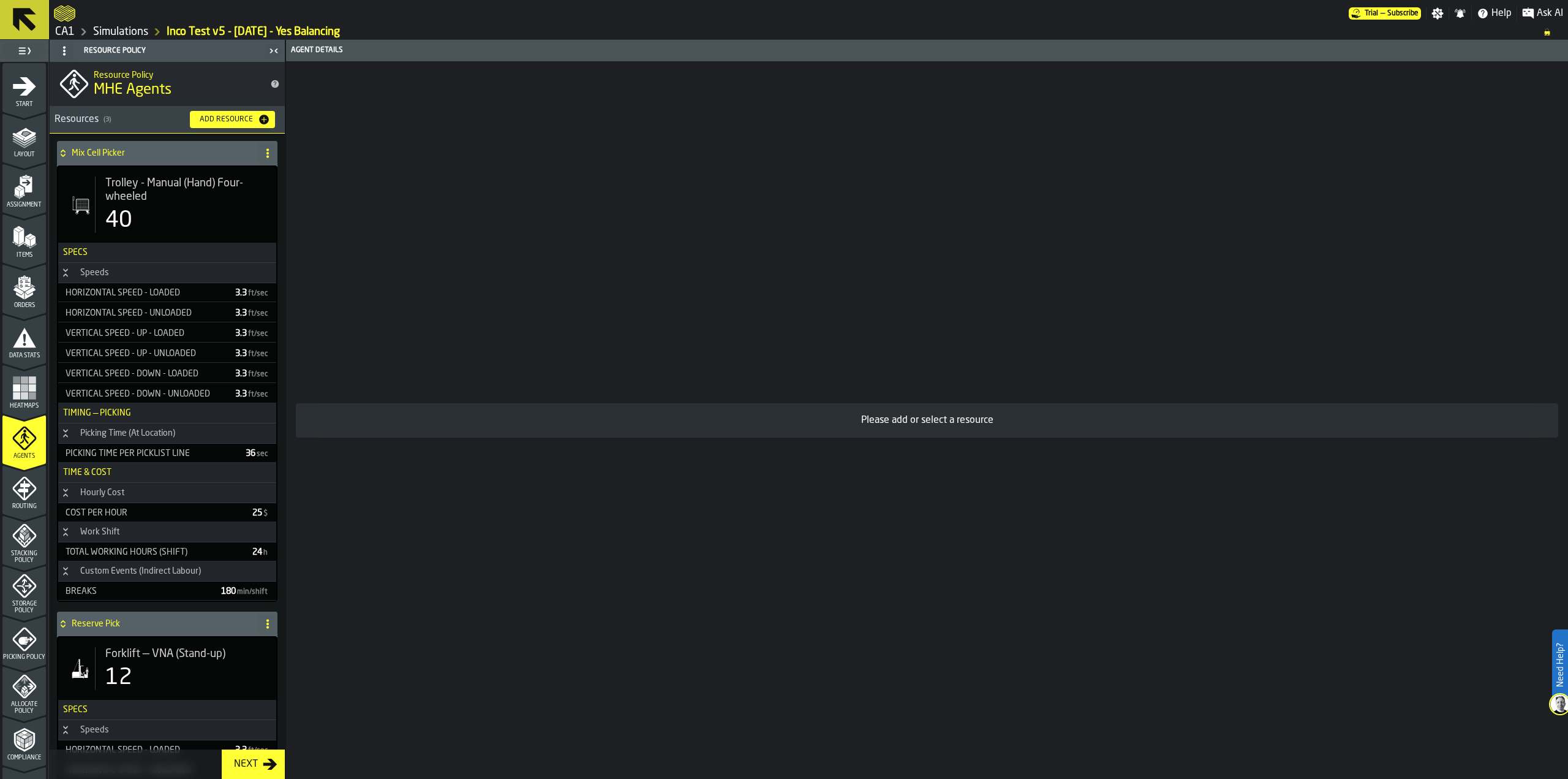
click at [23, 492] on icon "menu Routing" at bounding box center [23, 490] width 13 height 19
click at [22, 528] on polyline "menu Stacking Policy" at bounding box center [24, 528] width 4 height 4
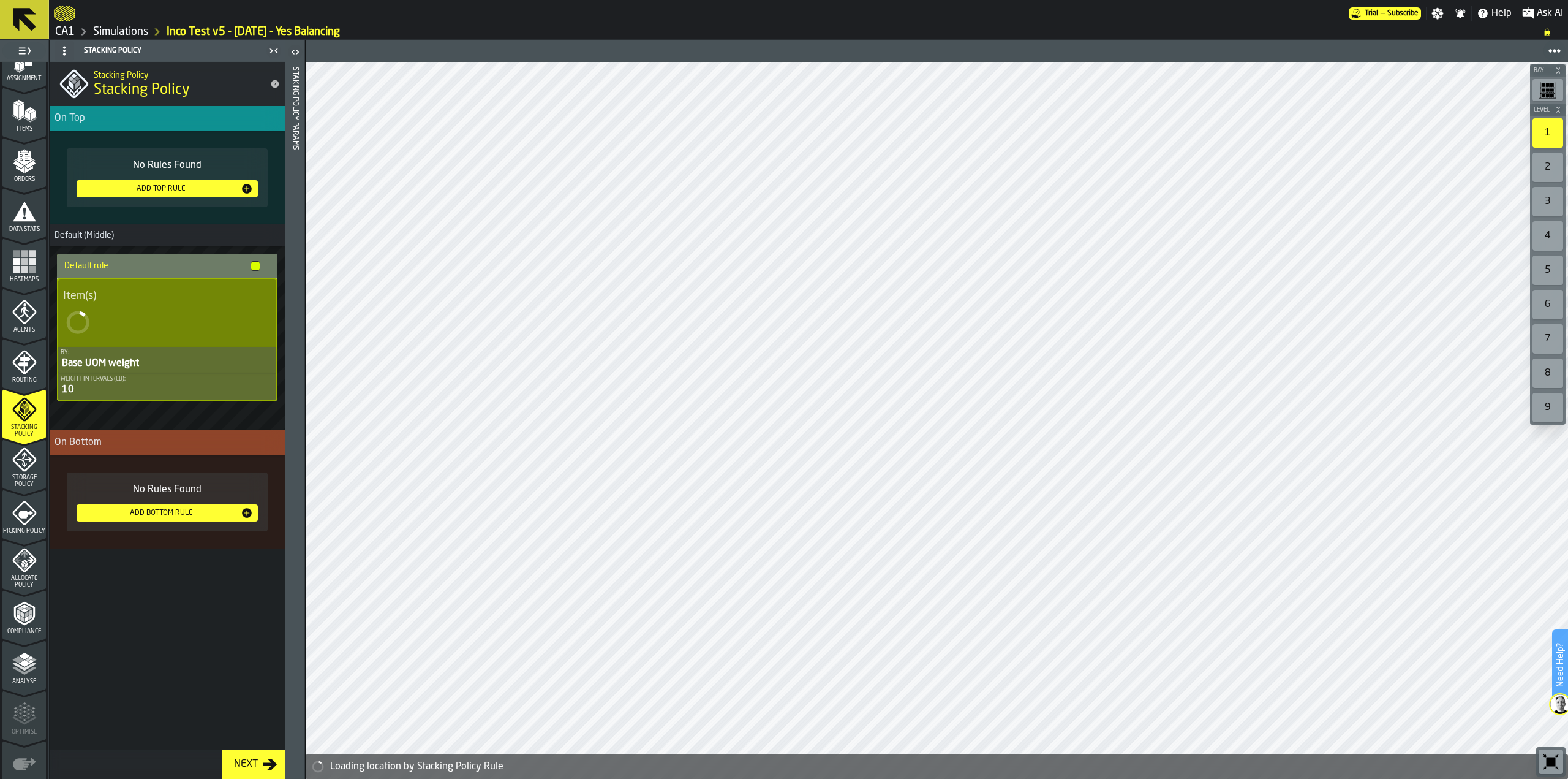
scroll to position [188, 0]
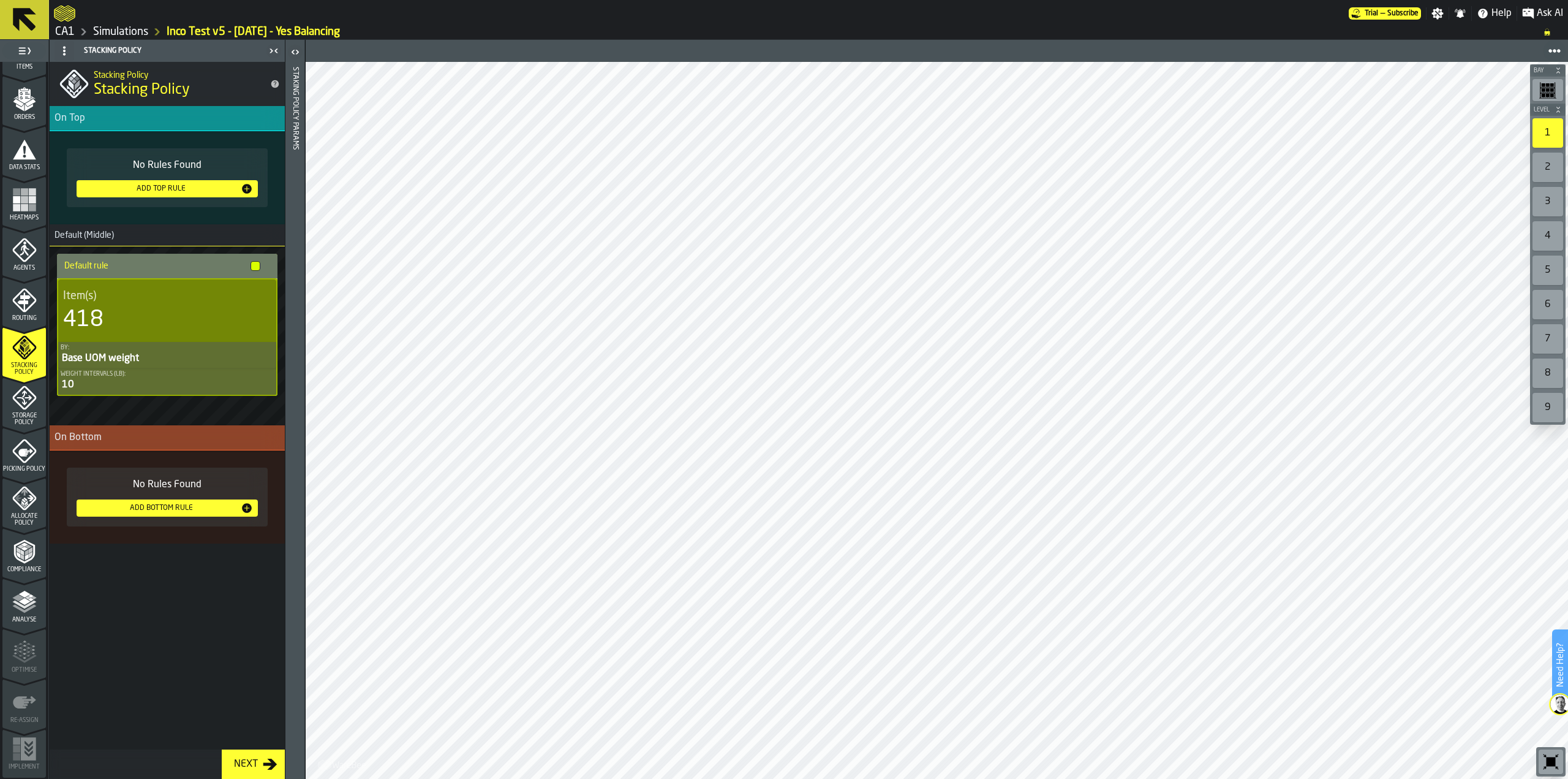
click at [32, 606] on polyline "menu Analyse" at bounding box center [24, 609] width 24 height 8
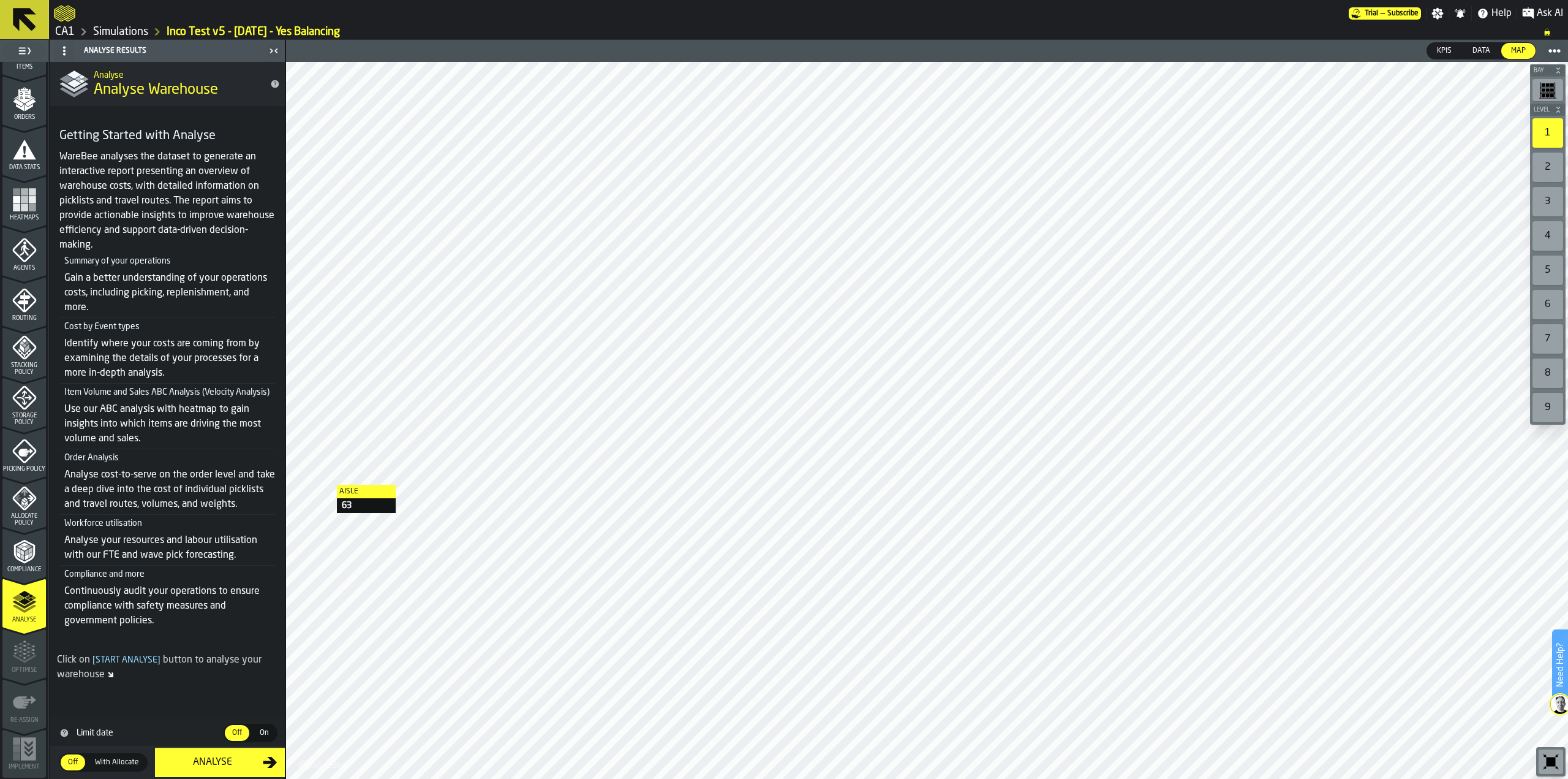
scroll to position [0, 0]
click at [32, 204] on rect "menu Heatmaps" at bounding box center [31, 207] width 8 height 8
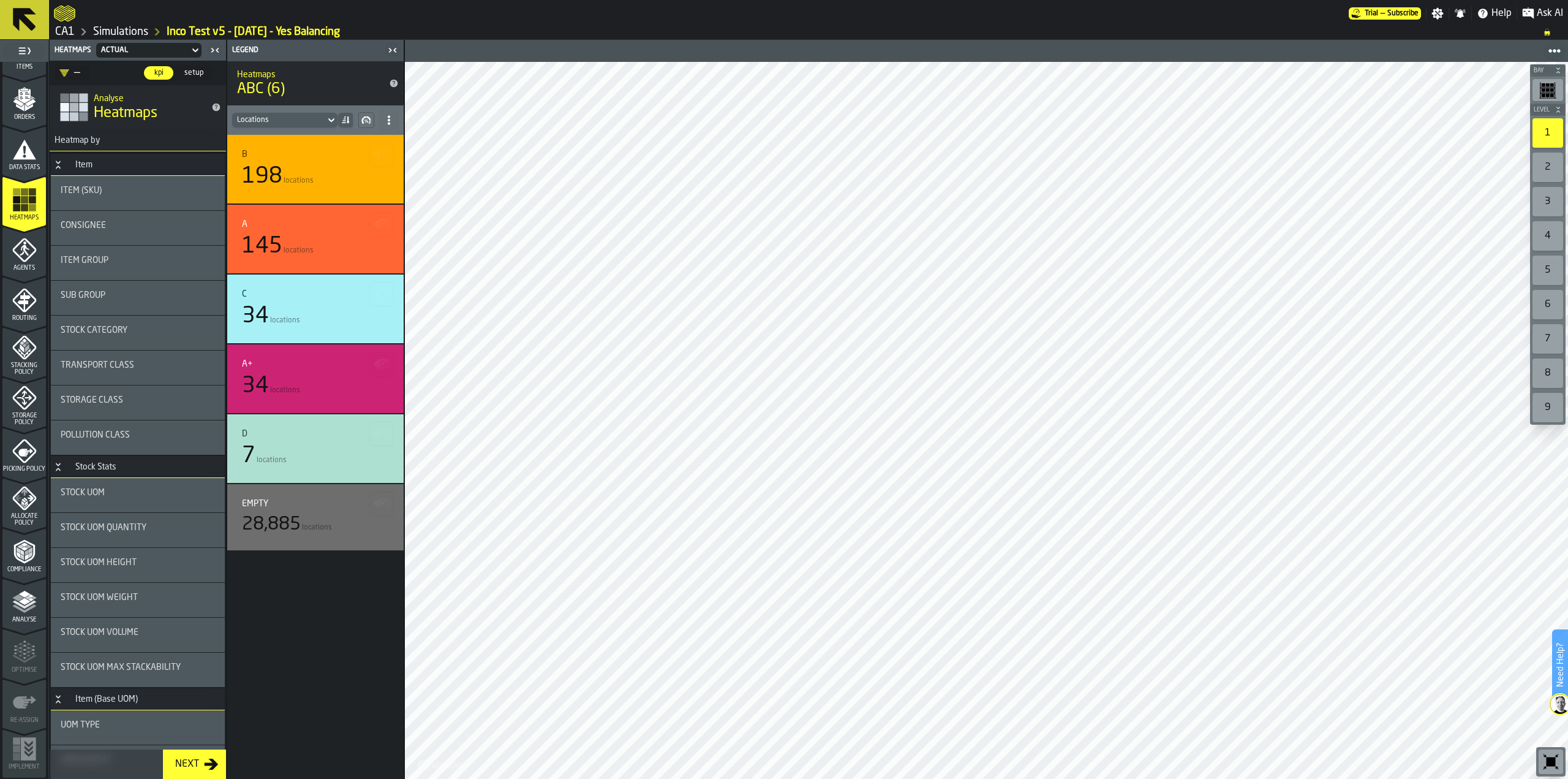
click at [37, 613] on div "Analyse" at bounding box center [24, 606] width 43 height 34
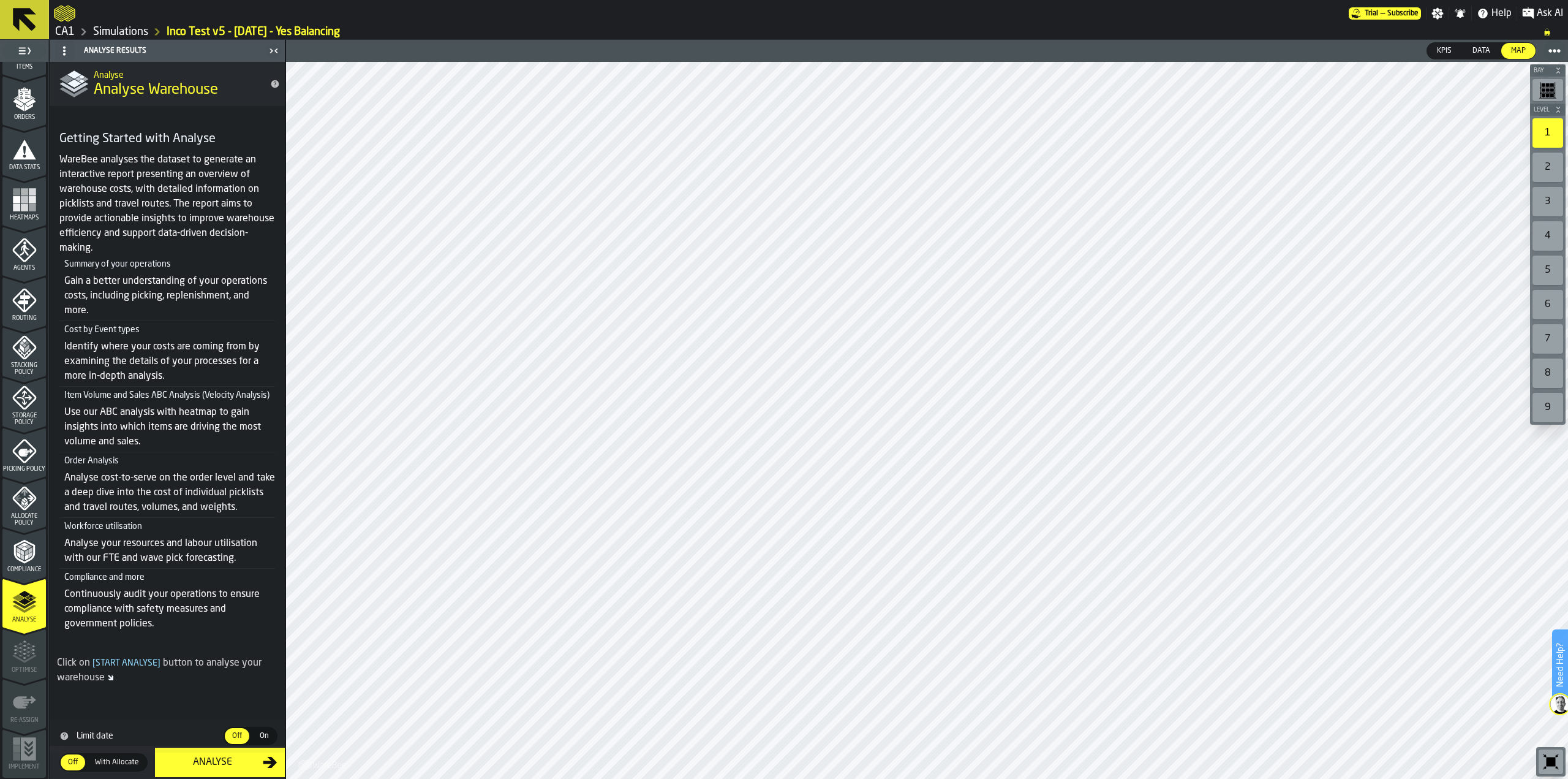
scroll to position [26, 0]
click at [183, 757] on div "Analyse" at bounding box center [212, 761] width 101 height 14
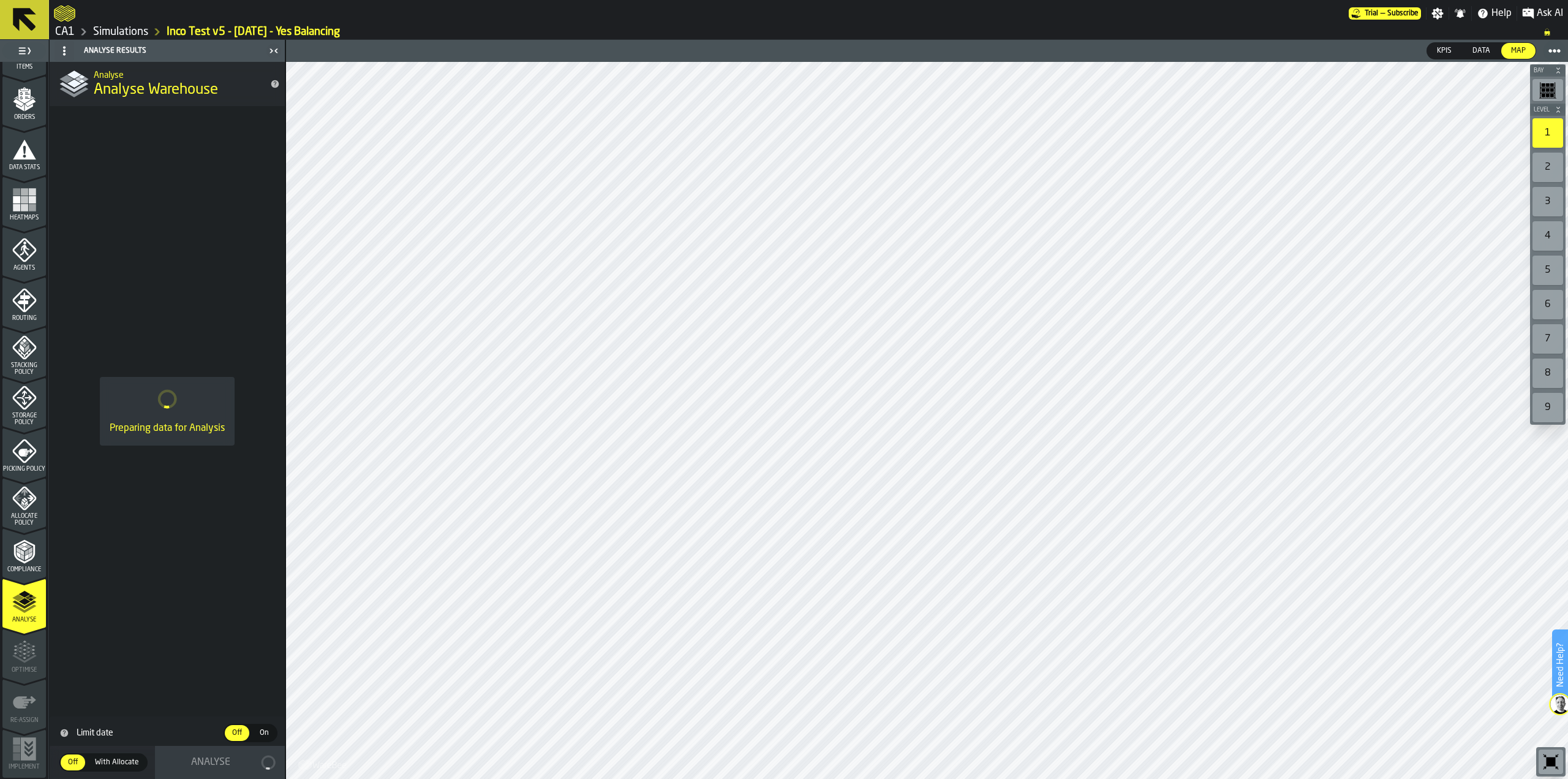
scroll to position [0, 0]
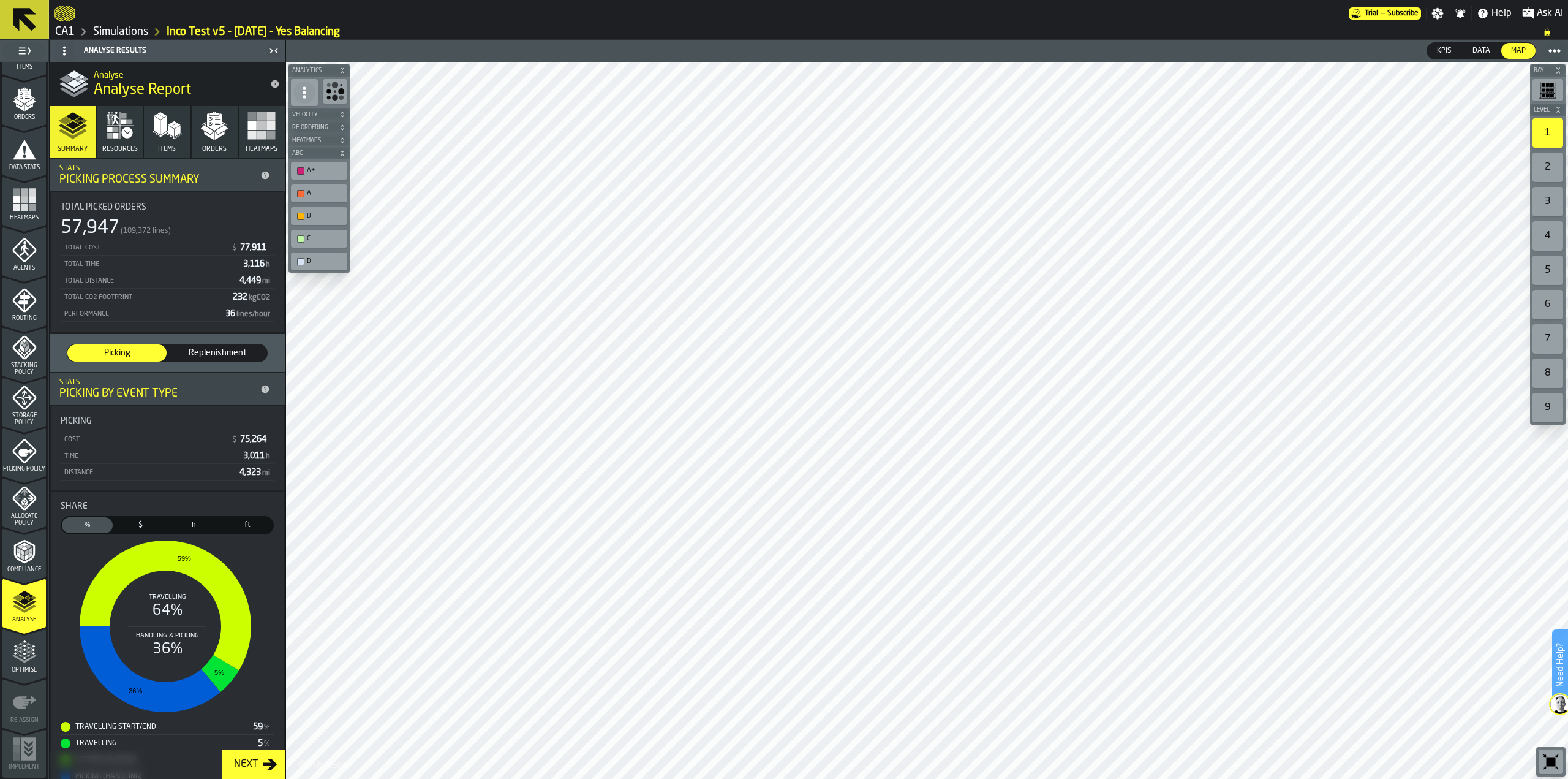
click at [205, 132] on icon "button" at bounding box center [214, 125] width 30 height 30
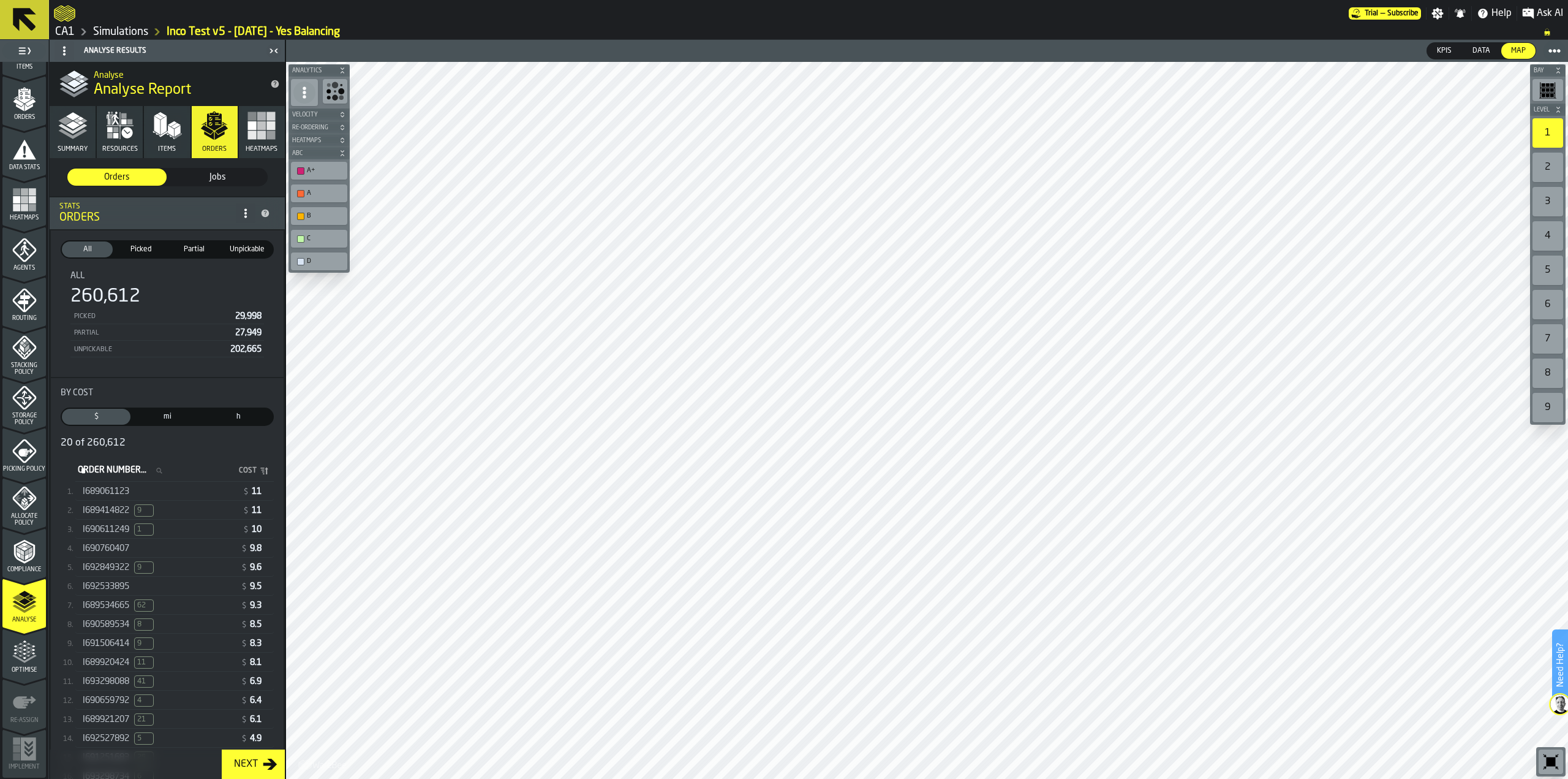
click at [174, 508] on div "I689414822 9" at bounding box center [160, 510] width 155 height 12
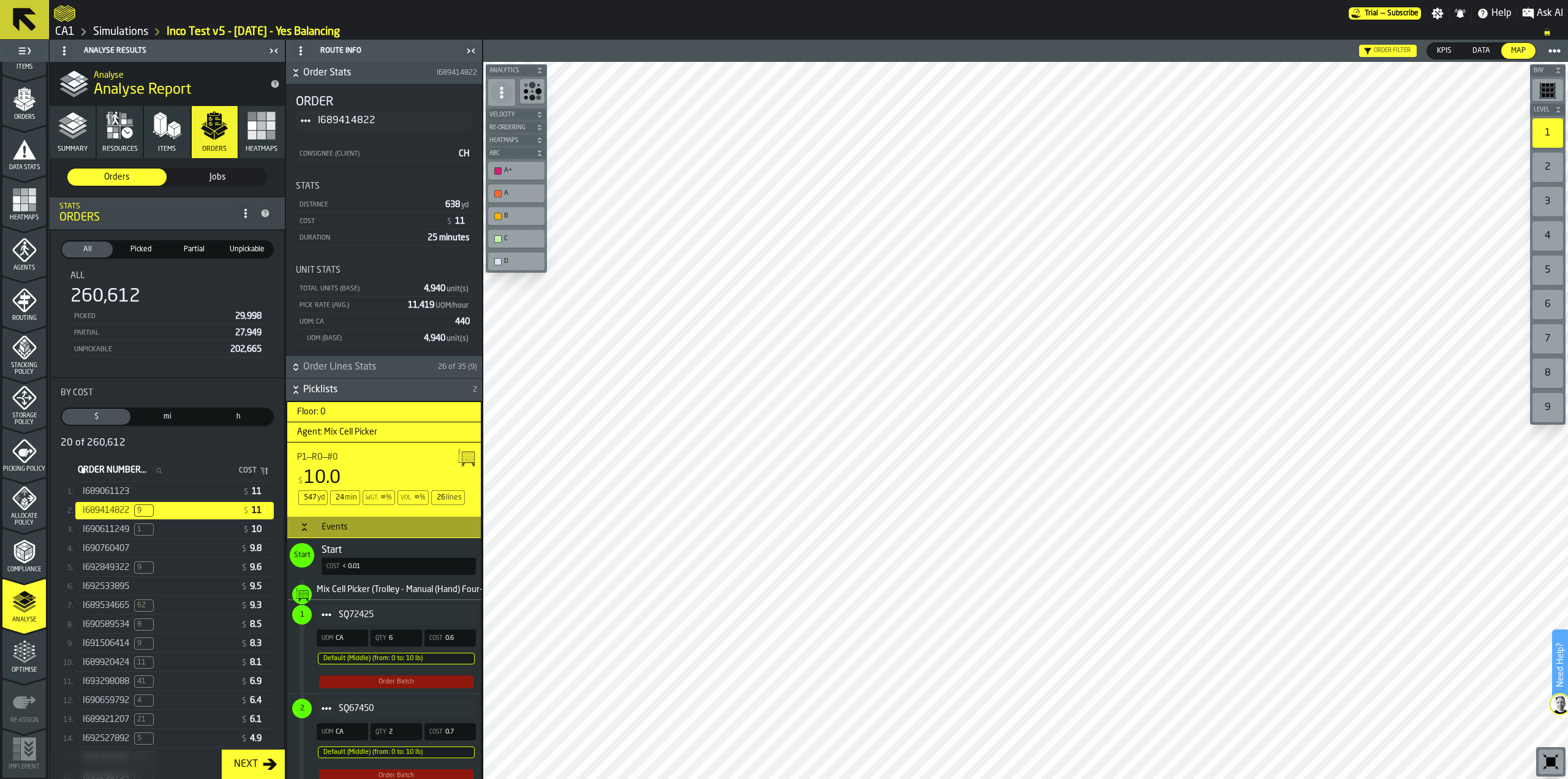
click at [167, 416] on span "mi" at bounding box center [167, 416] width 63 height 11
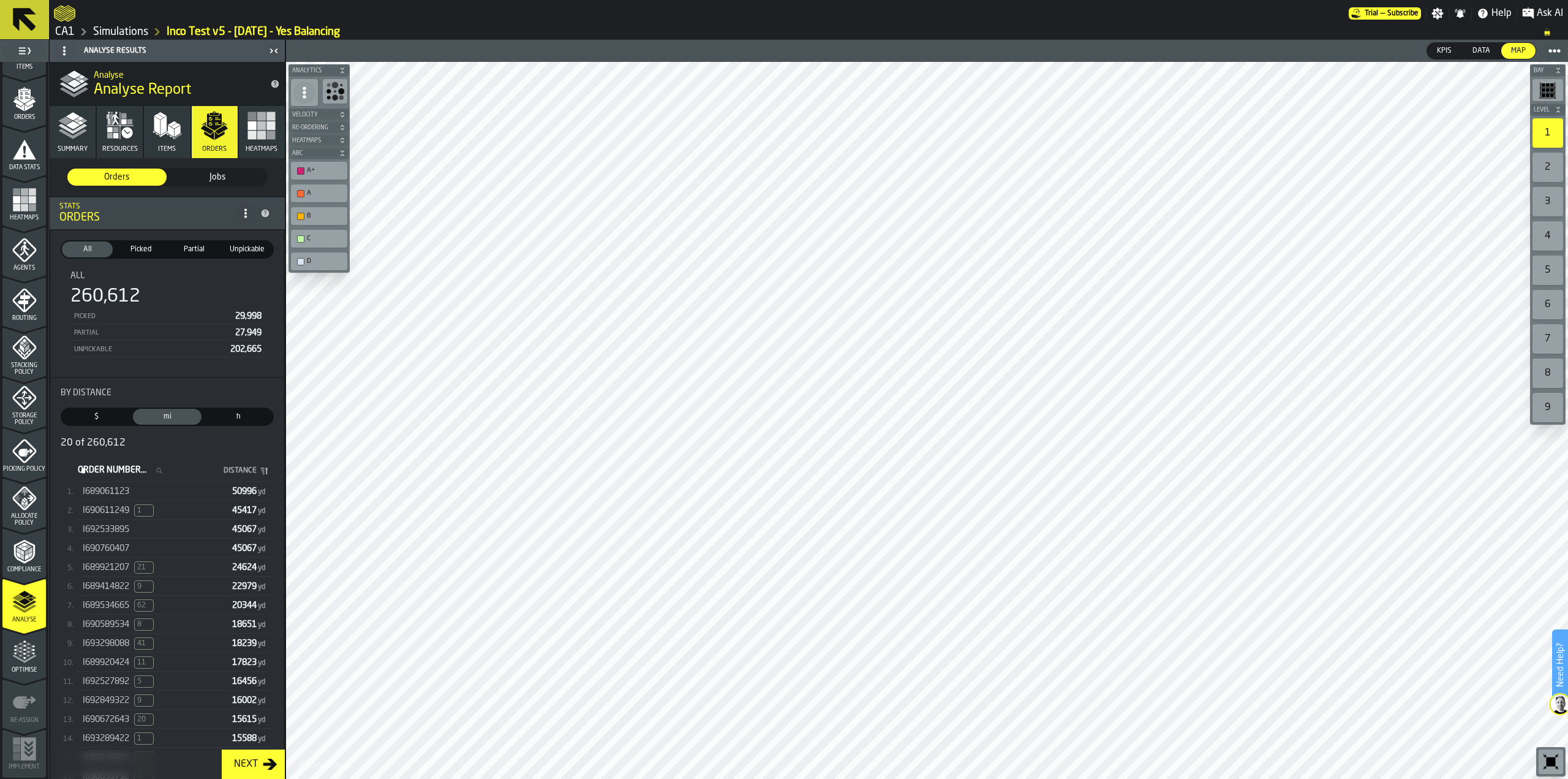
click at [177, 562] on div "I689921207 21" at bounding box center [155, 568] width 145 height 12
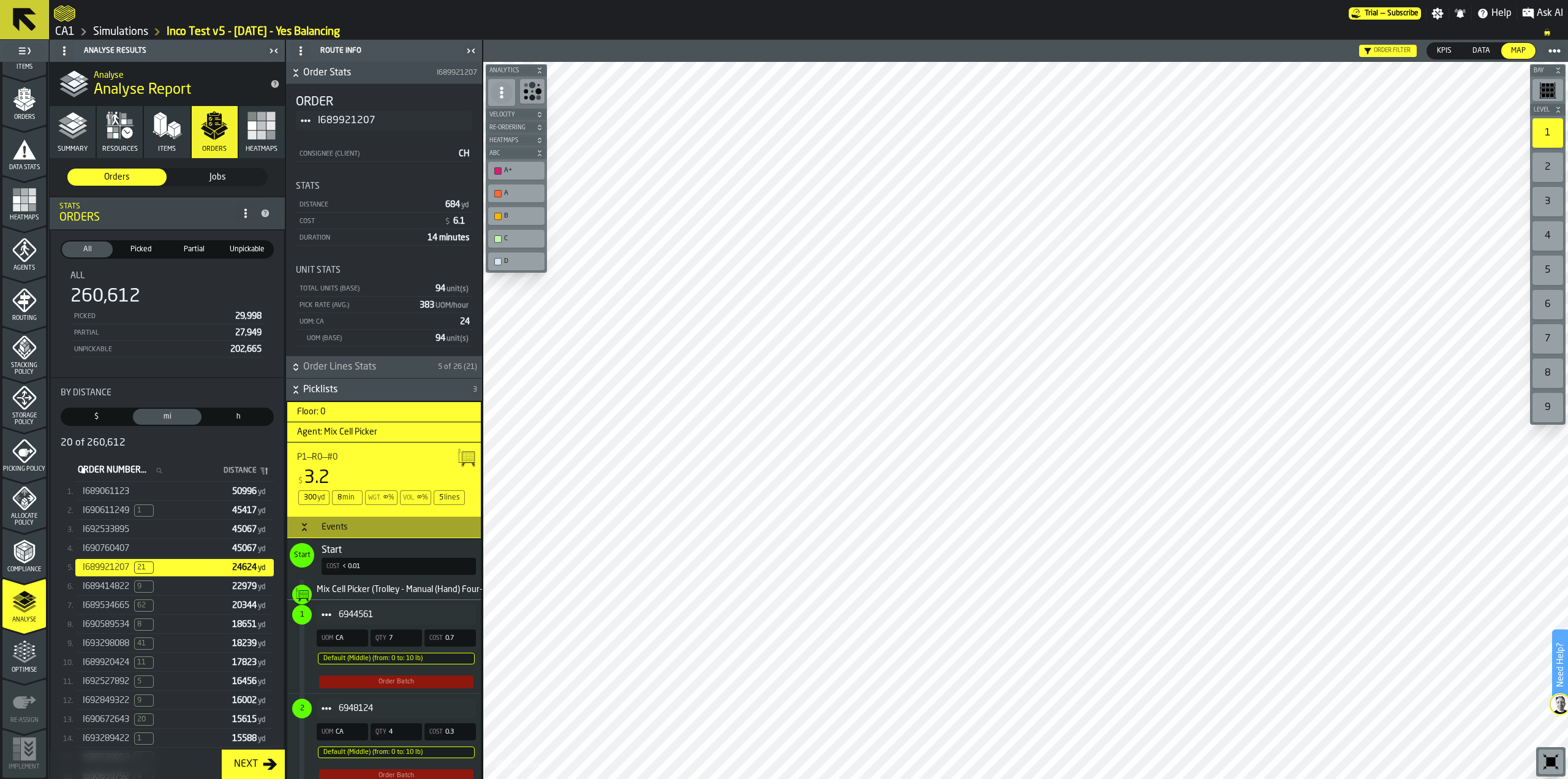
click at [121, 506] on div "I690611249 1" at bounding box center [155, 510] width 145 height 12
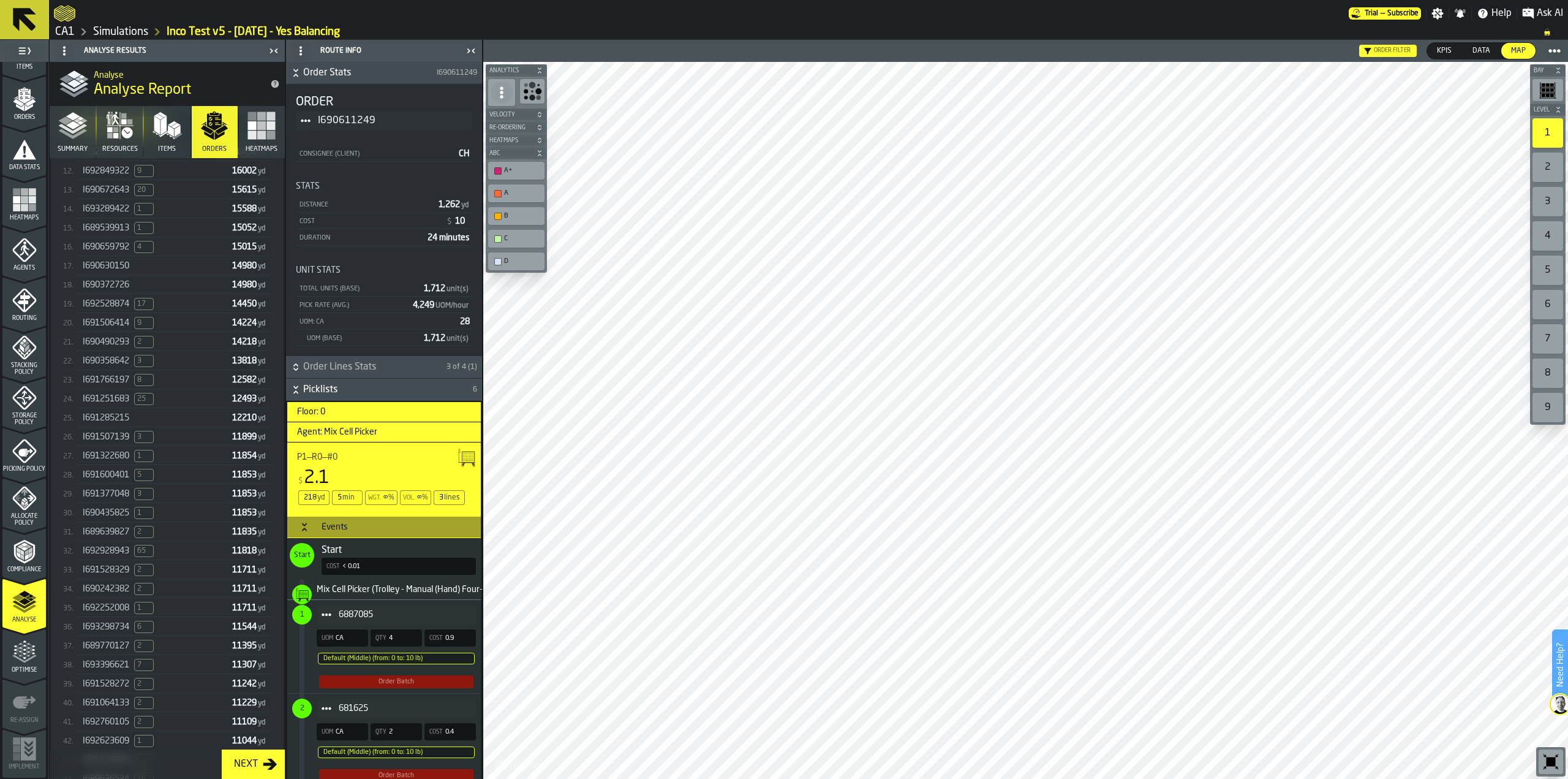
scroll to position [517, 0]
click at [118, 406] on span "I691251683" at bounding box center [106, 411] width 46 height 10
click at [77, 135] on icon "button" at bounding box center [73, 125] width 30 height 30
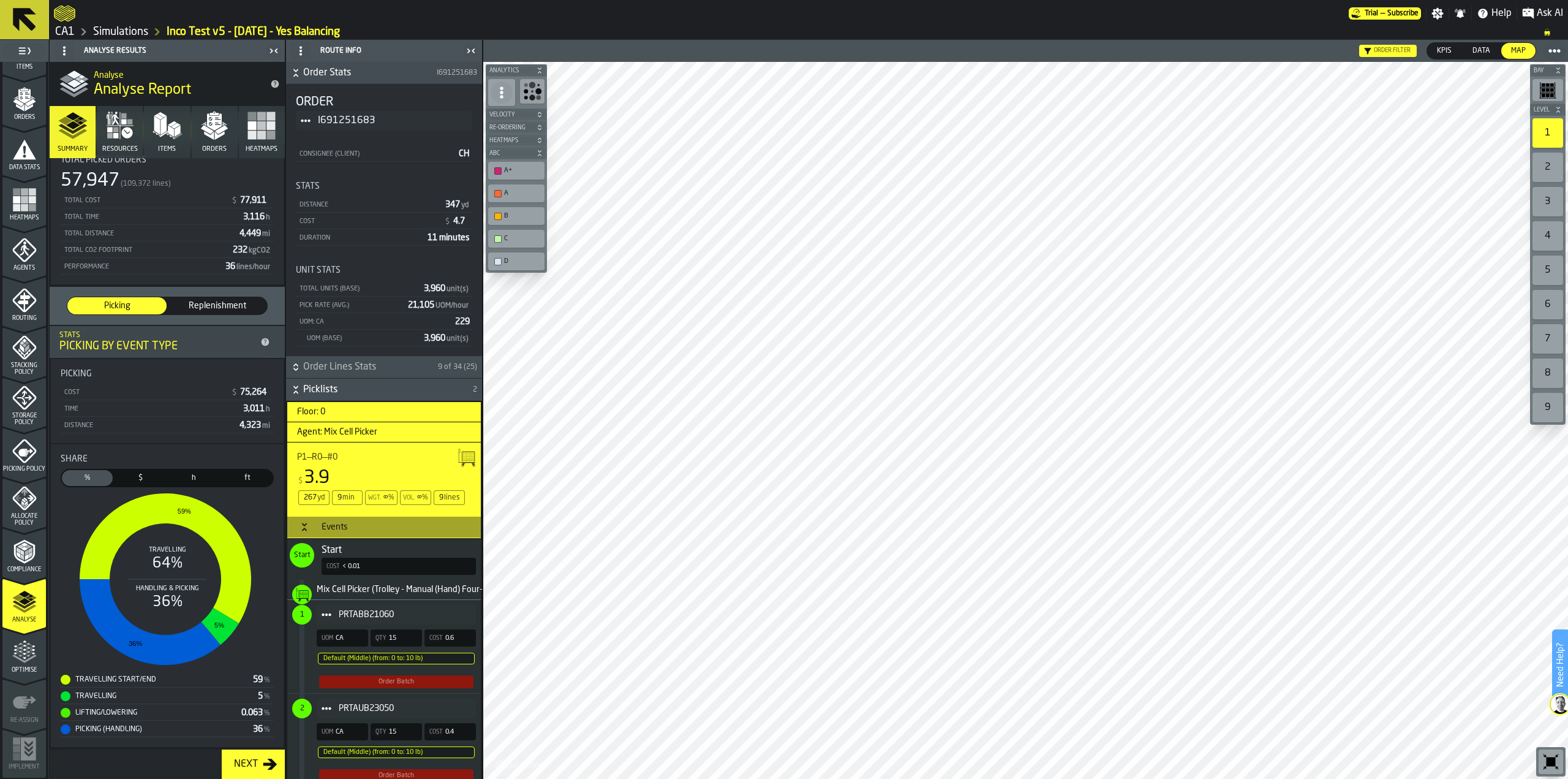
scroll to position [44, 0]
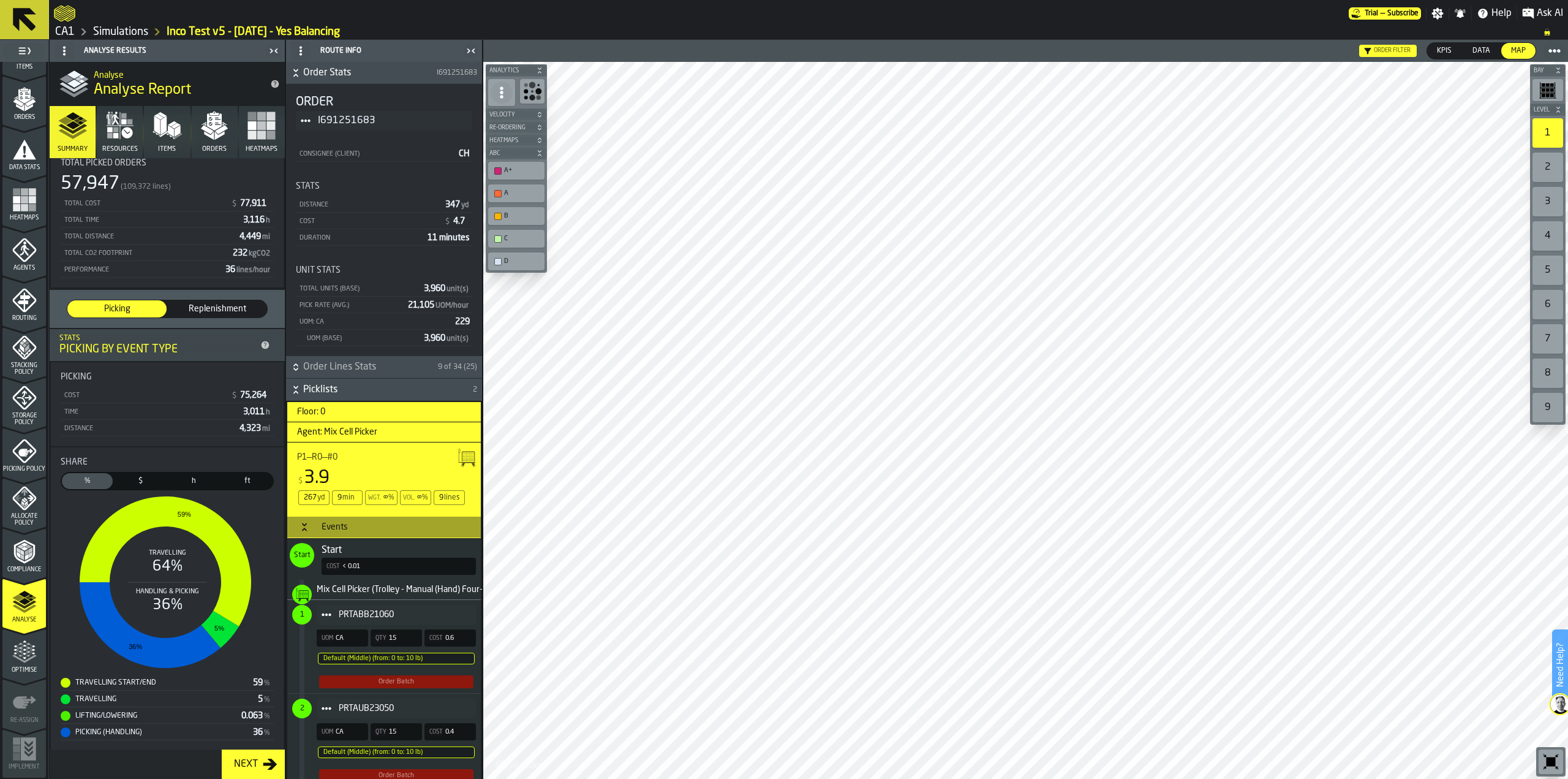
click at [208, 308] on span "Replenishment" at bounding box center [217, 309] width 90 height 12
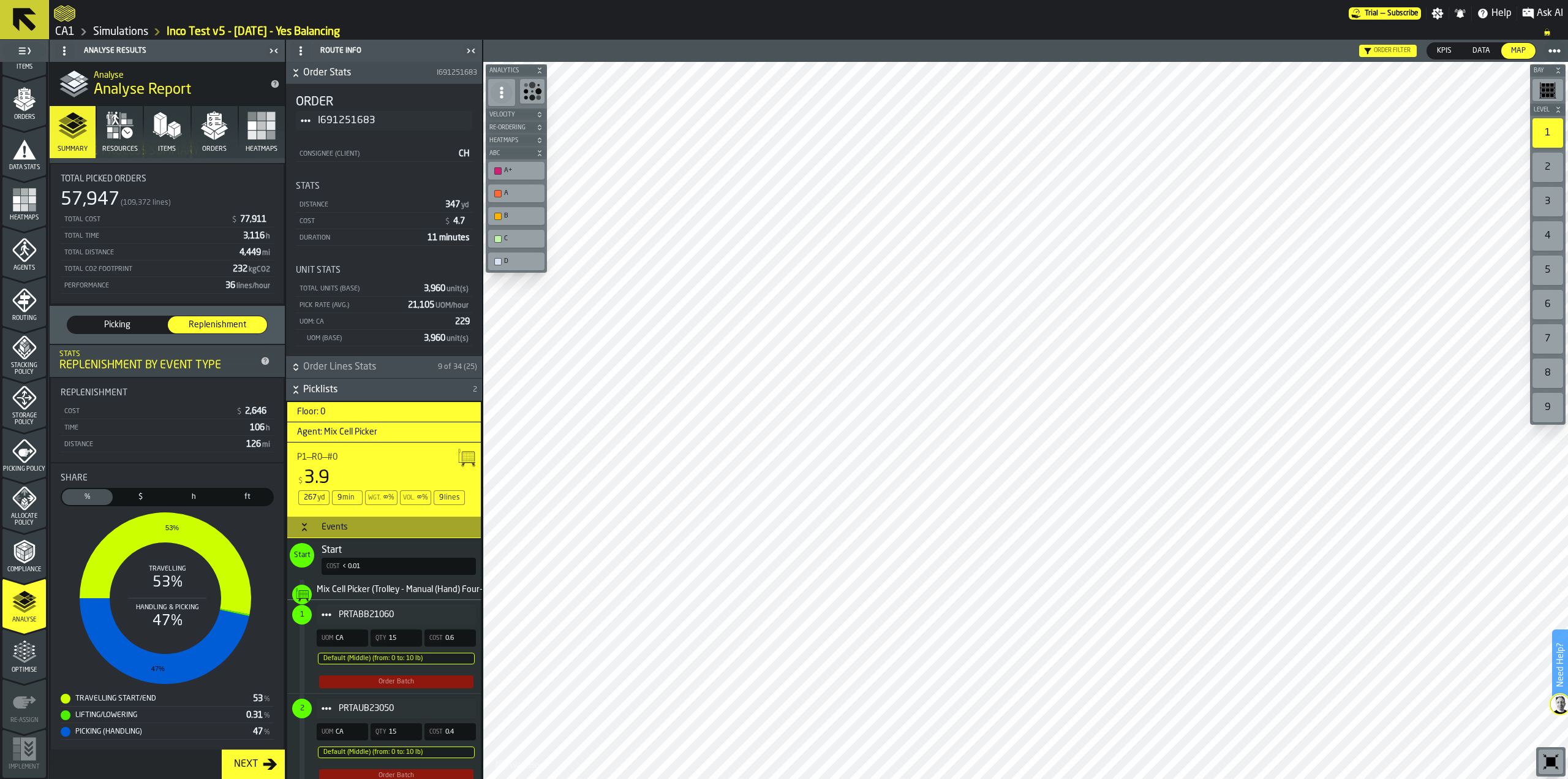
click at [144, 328] on span "Picking" at bounding box center [117, 325] width 90 height 12
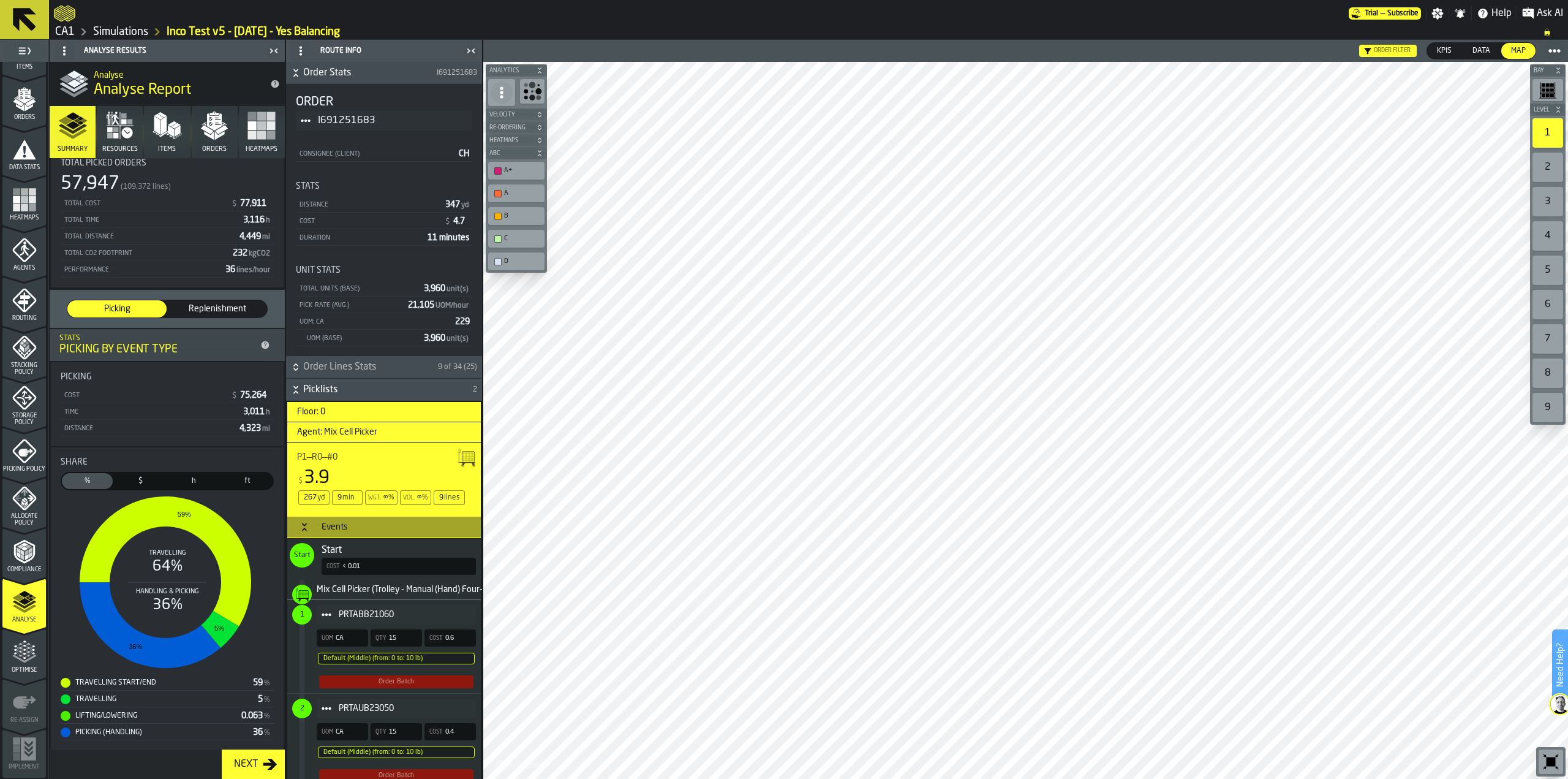
click at [216, 307] on span "Replenishment" at bounding box center [217, 309] width 90 height 12
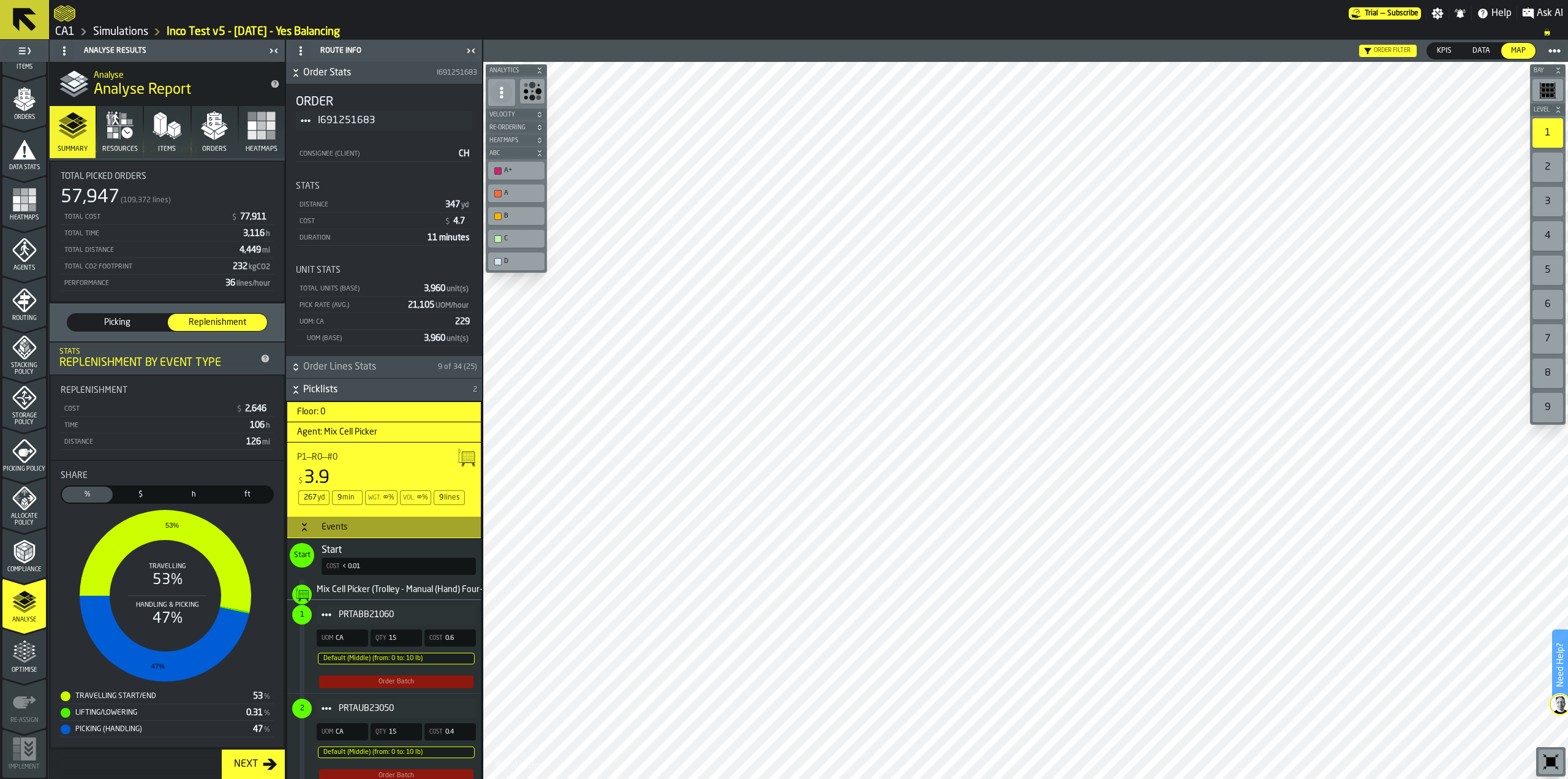
scroll to position [28, 0]
click at [150, 325] on span "Picking" at bounding box center [117, 325] width 90 height 12
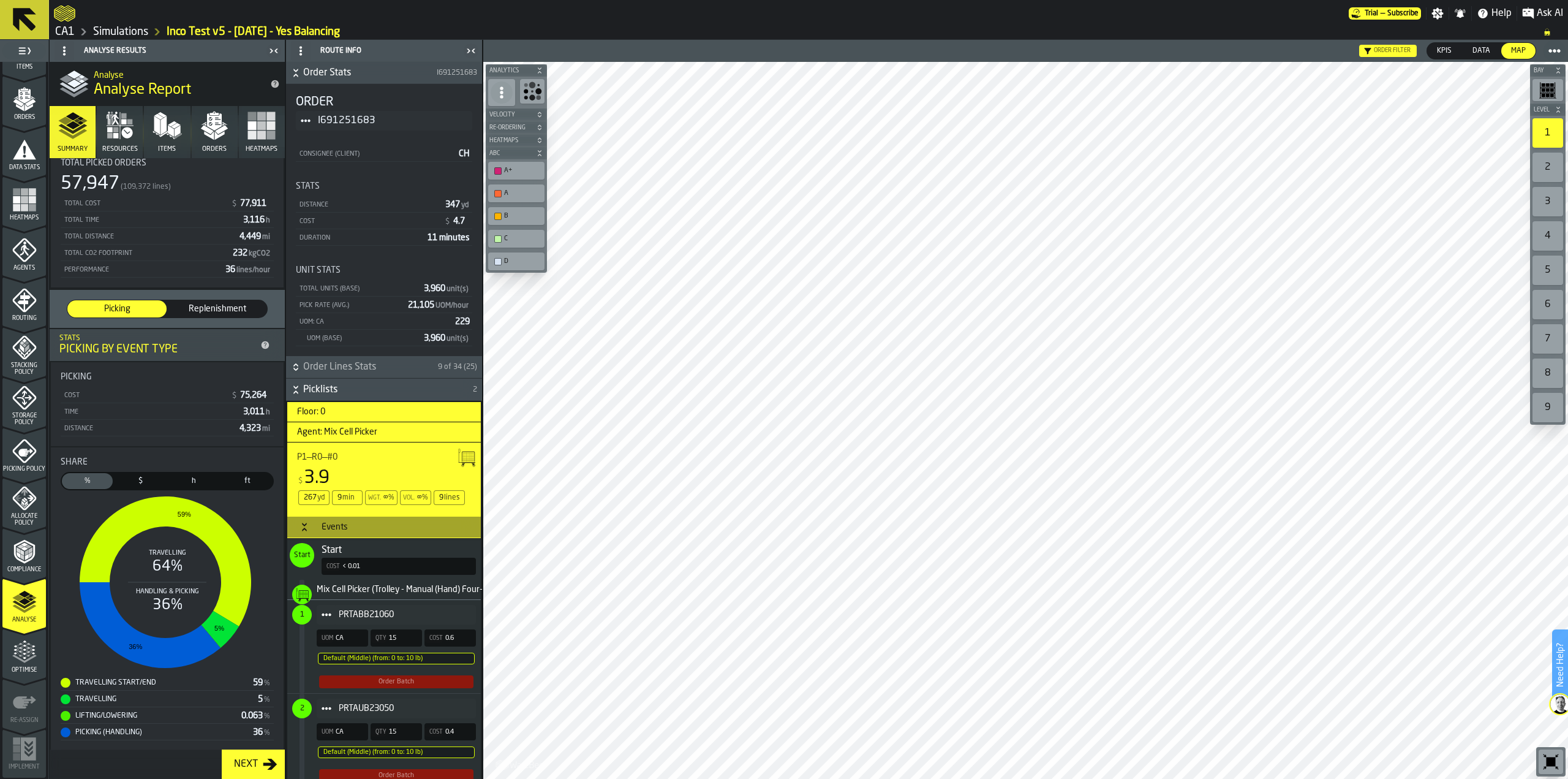
click at [239, 764] on div "Next" at bounding box center [246, 764] width 34 height 14
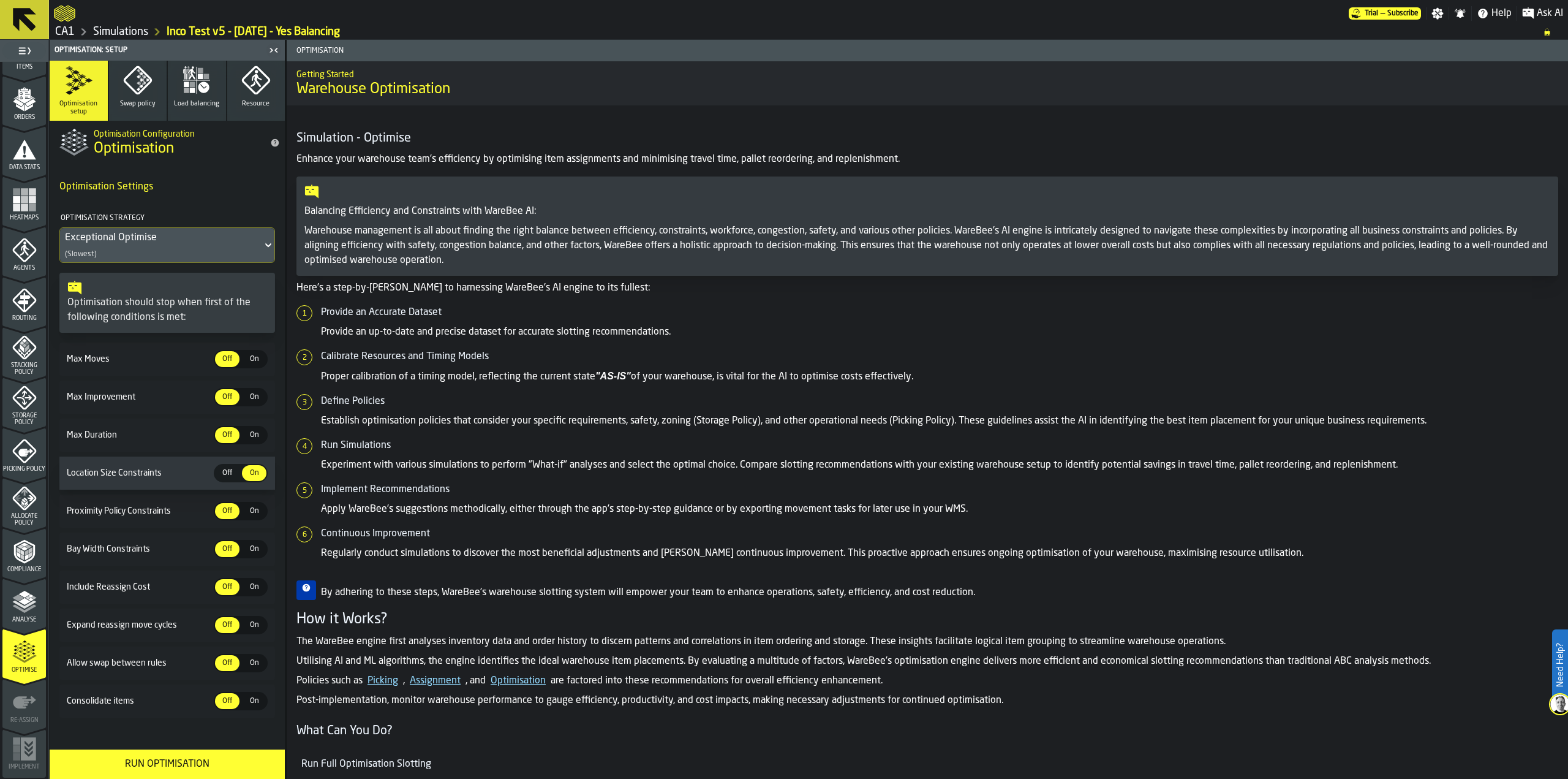
click at [191, 111] on button "Load balancing" at bounding box center [196, 91] width 58 height 60
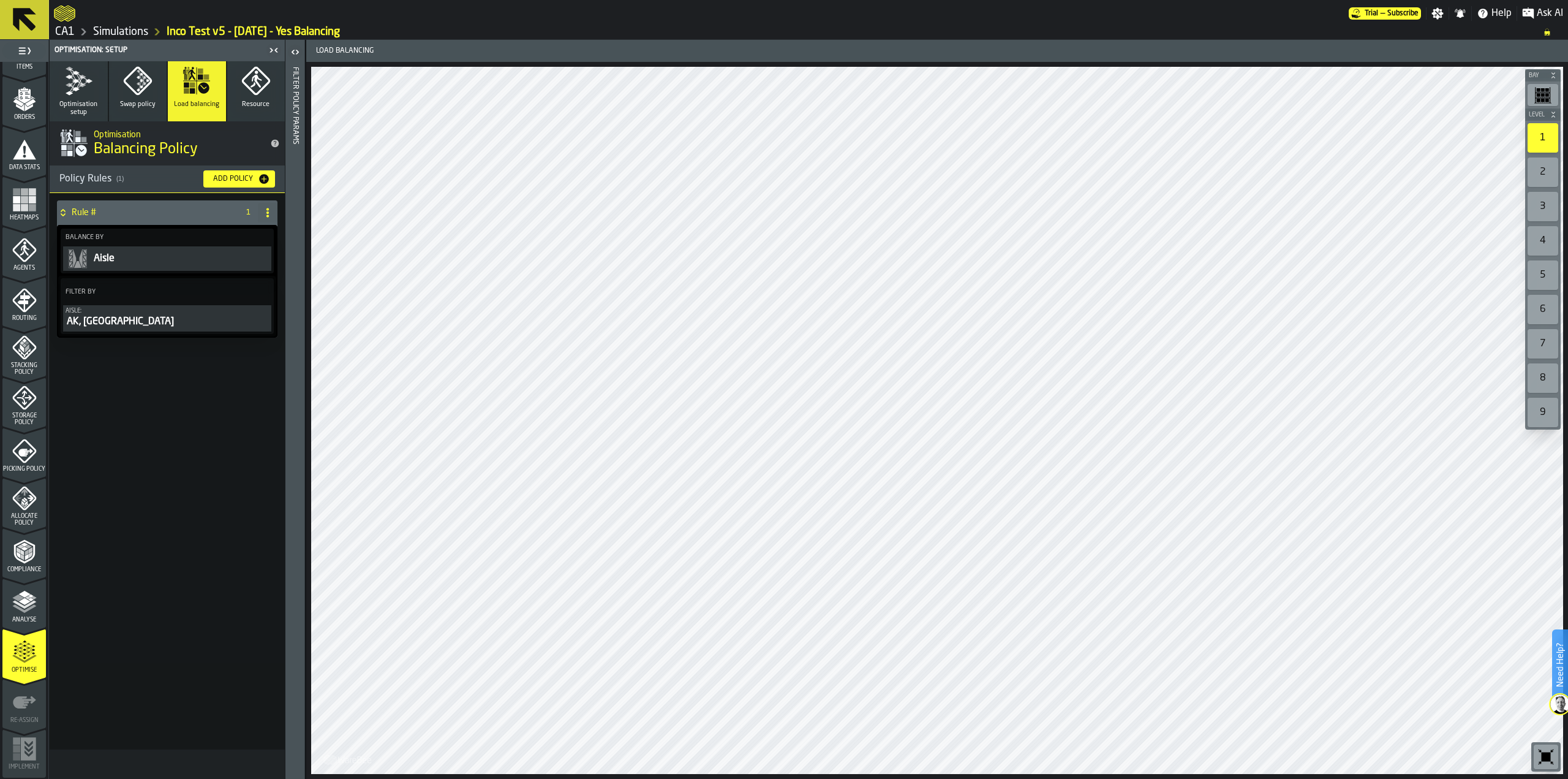
click at [88, 105] on span "Optimisation setup" at bounding box center [78, 108] width 48 height 16
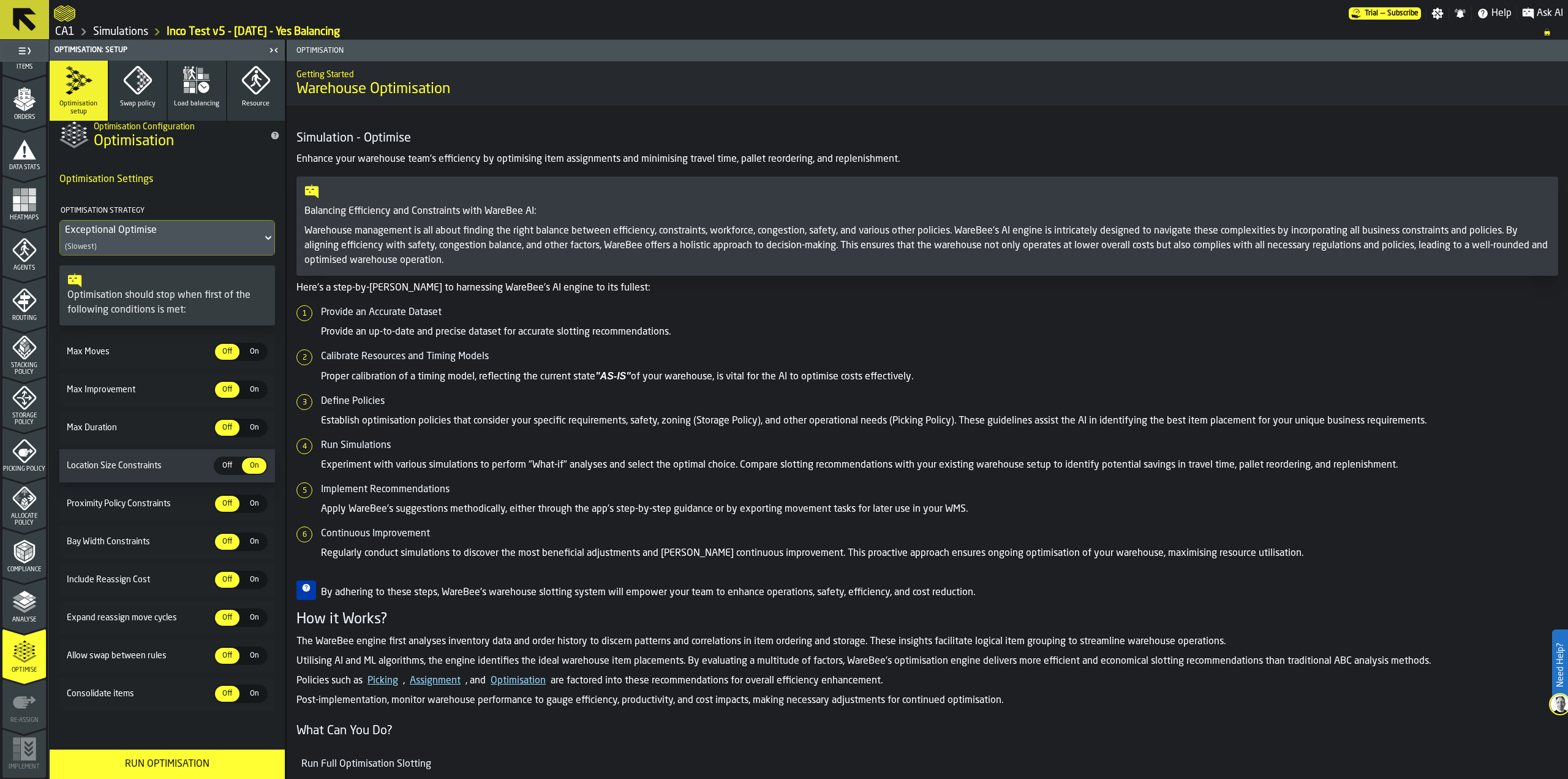
scroll to position [10, 0]
click at [145, 761] on div "Run Optimisation" at bounding box center [167, 764] width 221 height 14
